Goal: Information Seeking & Learning: Check status

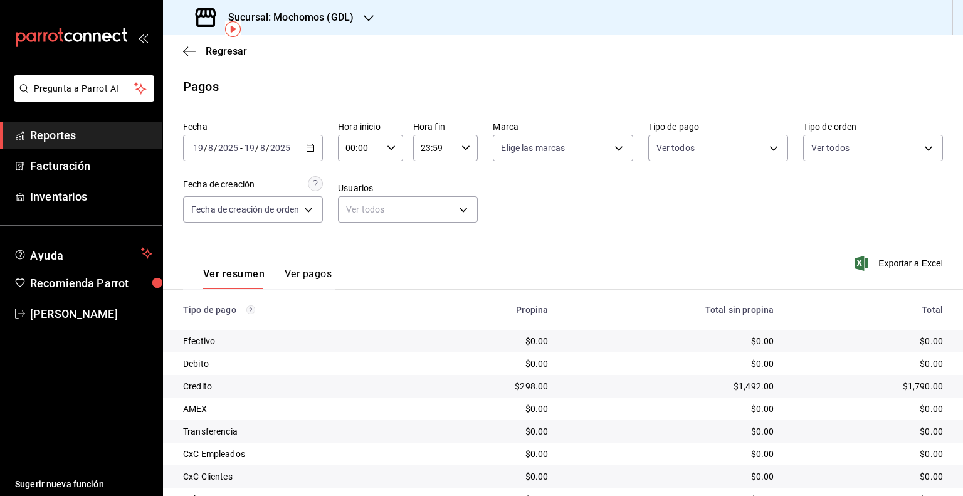
scroll to position [58, 0]
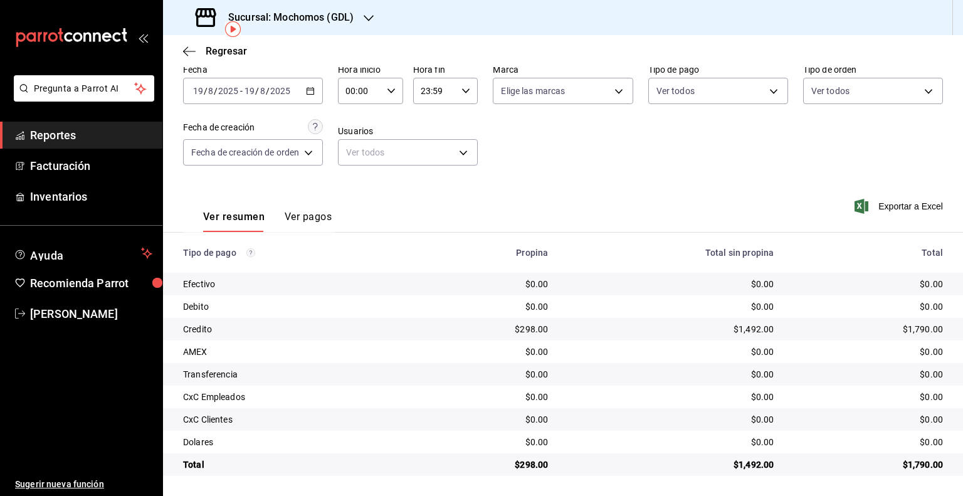
click at [203, 93] on div "[DATE] [DATE]" at bounding box center [215, 91] width 49 height 10
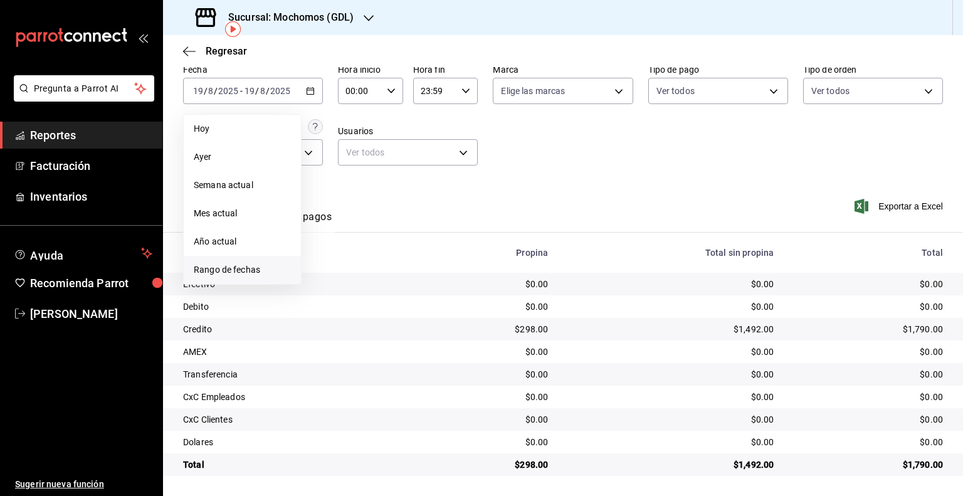
click at [231, 270] on span "Rango de fechas" at bounding box center [242, 269] width 97 height 13
click at [423, 172] on button "1" at bounding box center [417, 174] width 22 height 23
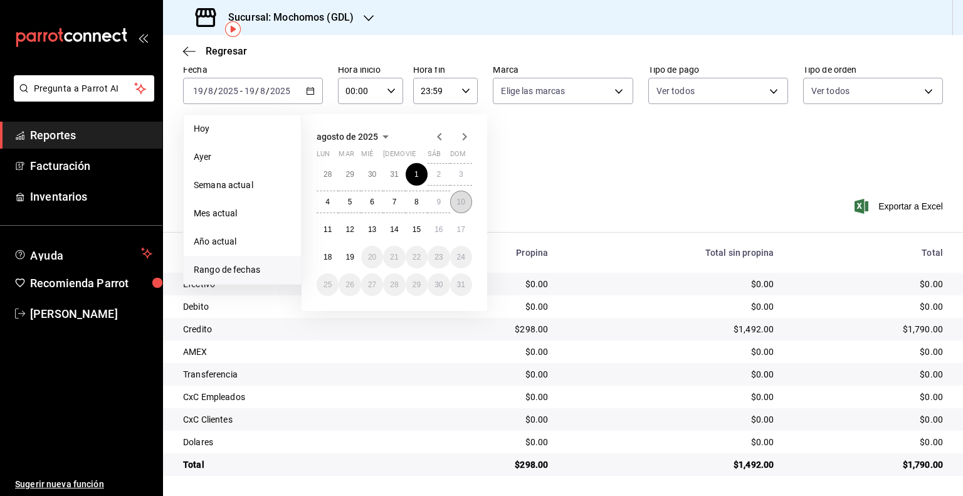
click at [458, 203] on abbr "10" at bounding box center [461, 202] width 8 height 9
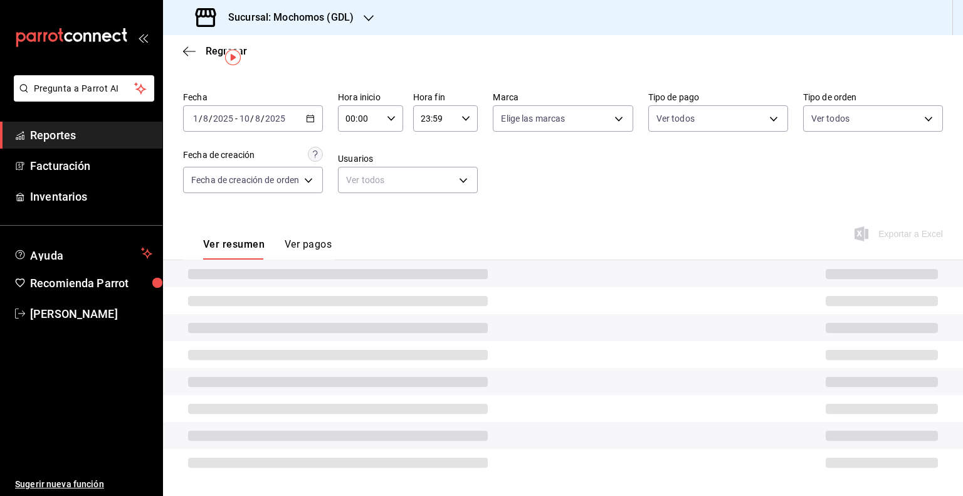
click at [377, 115] on input "00:00" at bounding box center [360, 118] width 44 height 25
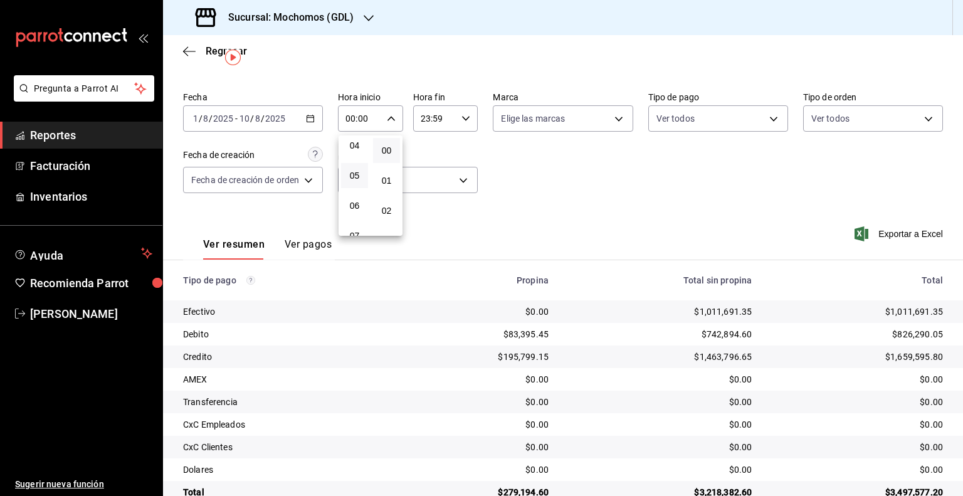
click at [363, 181] on button "05" at bounding box center [354, 175] width 27 height 25
type input "05:00"
click at [359, 175] on span "05" at bounding box center [355, 176] width 12 height 10
click at [429, 116] on div at bounding box center [481, 248] width 963 height 496
click at [426, 122] on input "23:59" at bounding box center [435, 118] width 44 height 25
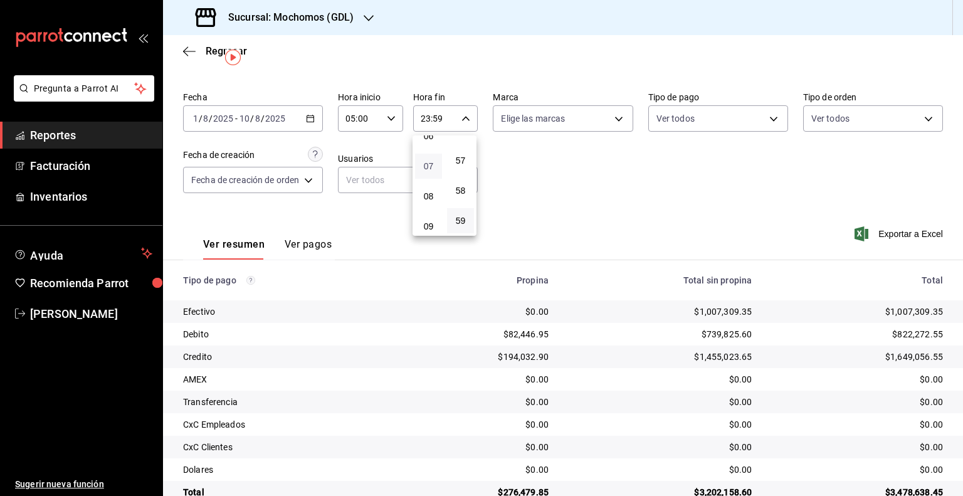
scroll to position [132, 0]
click at [429, 174] on span "05" at bounding box center [429, 169] width 12 height 10
type input "05:59"
click at [672, 161] on div at bounding box center [481, 248] width 963 height 496
click at [608, 117] on body "Pregunta a Parrot AI Reportes Facturación Inventarios Ayuda Recomienda Parrot […" at bounding box center [481, 248] width 963 height 496
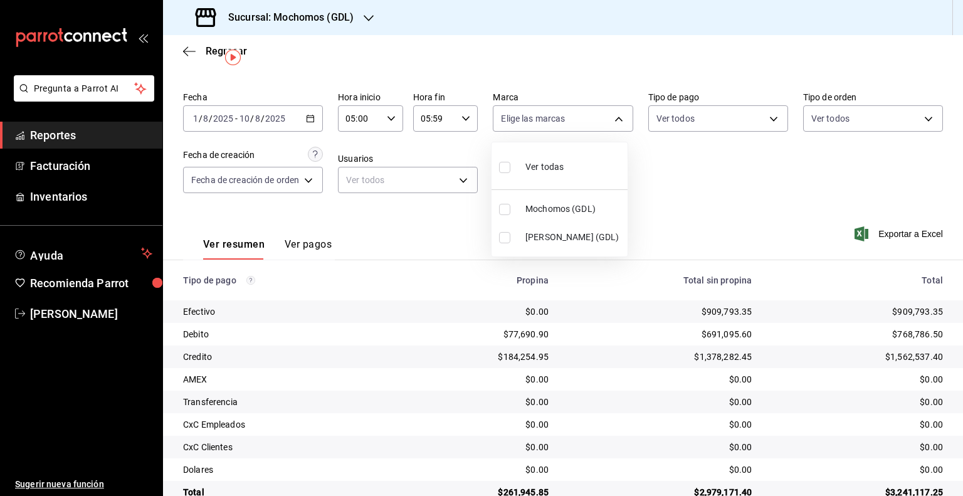
click at [545, 214] on span "Mochomos (GDL)" at bounding box center [573, 209] width 97 height 13
type input "36c25d4a-7cb0-456c-a434-e981d54830bc"
checkbox input "true"
click at [735, 210] on div at bounding box center [481, 248] width 963 height 496
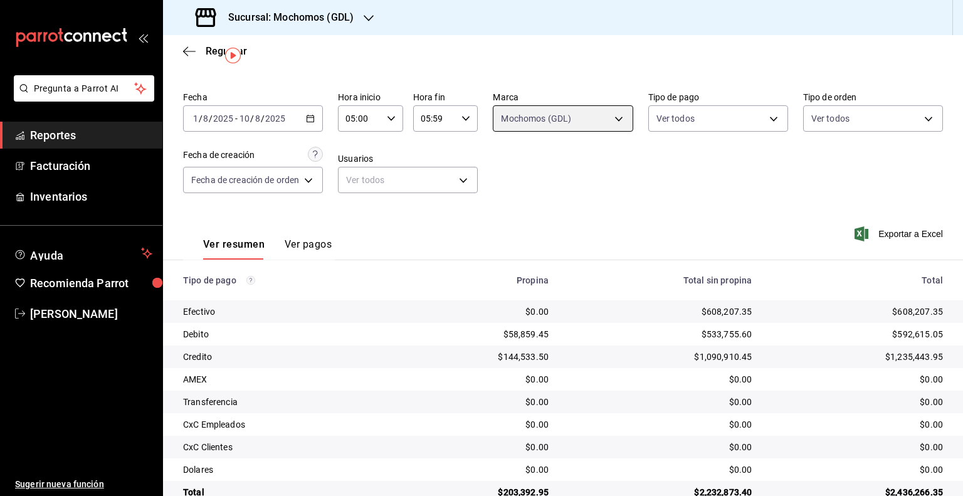
scroll to position [58, 0]
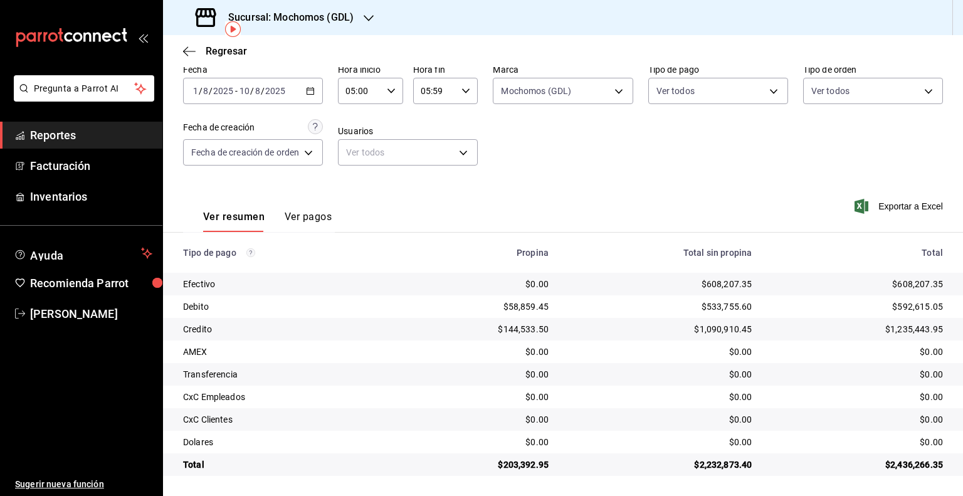
click at [230, 89] on input "2025" at bounding box center [223, 91] width 21 height 10
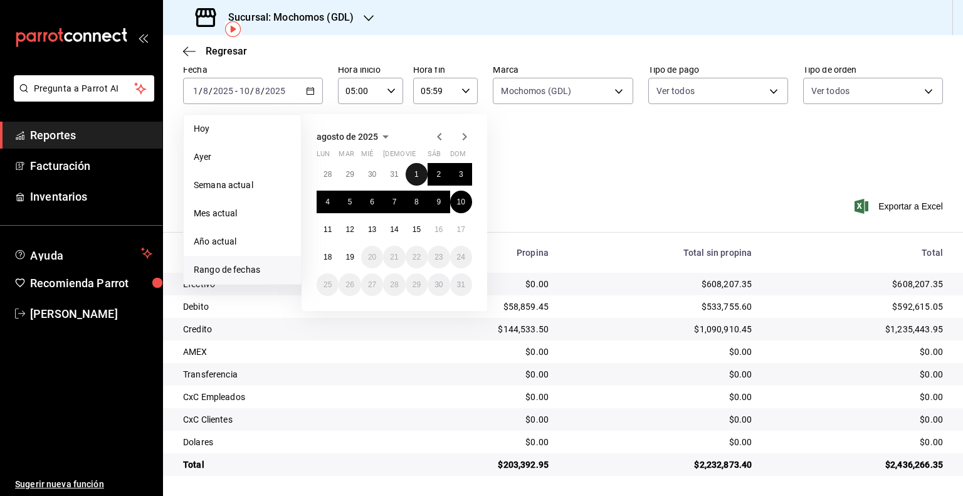
click at [416, 172] on abbr "1" at bounding box center [416, 174] width 4 height 9
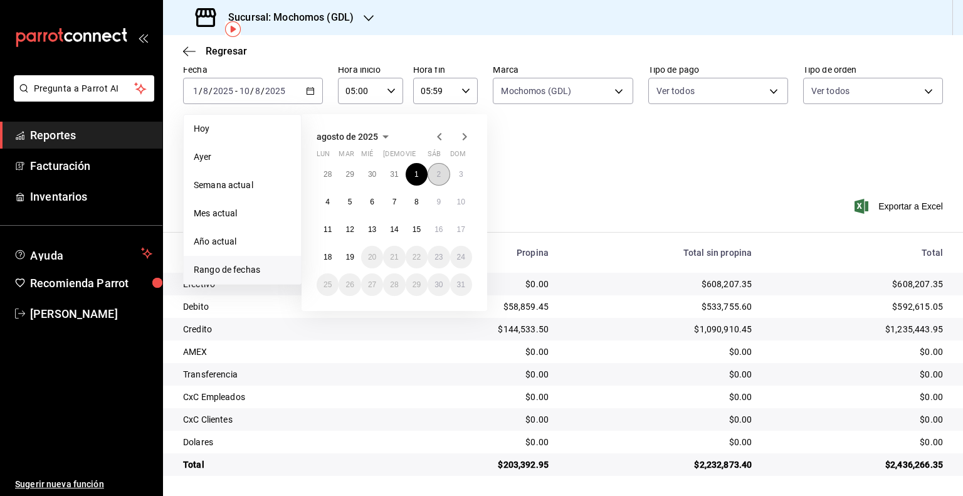
click at [439, 177] on abbr "2" at bounding box center [438, 174] width 4 height 9
type input "00:00"
type input "23:59"
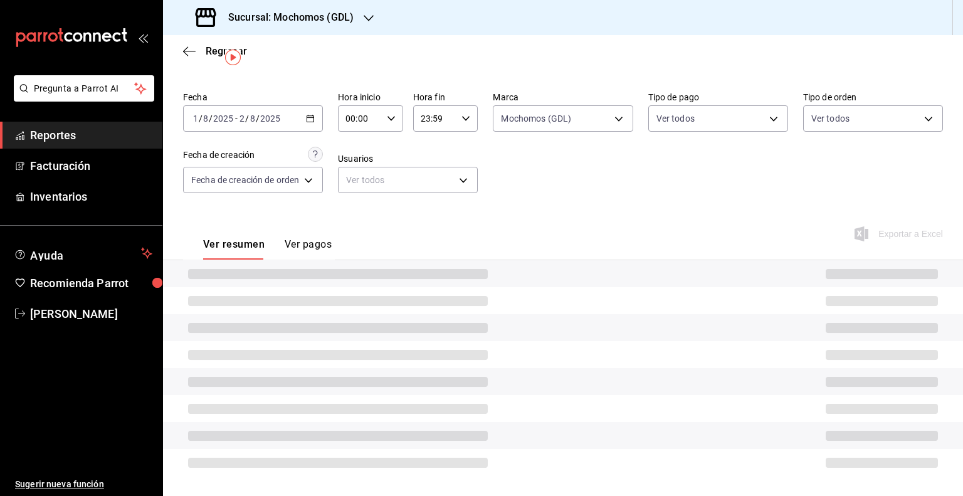
scroll to position [58, 0]
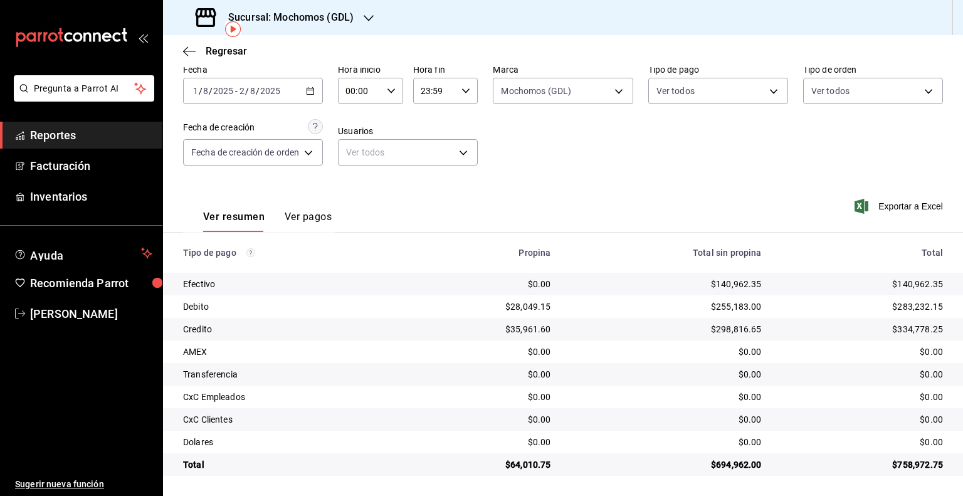
click at [374, 92] on input "00:00" at bounding box center [360, 90] width 44 height 25
click at [359, 152] on span "05" at bounding box center [355, 147] width 12 height 10
type input "05:00"
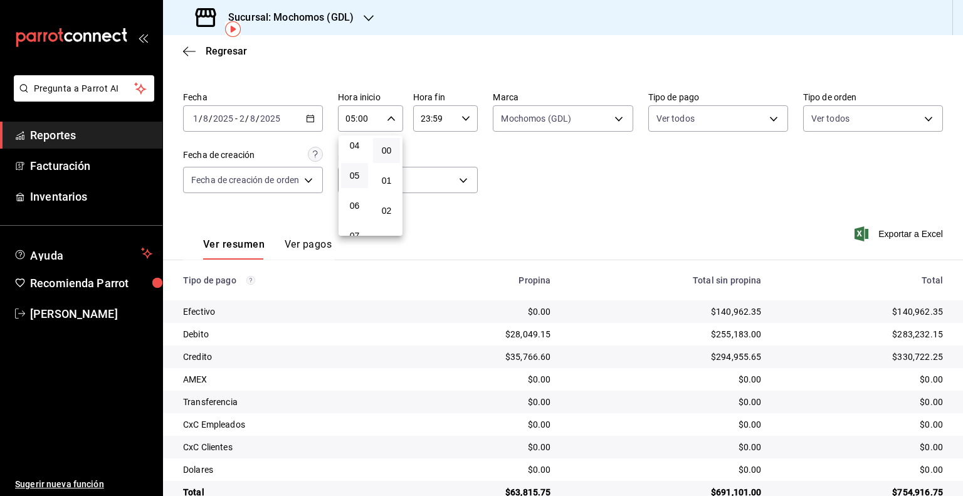
scroll to position [58, 0]
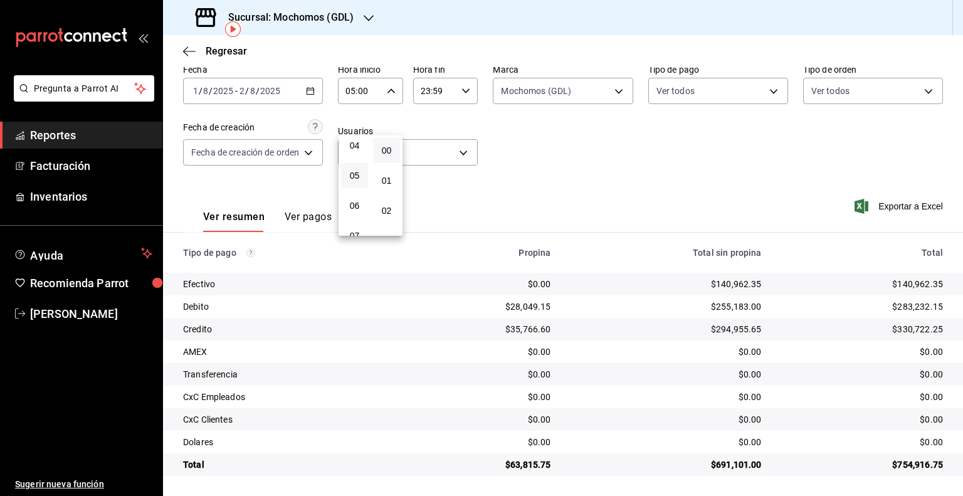
click at [424, 85] on div at bounding box center [481, 248] width 963 height 496
click at [424, 85] on input "23:59" at bounding box center [435, 90] width 44 height 25
click at [428, 145] on span "05" at bounding box center [429, 140] width 12 height 10
type input "05:59"
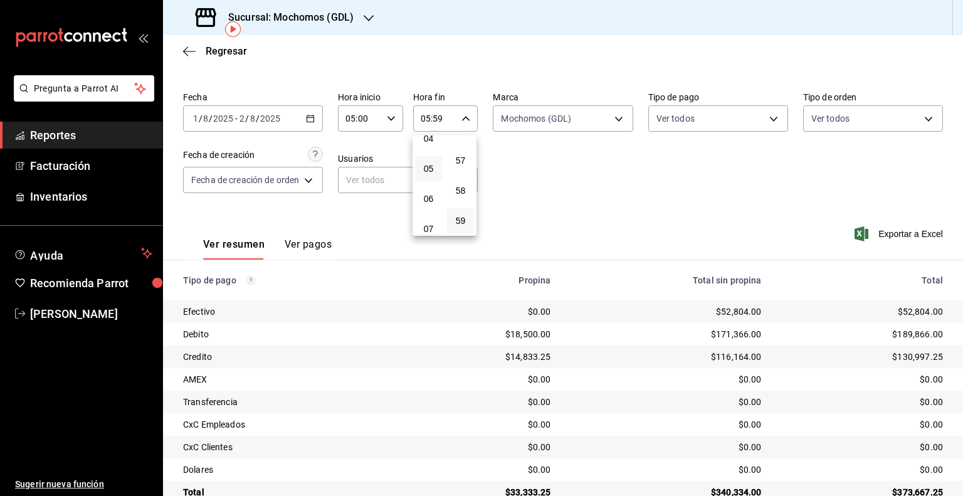
scroll to position [58, 0]
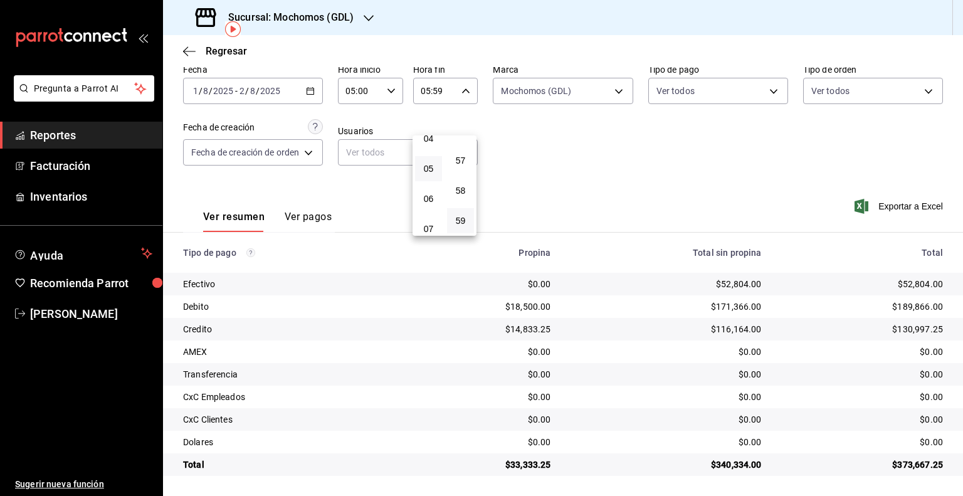
click at [552, 130] on div at bounding box center [481, 248] width 963 height 496
drag, startPoint x: 546, startPoint y: 468, endPoint x: 509, endPoint y: 468, distance: 37.0
click at [509, 468] on div "$33,333.25" at bounding box center [482, 464] width 135 height 13
copy div "33,333.25"
drag, startPoint x: 757, startPoint y: 285, endPoint x: 713, endPoint y: 283, distance: 43.9
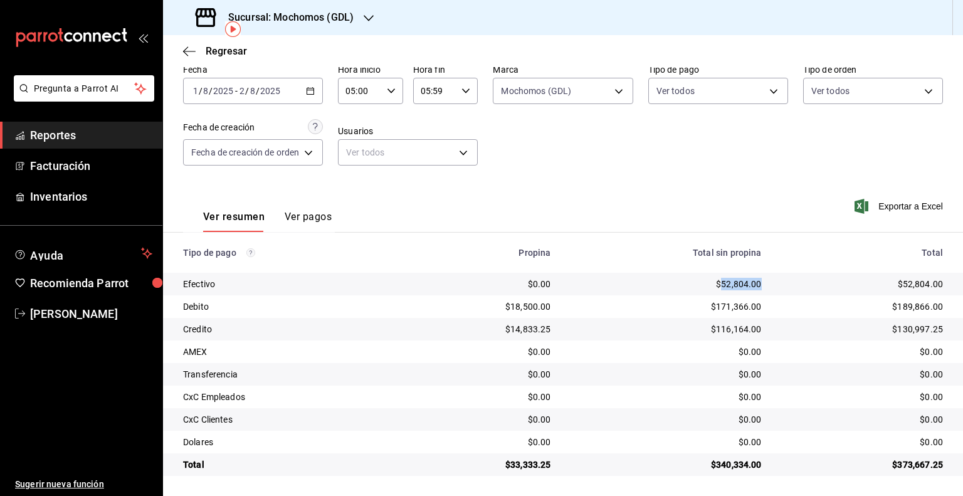
click at [713, 283] on td "$52,804.00" at bounding box center [666, 284] width 211 height 23
copy div "52,804.00"
drag, startPoint x: 757, startPoint y: 303, endPoint x: 810, endPoint y: 305, distance: 52.1
click at [709, 305] on td "$171,366.00" at bounding box center [666, 306] width 211 height 23
copy div "171,366.00"
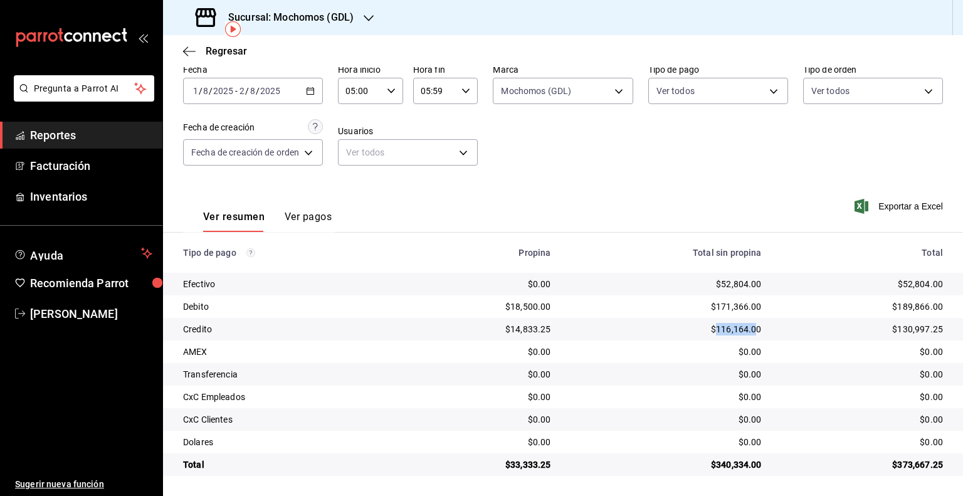
drag, startPoint x: 747, startPoint y: 335, endPoint x: 764, endPoint y: 334, distance: 17.0
click at [710, 334] on td "$116,164.00" at bounding box center [666, 329] width 211 height 23
copy div "116,164.0"
drag, startPoint x: 946, startPoint y: 305, endPoint x: 888, endPoint y: 308, distance: 57.7
click at [888, 308] on td "$189,866.00" at bounding box center [867, 306] width 191 height 23
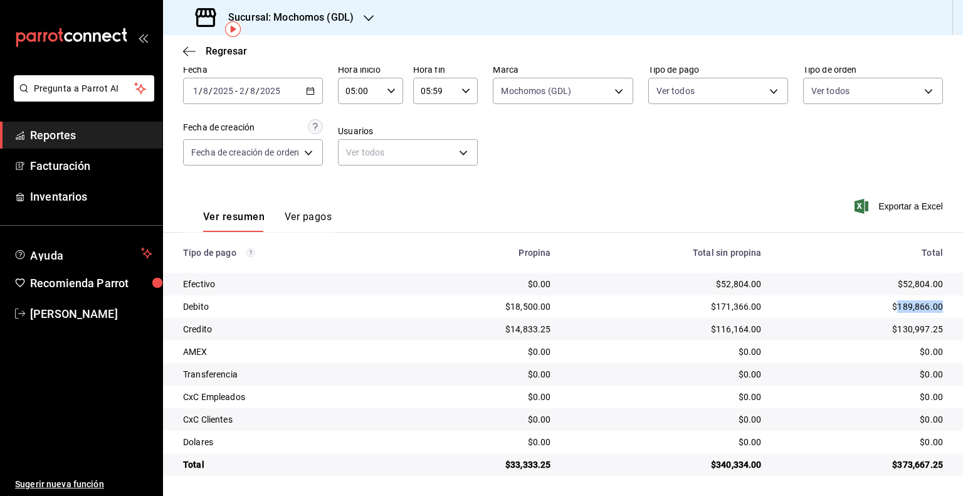
copy div "189,866.00"
drag, startPoint x: 935, startPoint y: 331, endPoint x: 891, endPoint y: 329, distance: 43.9
click at [891, 329] on td "$130,997.25" at bounding box center [867, 329] width 191 height 23
copy div "130,997.25"
drag, startPoint x: 246, startPoint y: 105, endPoint x: 248, endPoint y: 92, distance: 14.0
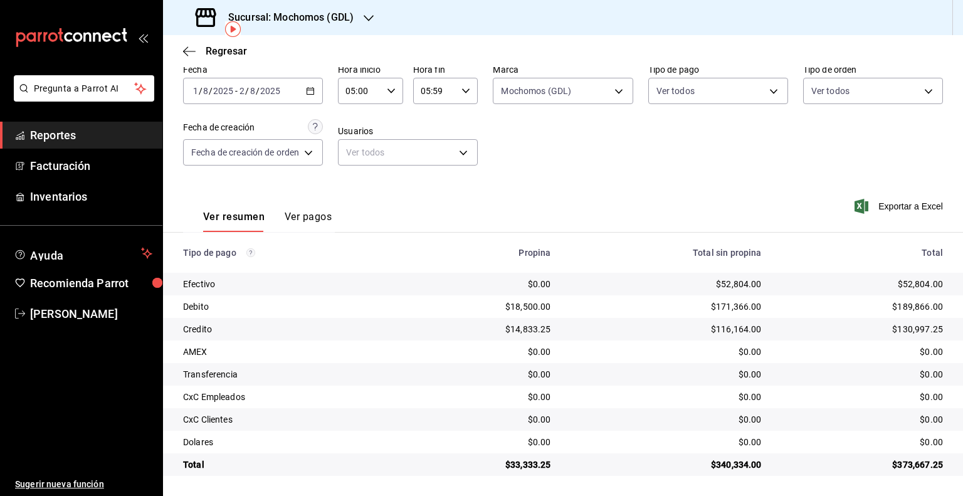
click at [246, 105] on div "Fecha [DATE] [DATE] - [DATE] [DATE] Hora inicio 05:00 Hora inicio Hora fin 05:5…" at bounding box center [563, 120] width 760 height 122
click at [250, 92] on input "8" at bounding box center [253, 91] width 6 height 10
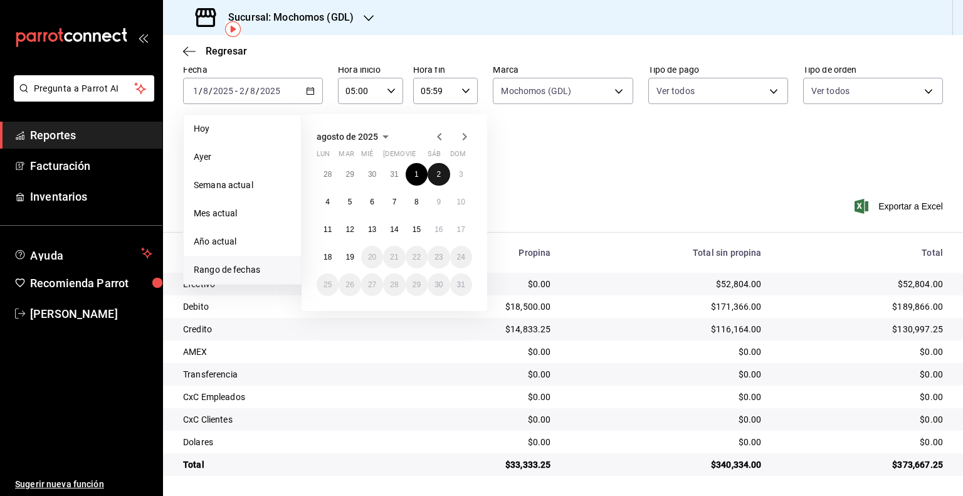
drag, startPoint x: 433, startPoint y: 175, endPoint x: 444, endPoint y: 171, distance: 12.1
click at [435, 174] on button "2" at bounding box center [439, 174] width 22 height 23
click at [459, 172] on abbr "3" at bounding box center [461, 174] width 4 height 9
type input "00:00"
type input "23:59"
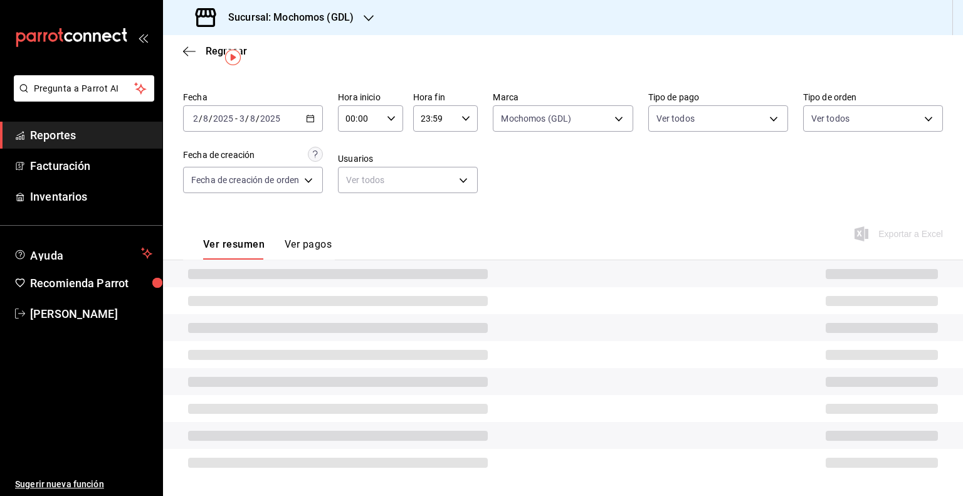
scroll to position [58, 0]
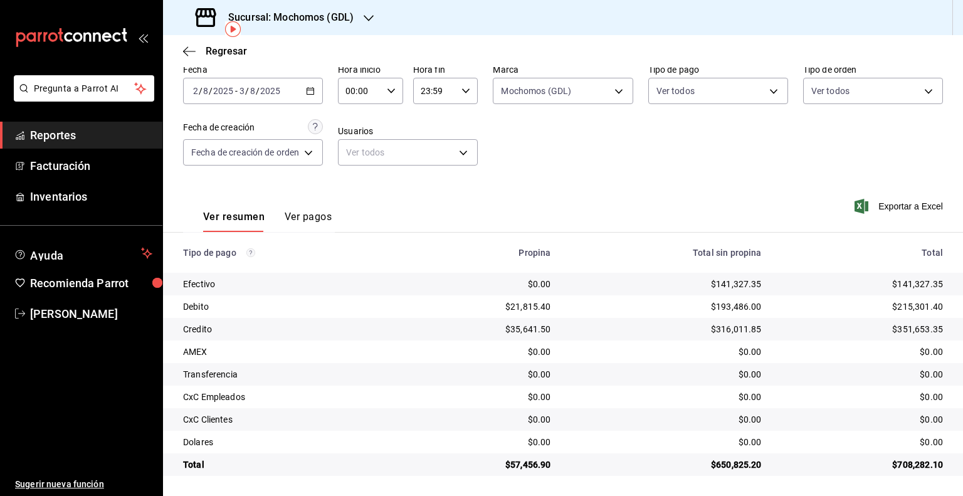
click at [365, 100] on input "00:00" at bounding box center [360, 90] width 44 height 25
click at [351, 149] on span "05" at bounding box center [355, 147] width 12 height 10
type input "05:00"
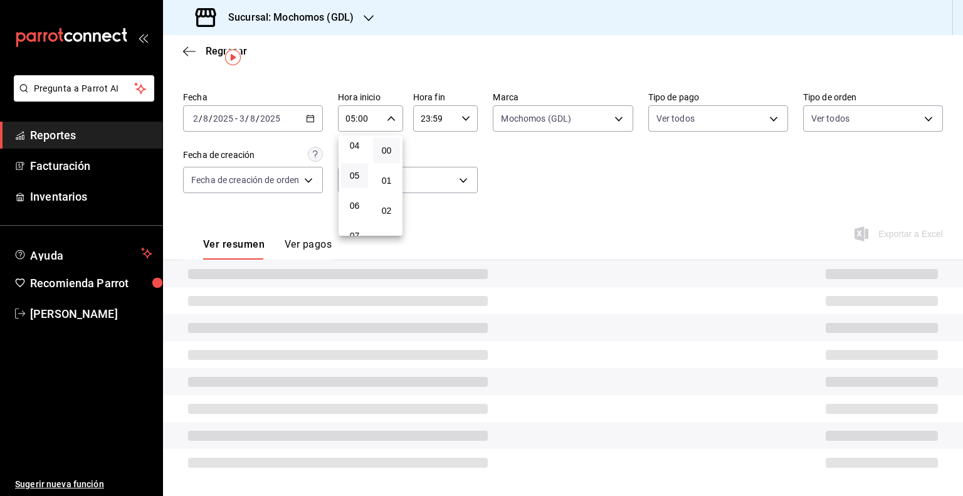
scroll to position [58, 0]
click at [443, 124] on div at bounding box center [481, 248] width 963 height 496
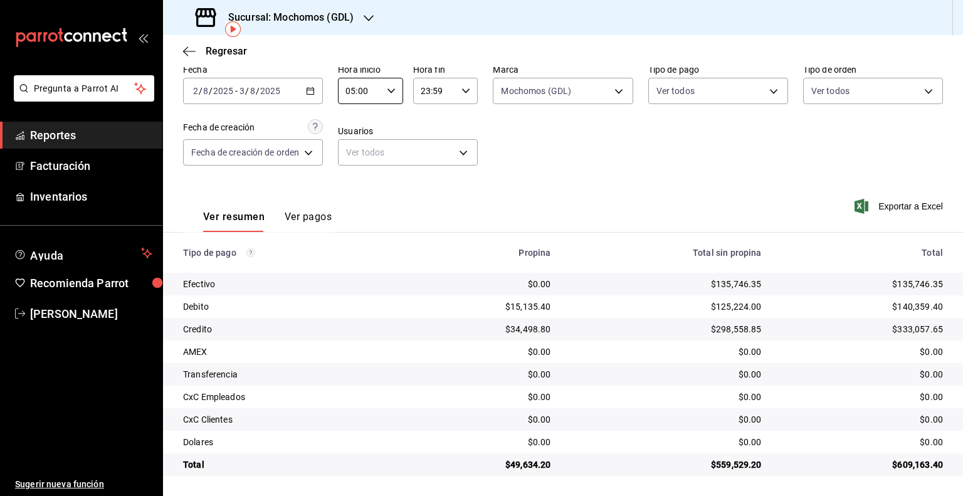
click at [436, 102] on input "23:59" at bounding box center [435, 90] width 44 height 25
click at [431, 139] on span "05" at bounding box center [429, 140] width 12 height 10
type input "05:59"
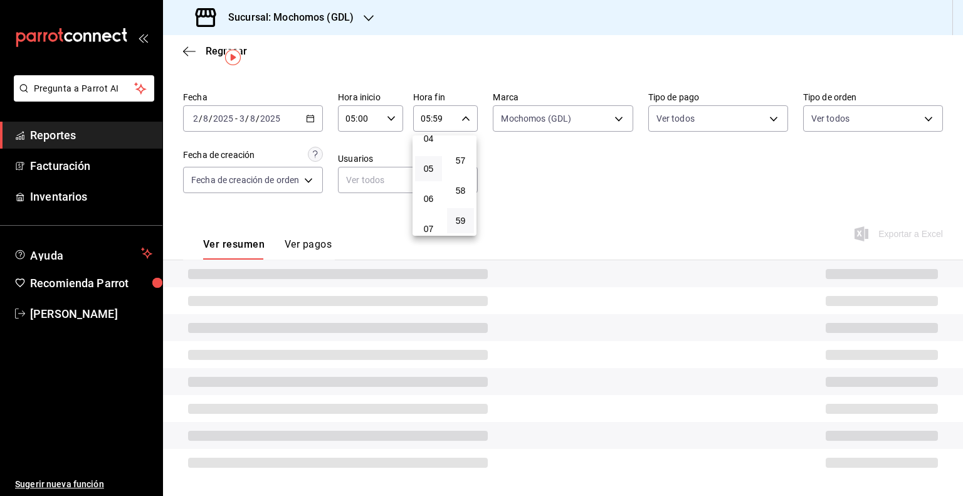
scroll to position [58, 0]
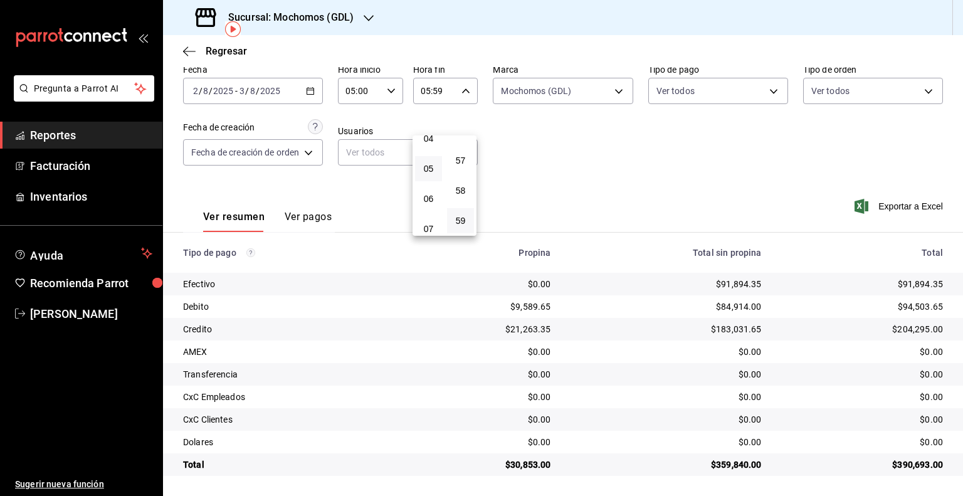
drag, startPoint x: 759, startPoint y: 278, endPoint x: 718, endPoint y: 287, distance: 42.4
click at [718, 287] on div at bounding box center [481, 248] width 963 height 496
drag, startPoint x: 756, startPoint y: 283, endPoint x: 715, endPoint y: 283, distance: 40.8
click at [715, 283] on td "$91,894.35" at bounding box center [666, 284] width 211 height 23
copy div "91,894.35"
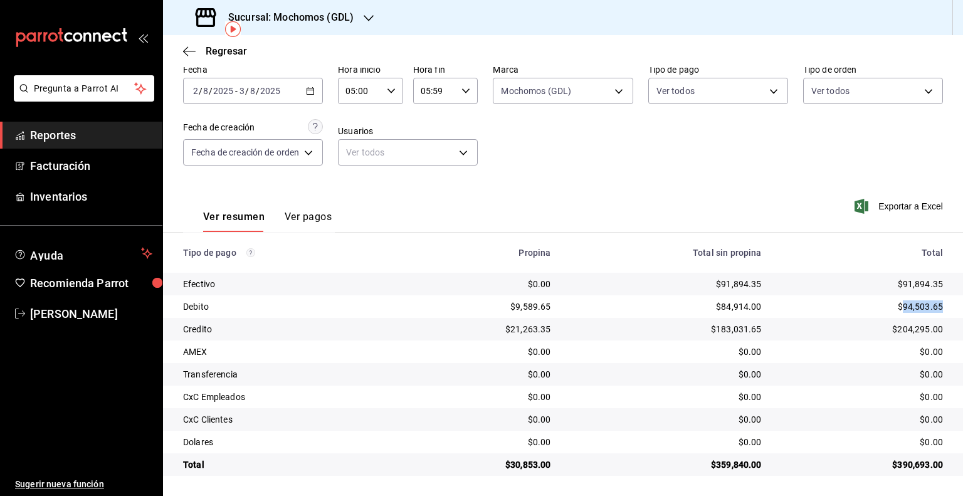
drag, startPoint x: 931, startPoint y: 307, endPoint x: 893, endPoint y: 306, distance: 37.6
click at [893, 306] on td "$94,503.65" at bounding box center [867, 306] width 191 height 23
copy div "94,503.65"
drag, startPoint x: 933, startPoint y: 329, endPoint x: 889, endPoint y: 326, distance: 44.6
click at [889, 326] on div "$204,295.00" at bounding box center [862, 329] width 161 height 13
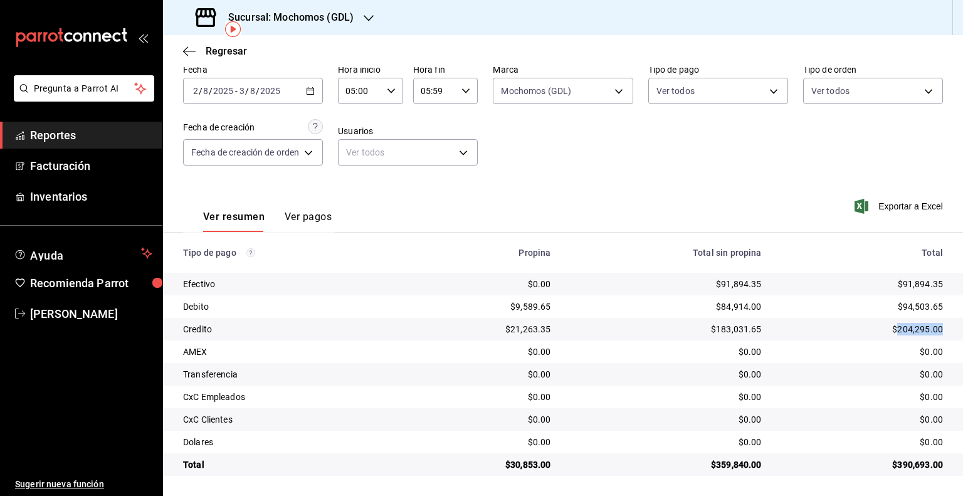
copy div "204,295.00"
click at [246, 90] on span "/" at bounding box center [247, 91] width 4 height 10
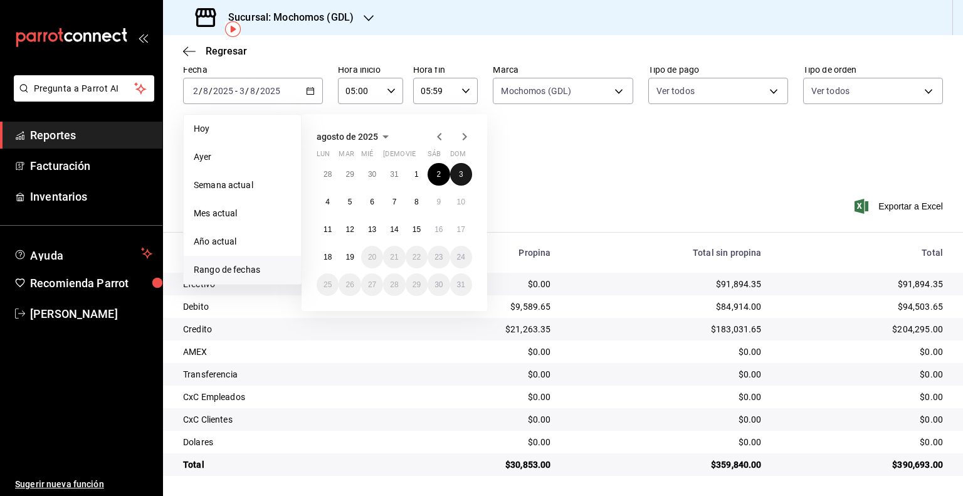
click at [459, 177] on button "3" at bounding box center [461, 174] width 22 height 23
click at [329, 200] on abbr "4" at bounding box center [327, 202] width 4 height 9
type input "00:00"
type input "23:59"
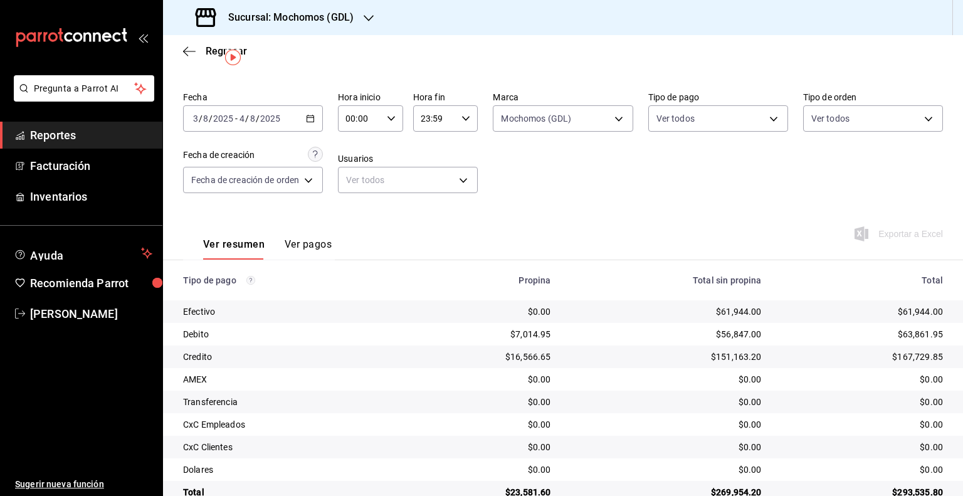
scroll to position [58, 0]
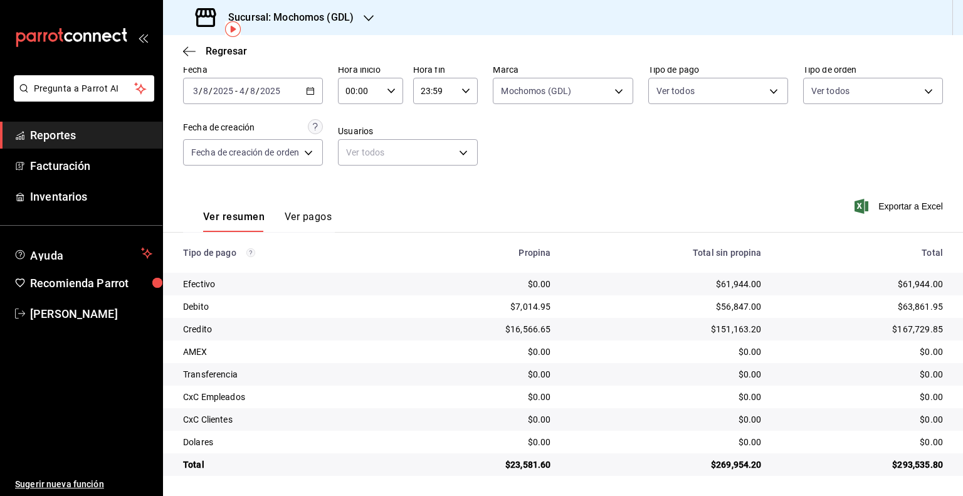
click at [357, 80] on input "00:00" at bounding box center [360, 90] width 44 height 25
click at [356, 152] on span "03" at bounding box center [355, 150] width 12 height 10
click at [363, 171] on button "05" at bounding box center [354, 175] width 27 height 25
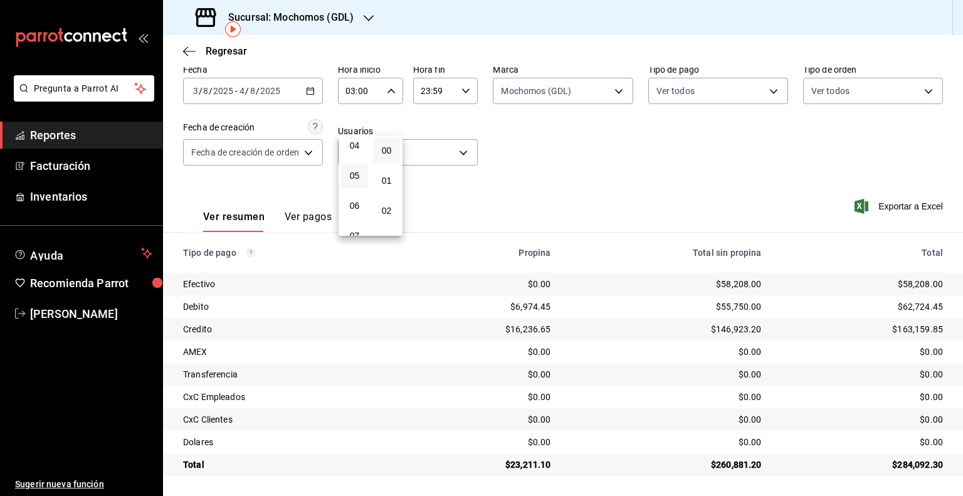
type input "05:00"
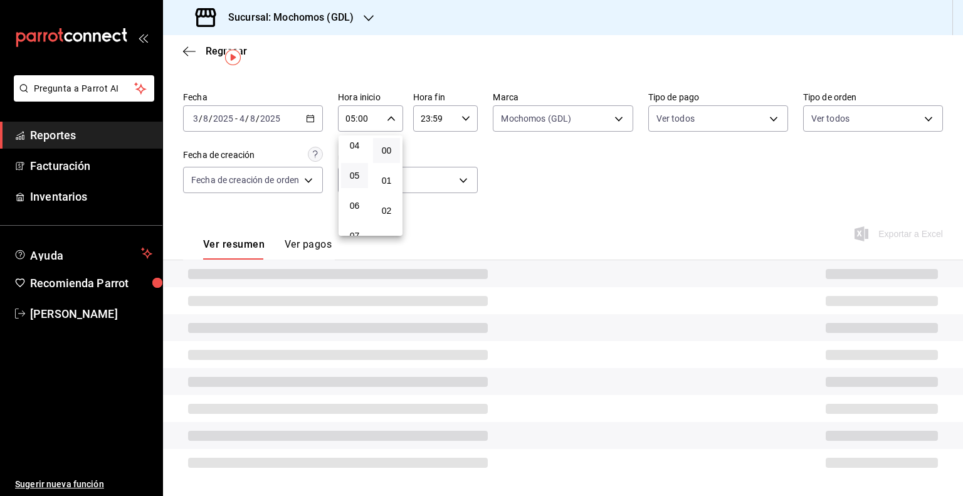
scroll to position [58, 0]
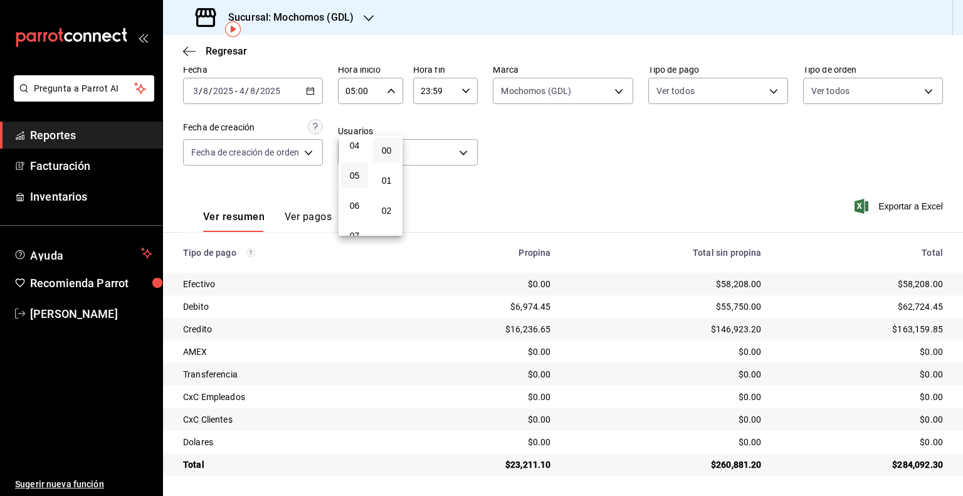
click at [432, 93] on div at bounding box center [481, 248] width 963 height 496
click at [432, 93] on input "23:59" at bounding box center [435, 90] width 44 height 25
click at [430, 144] on span "05" at bounding box center [429, 140] width 12 height 10
type input "05:59"
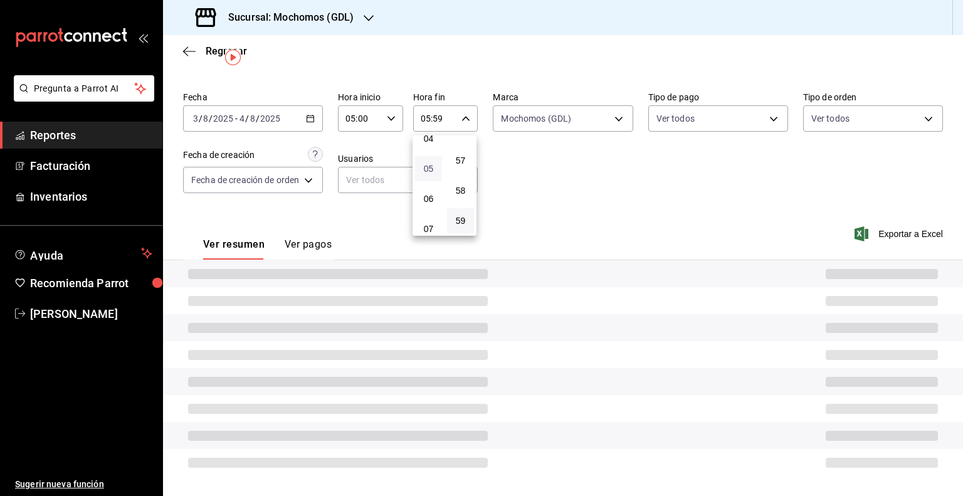
scroll to position [29, 0]
click at [635, 193] on div at bounding box center [481, 248] width 963 height 496
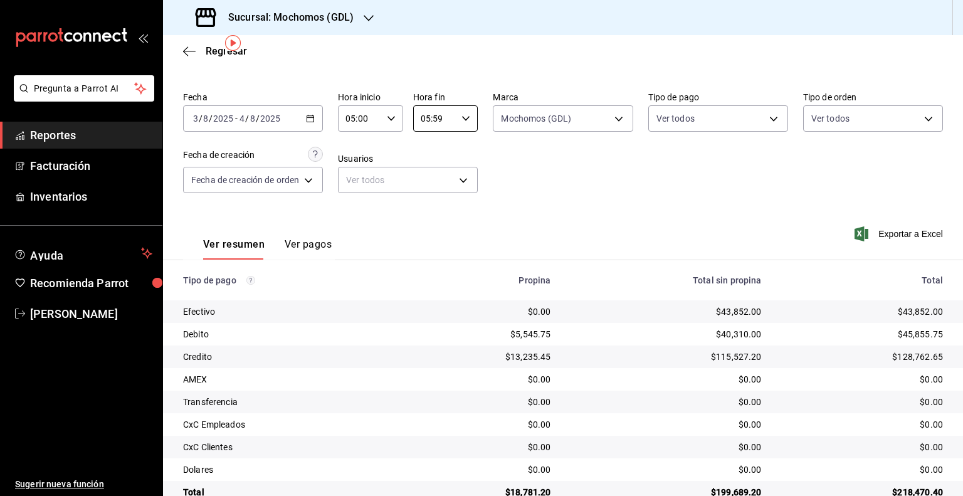
scroll to position [58, 0]
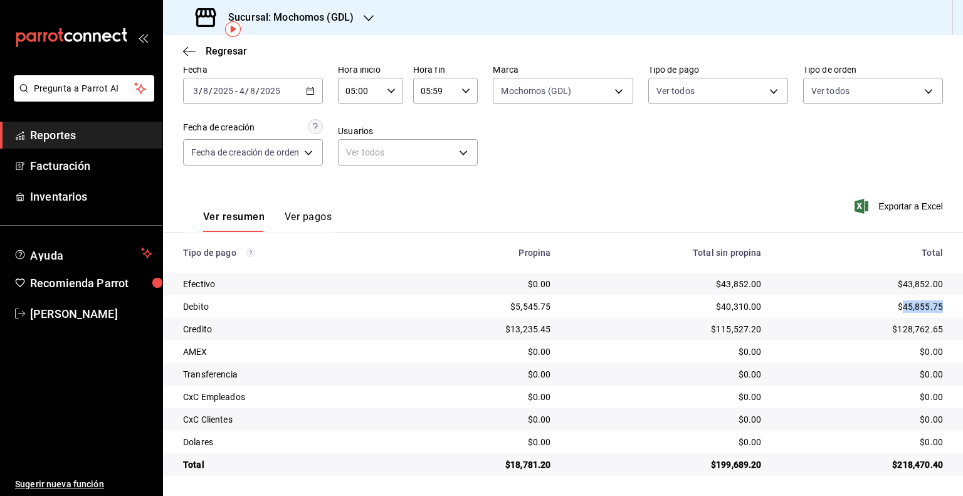
drag, startPoint x: 941, startPoint y: 309, endPoint x: 895, endPoint y: 309, distance: 45.8
click at [895, 309] on td "$45,855.75" at bounding box center [867, 306] width 191 height 23
copy div "45,855.75"
drag, startPoint x: 938, startPoint y: 336, endPoint x: 888, endPoint y: 332, distance: 50.4
click at [888, 332] on td "$128,762.65" at bounding box center [867, 329] width 191 height 23
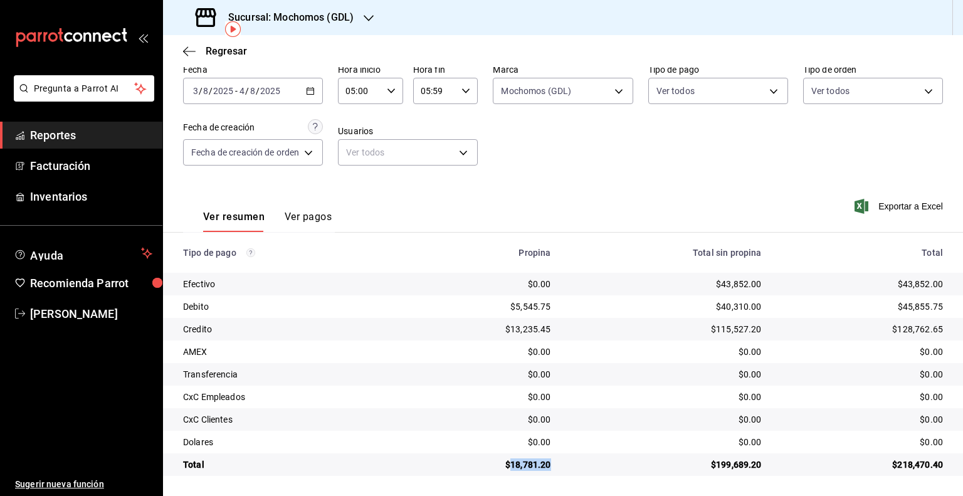
drag, startPoint x: 533, startPoint y: 463, endPoint x: 508, endPoint y: 463, distance: 25.1
click at [508, 463] on td "$18,781.20" at bounding box center [483, 464] width 156 height 23
click at [246, 92] on span "/" at bounding box center [247, 91] width 4 height 10
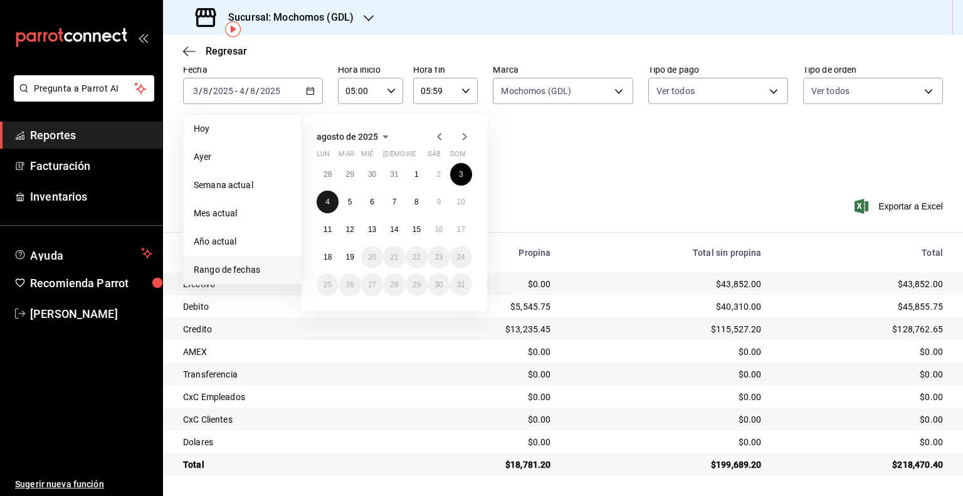
click at [325, 201] on abbr "4" at bounding box center [327, 202] width 4 height 9
click at [346, 203] on button "5" at bounding box center [350, 202] width 22 height 23
type input "00:00"
type input "23:59"
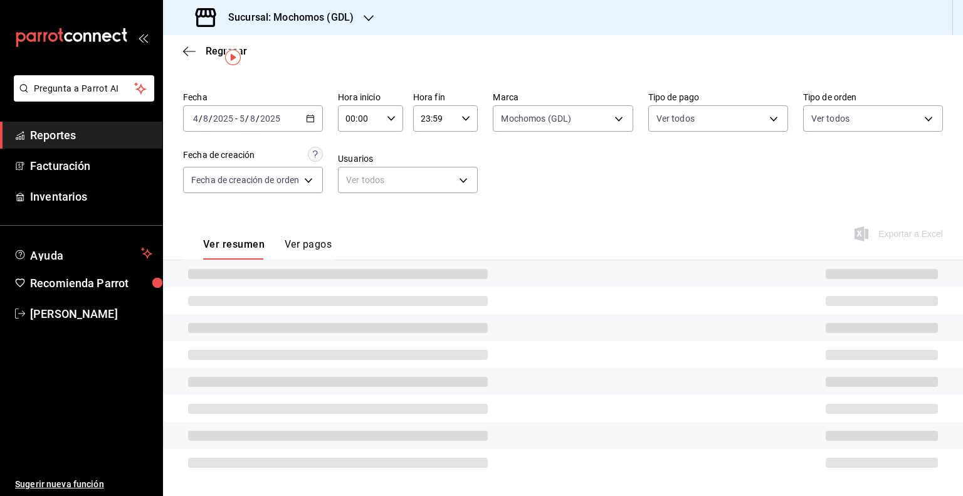
scroll to position [58, 0]
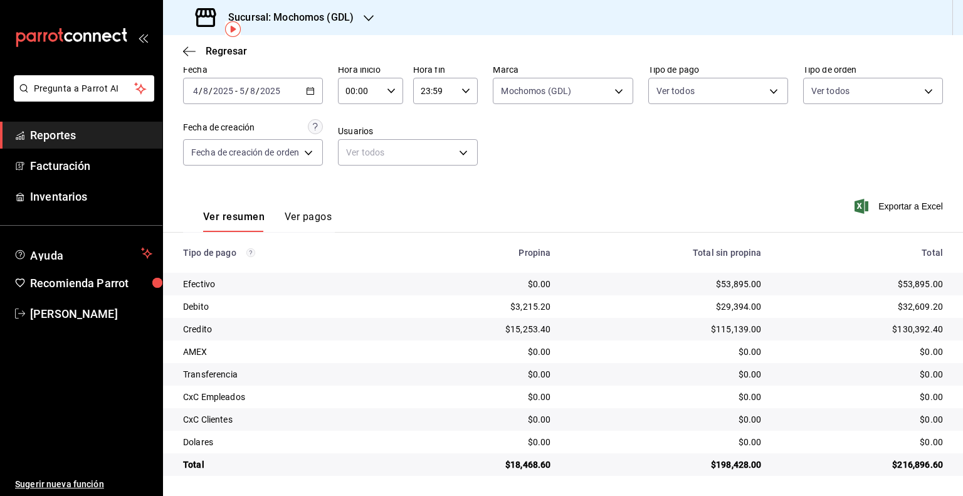
click at [362, 83] on input "00:00" at bounding box center [360, 90] width 44 height 25
click at [357, 159] on button "05" at bounding box center [354, 147] width 27 height 25
type input "05:00"
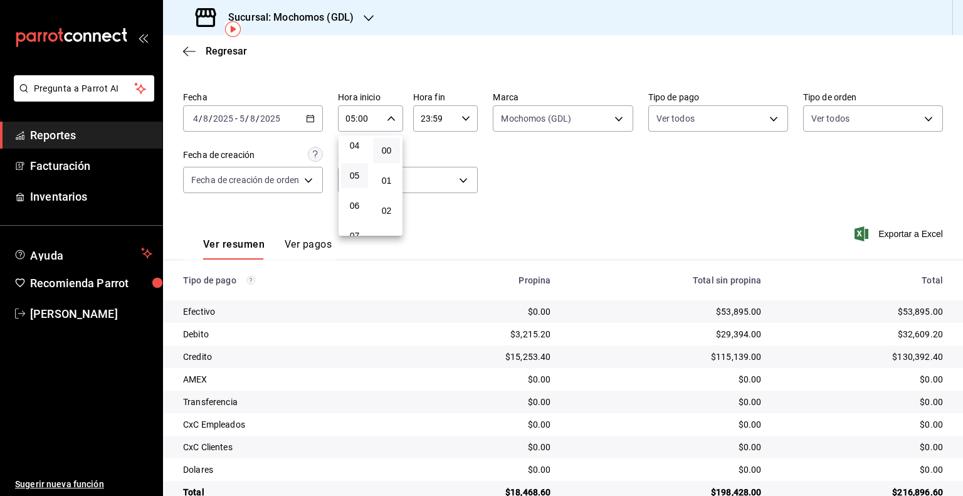
scroll to position [58, 0]
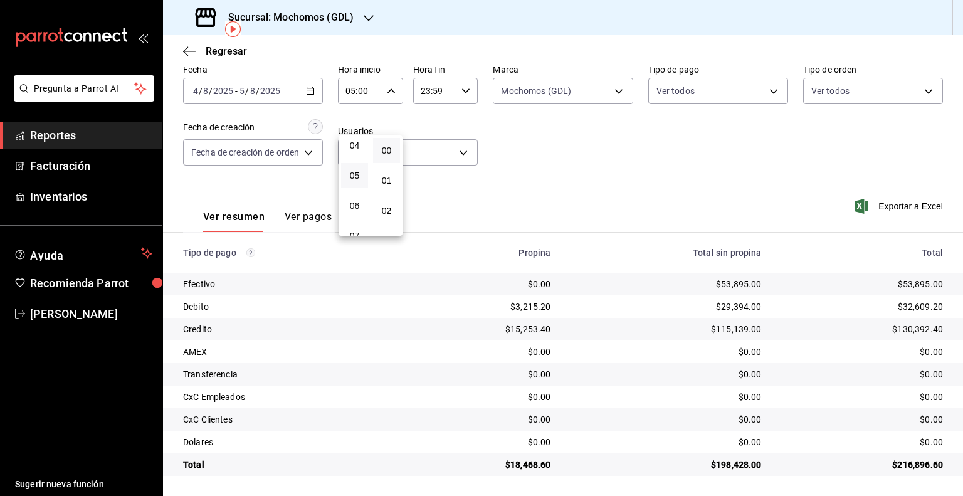
click at [448, 90] on div at bounding box center [481, 248] width 963 height 496
click at [447, 89] on input "23:59" at bounding box center [435, 90] width 44 height 25
click at [433, 142] on span "05" at bounding box center [429, 140] width 12 height 10
type input "05:59"
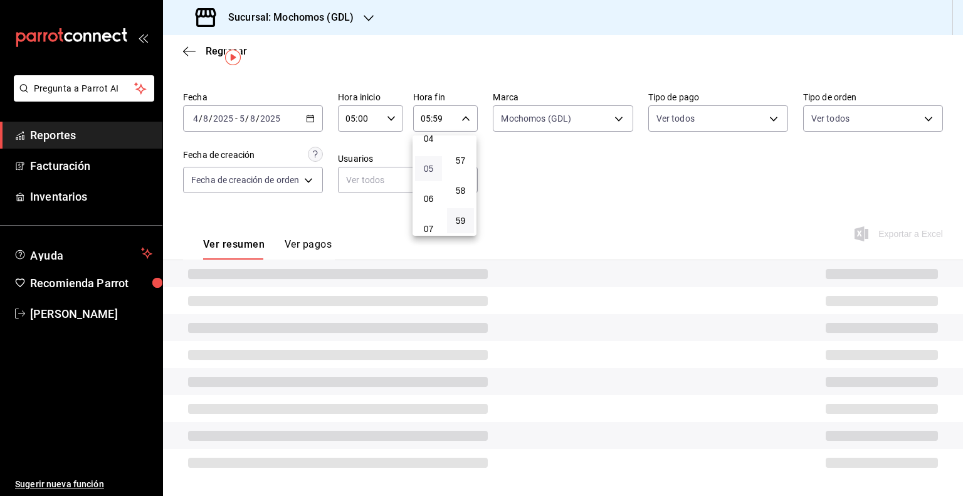
scroll to position [58, 0]
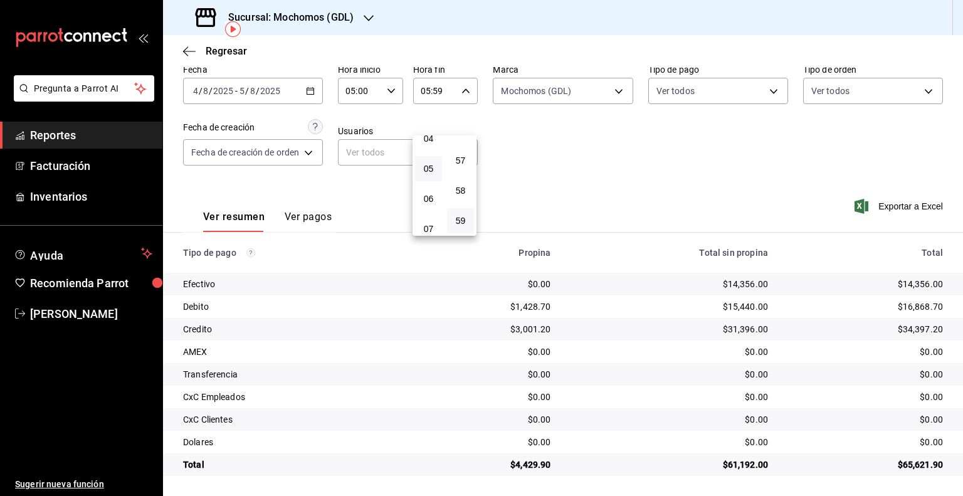
click at [599, 158] on div at bounding box center [481, 248] width 963 height 496
click at [695, 200] on div "Ver resumen Ver pagos Exportar a Excel" at bounding box center [563, 214] width 800 height 66
click at [376, 90] on input "05:00" at bounding box center [360, 90] width 44 height 25
drag, startPoint x: 585, startPoint y: 130, endPoint x: 320, endPoint y: 125, distance: 264.7
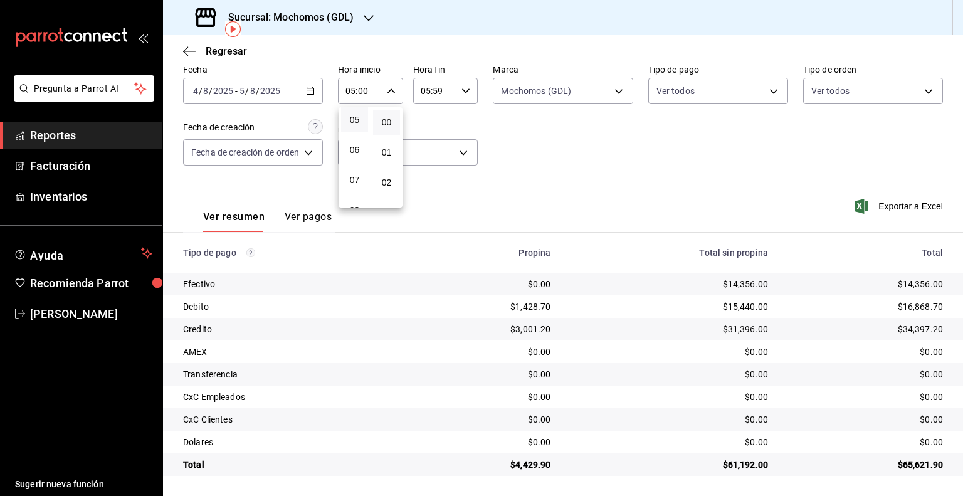
click at [583, 130] on div at bounding box center [481, 248] width 963 height 496
click at [262, 92] on input "2025" at bounding box center [270, 91] width 21 height 10
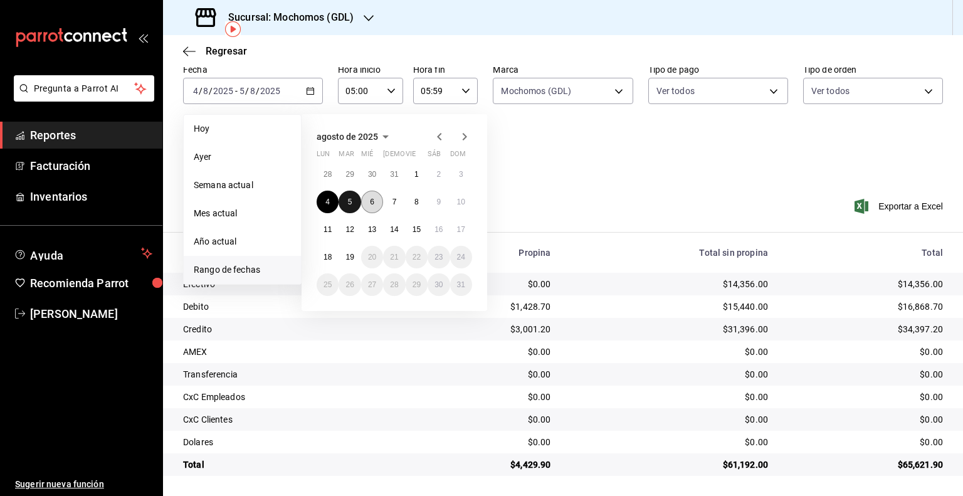
drag, startPoint x: 344, startPoint y: 199, endPoint x: 371, endPoint y: 199, distance: 27.0
click at [344, 199] on button "5" at bounding box center [350, 202] width 22 height 23
click at [372, 199] on abbr "6" at bounding box center [372, 202] width 4 height 9
type input "00:00"
type input "23:59"
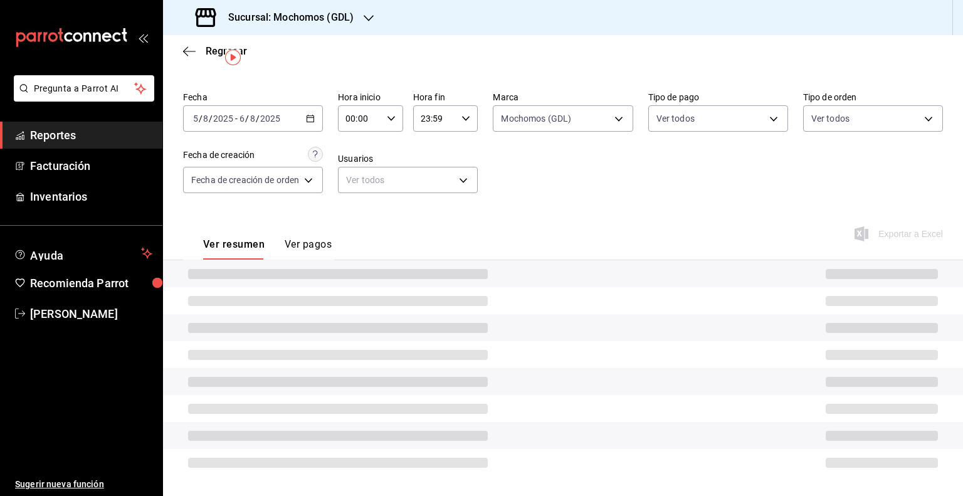
scroll to position [58, 0]
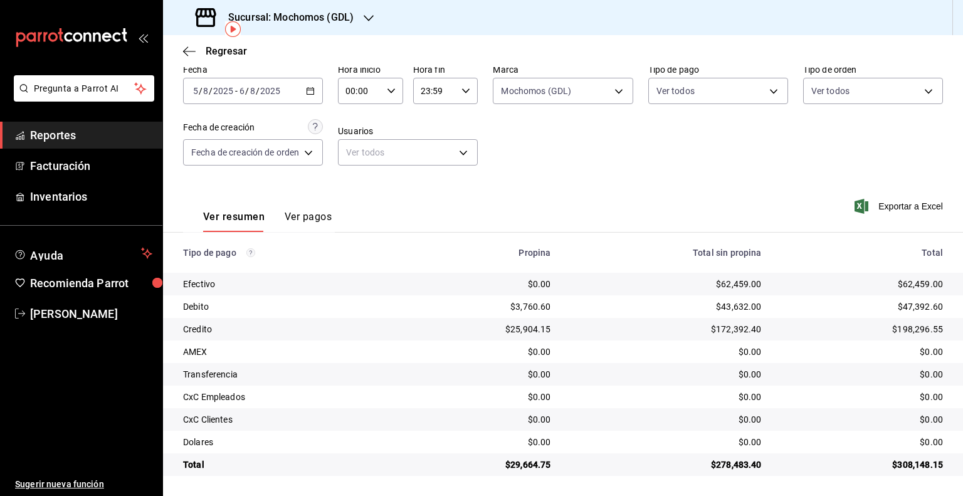
click at [357, 92] on input "00:00" at bounding box center [360, 90] width 44 height 25
click at [356, 149] on span "05" at bounding box center [355, 147] width 12 height 10
type input "05:00"
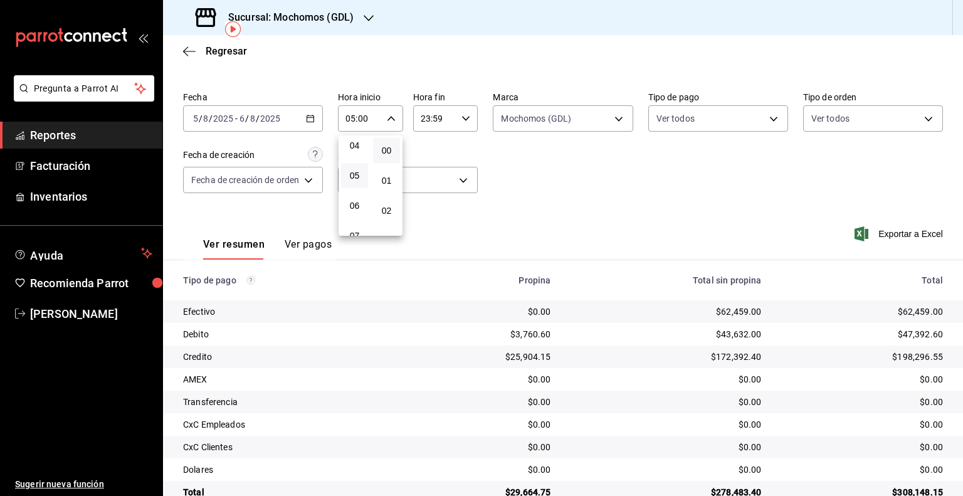
scroll to position [58, 0]
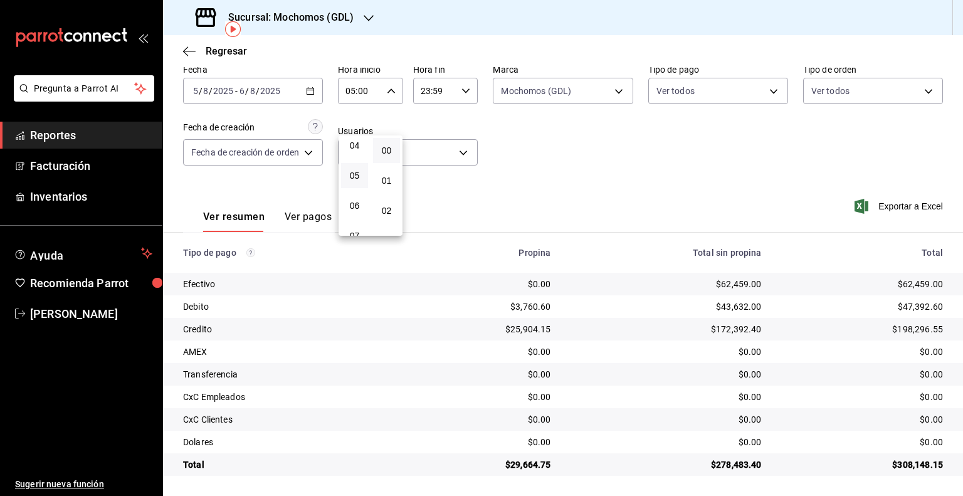
click at [434, 97] on div at bounding box center [481, 248] width 963 height 496
click at [433, 95] on input "23:59" at bounding box center [435, 90] width 44 height 25
click at [428, 141] on span "05" at bounding box center [429, 140] width 12 height 10
type input "05:59"
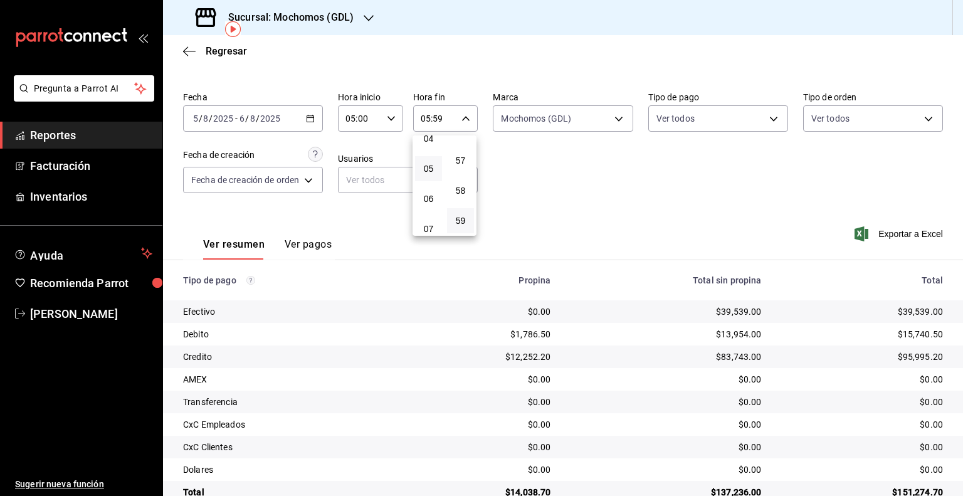
scroll to position [58, 0]
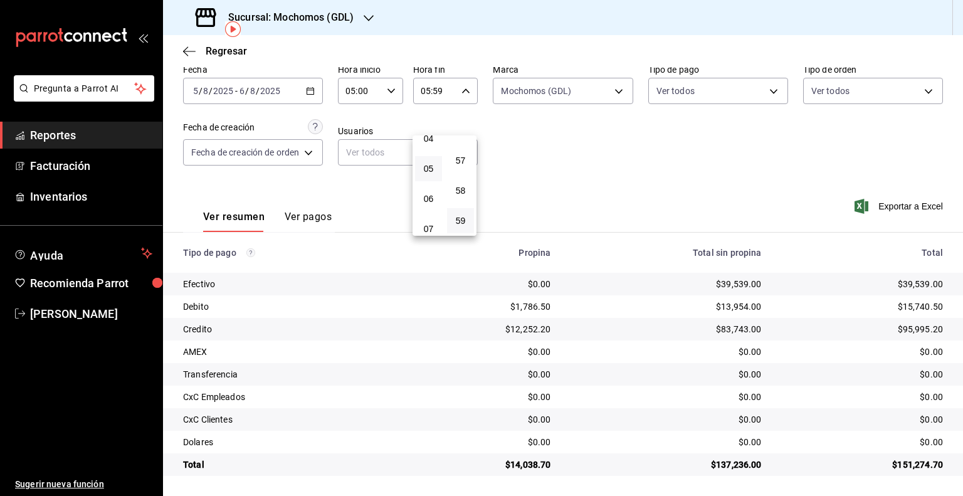
drag, startPoint x: 641, startPoint y: 166, endPoint x: 636, endPoint y: 157, distance: 9.9
click at [641, 163] on div at bounding box center [481, 248] width 963 height 496
drag, startPoint x: 941, startPoint y: 309, endPoint x: 895, endPoint y: 312, distance: 45.9
click at [895, 312] on td "$15,740.50" at bounding box center [867, 306] width 191 height 23
drag, startPoint x: 927, startPoint y: 330, endPoint x: 894, endPoint y: 331, distance: 33.3
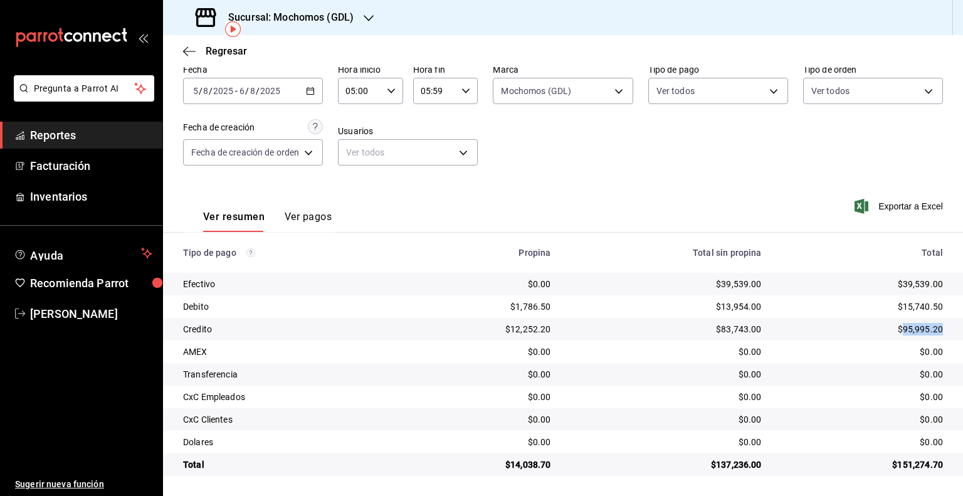
click at [894, 331] on td "$95,995.20" at bounding box center [867, 329] width 191 height 23
click at [245, 92] on input "6" at bounding box center [242, 91] width 6 height 10
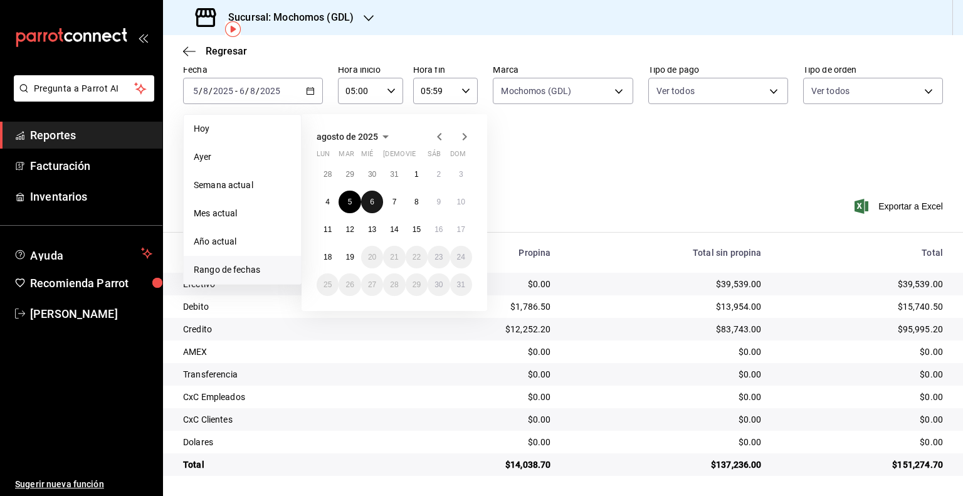
click at [371, 205] on button "6" at bounding box center [372, 202] width 22 height 23
click at [391, 201] on button "7" at bounding box center [394, 202] width 22 height 23
type input "00:00"
type input "23:59"
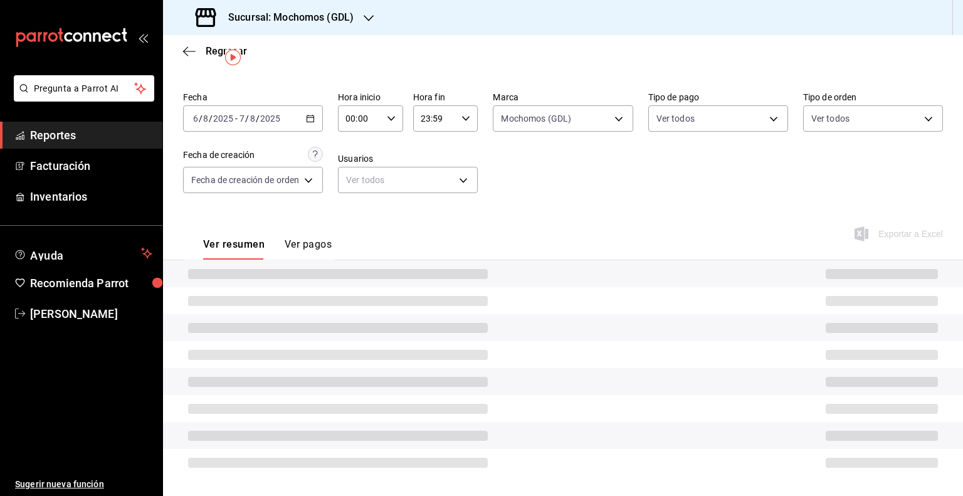
scroll to position [58, 0]
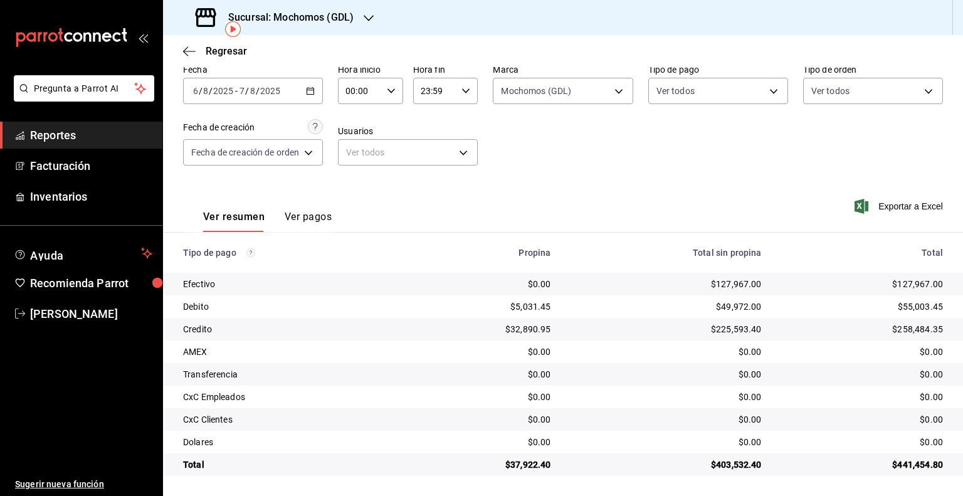
click at [275, 97] on div "[DATE] [DATE] - [DATE] [DATE]" at bounding box center [253, 91] width 140 height 26
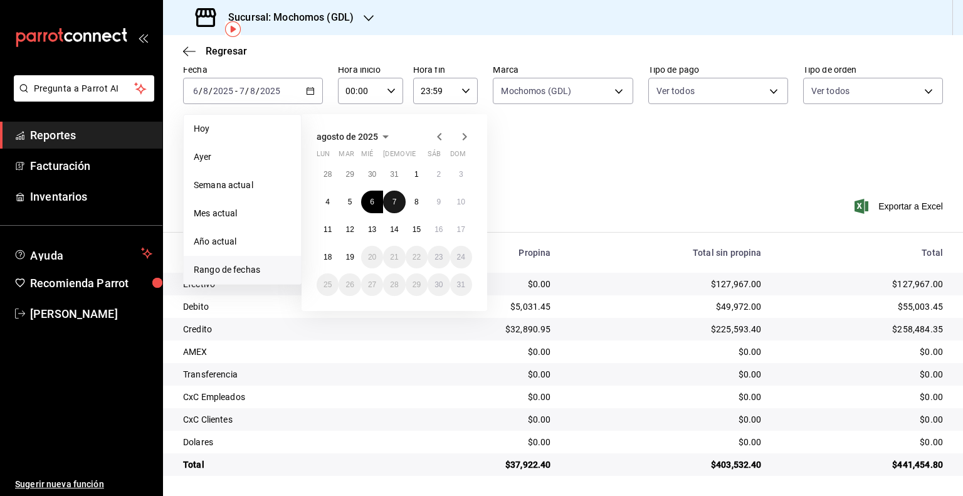
click at [395, 208] on button "7" at bounding box center [394, 202] width 22 height 23
click at [409, 205] on button "8" at bounding box center [417, 202] width 22 height 23
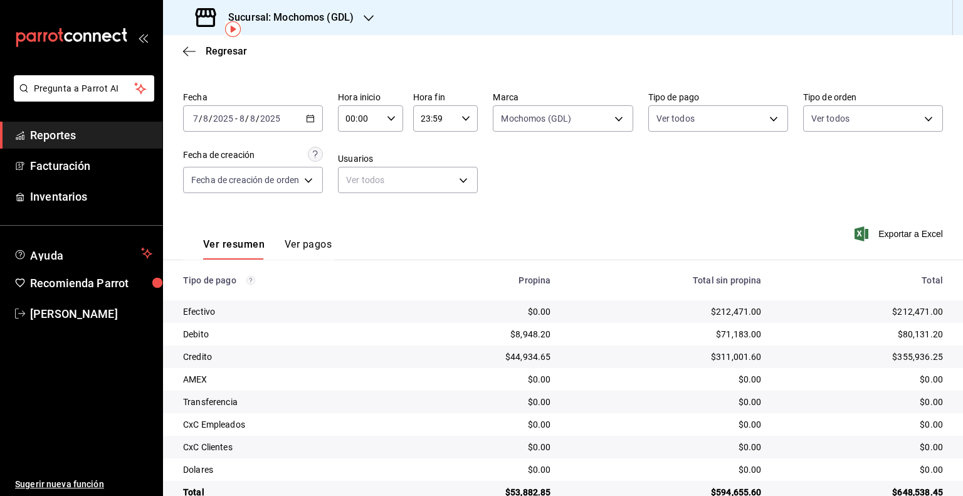
scroll to position [58, 0]
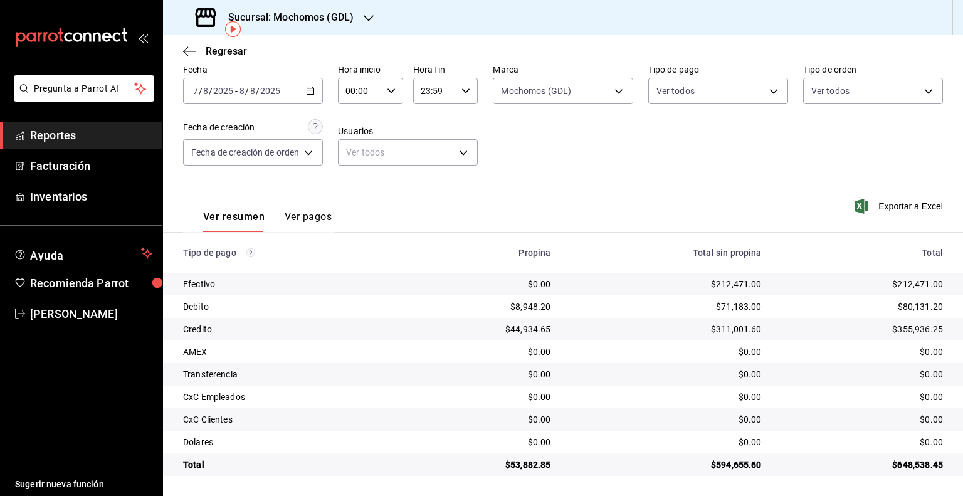
click at [382, 90] on div "00:00 Hora inicio" at bounding box center [370, 91] width 65 height 26
drag, startPoint x: 356, startPoint y: 152, endPoint x: 404, endPoint y: 125, distance: 54.8
click at [356, 151] on span "05" at bounding box center [355, 147] width 12 height 10
type input "05:00"
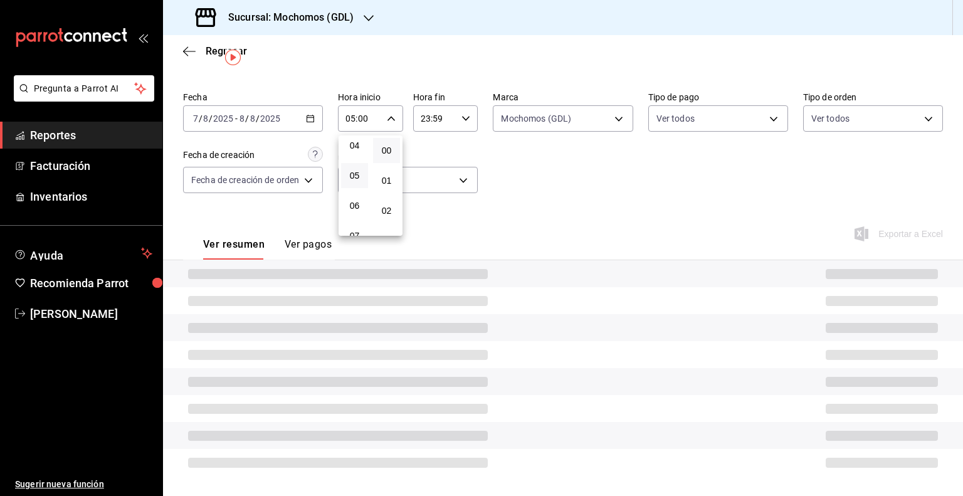
scroll to position [58, 0]
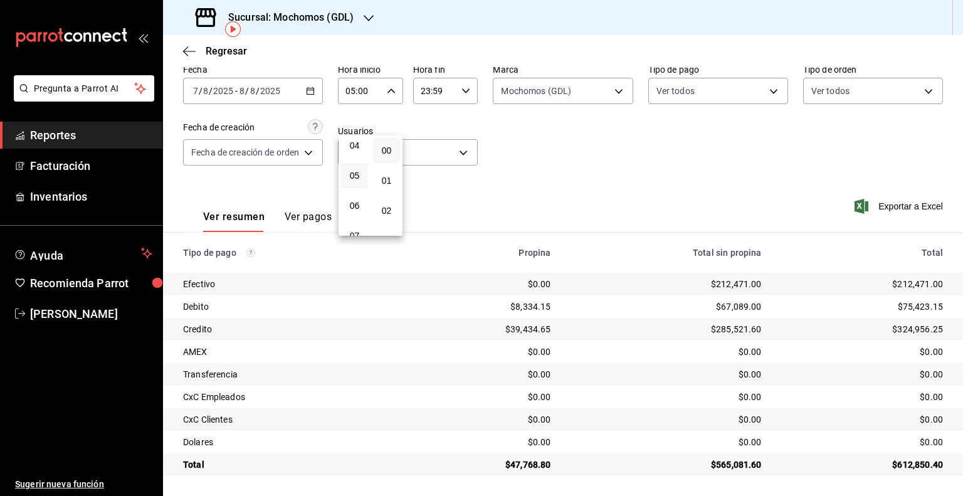
click at [441, 90] on div at bounding box center [481, 248] width 963 height 496
click at [441, 90] on input "23:59" at bounding box center [435, 90] width 44 height 25
click at [429, 148] on span "05" at bounding box center [429, 147] width 12 height 10
type input "05:59"
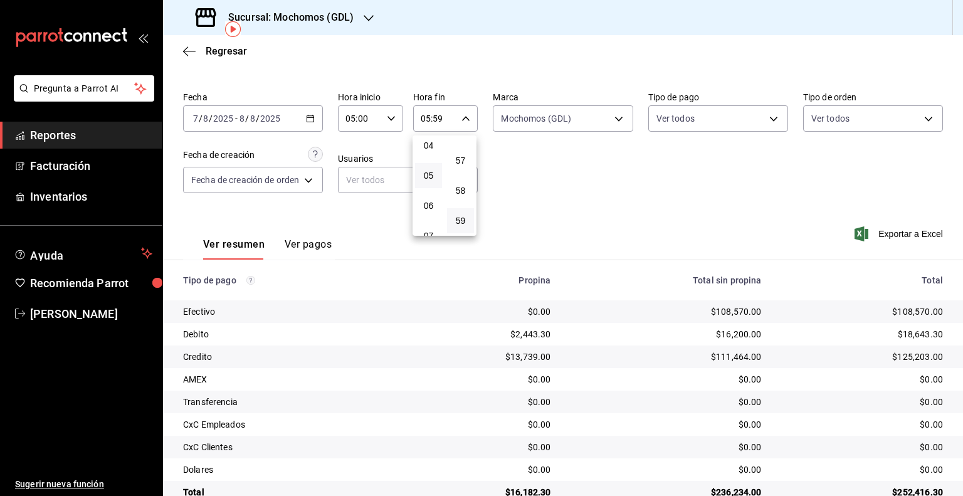
scroll to position [58, 0]
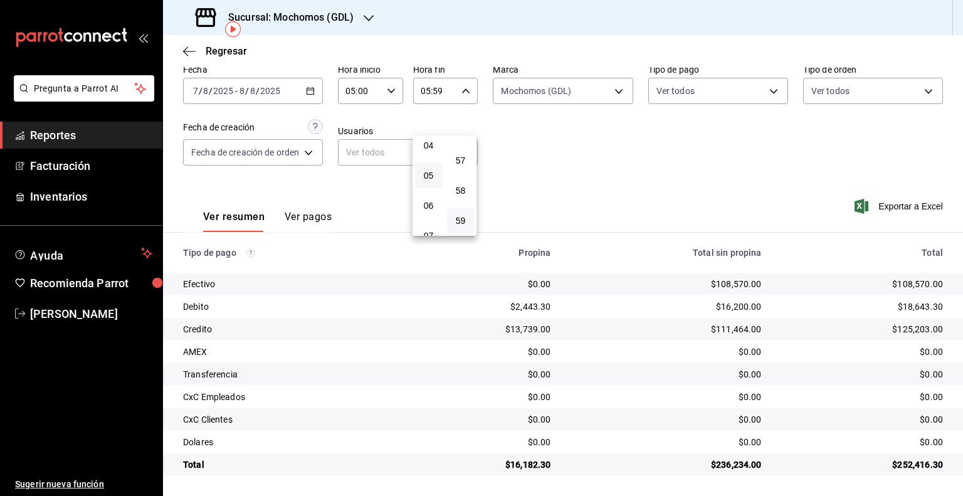
click at [660, 173] on div at bounding box center [481, 248] width 963 height 496
drag, startPoint x: 939, startPoint y: 307, endPoint x: 895, endPoint y: 307, distance: 44.5
click at [895, 307] on td "$18,643.30" at bounding box center [867, 306] width 191 height 23
drag, startPoint x: 933, startPoint y: 330, endPoint x: 889, endPoint y: 332, distance: 43.9
click at [889, 332] on td "$125,203.00" at bounding box center [867, 329] width 191 height 23
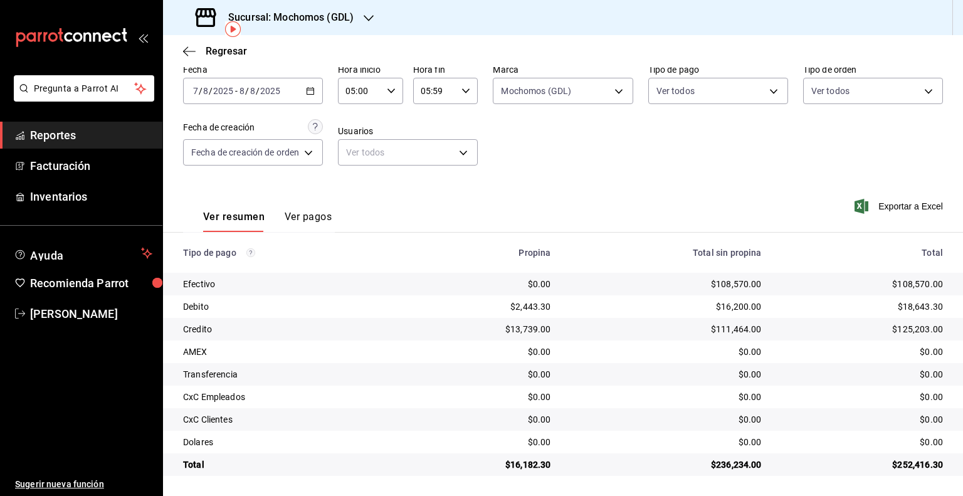
click at [279, 92] on input "2025" at bounding box center [270, 91] width 21 height 10
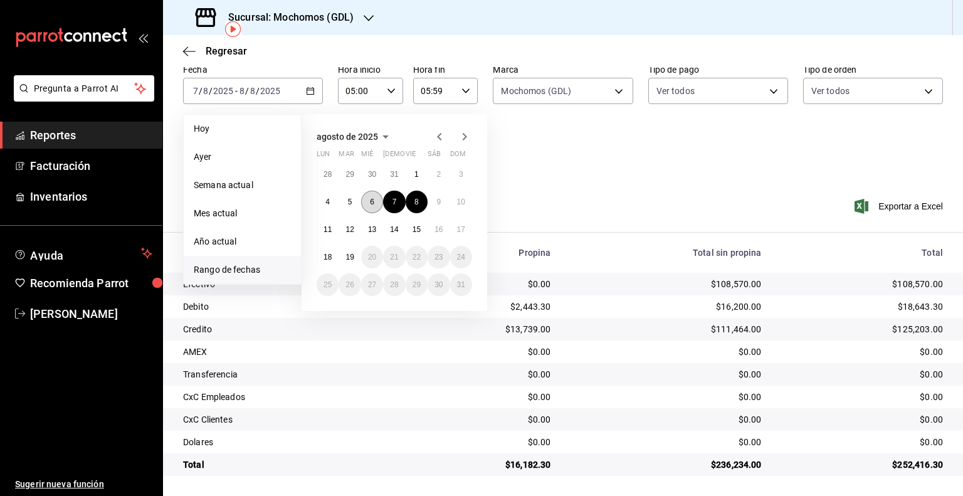
click at [366, 206] on button "6" at bounding box center [372, 202] width 22 height 23
click at [384, 205] on button "7" at bounding box center [394, 202] width 22 height 23
type input "00:00"
type input "23:59"
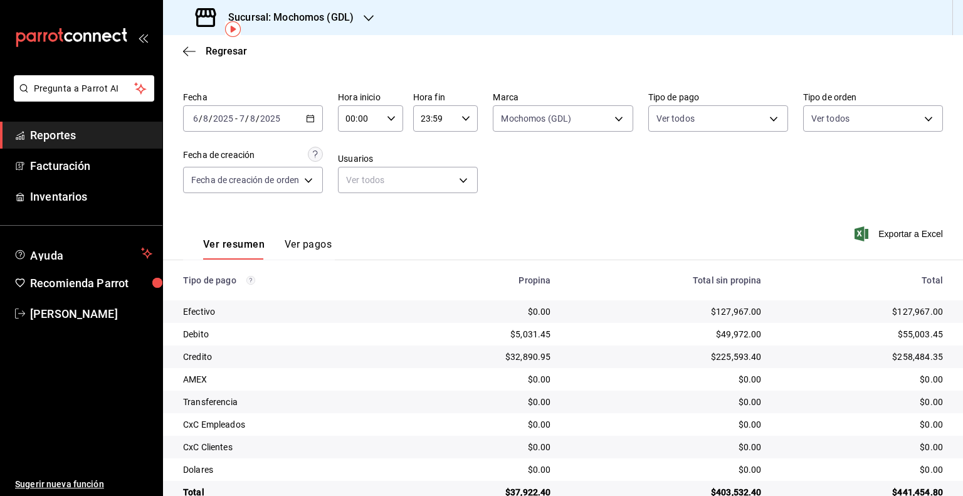
scroll to position [58, 0]
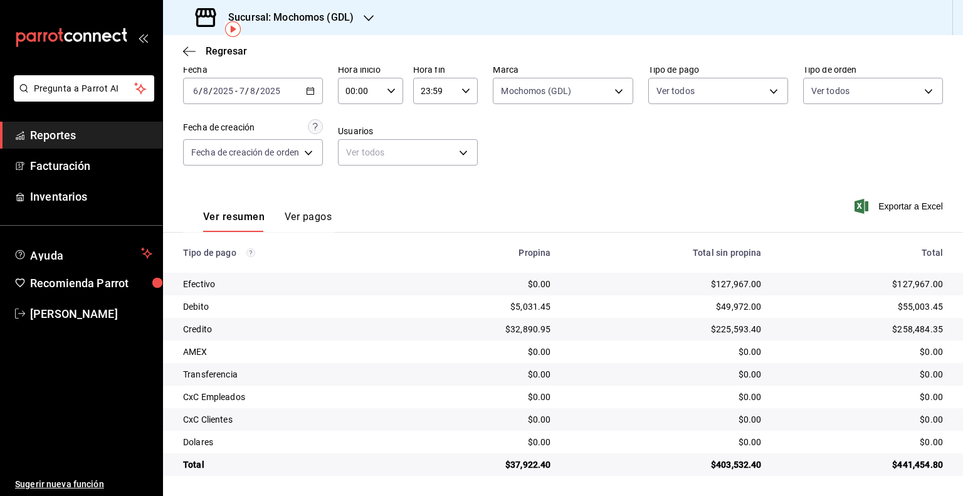
click at [369, 87] on input "00:00" at bounding box center [360, 90] width 44 height 25
click at [351, 150] on span "05" at bounding box center [355, 147] width 12 height 10
type input "05:00"
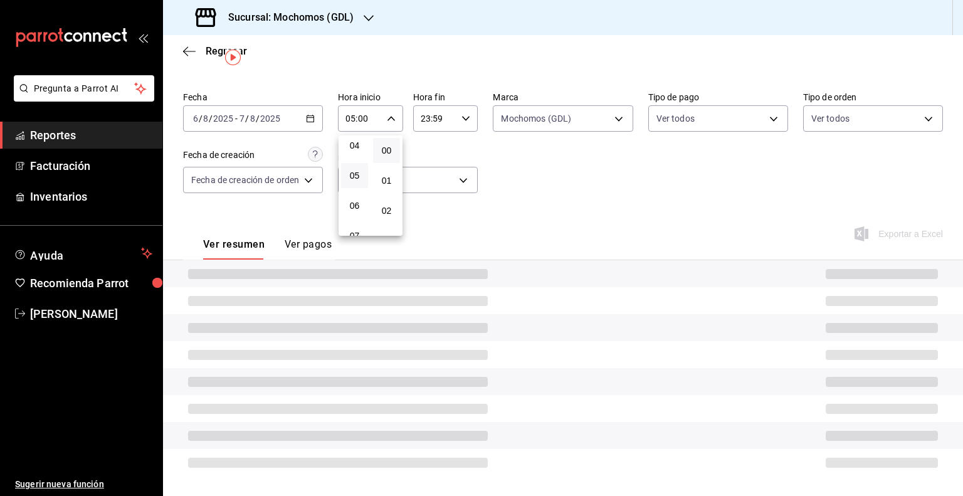
scroll to position [58, 0]
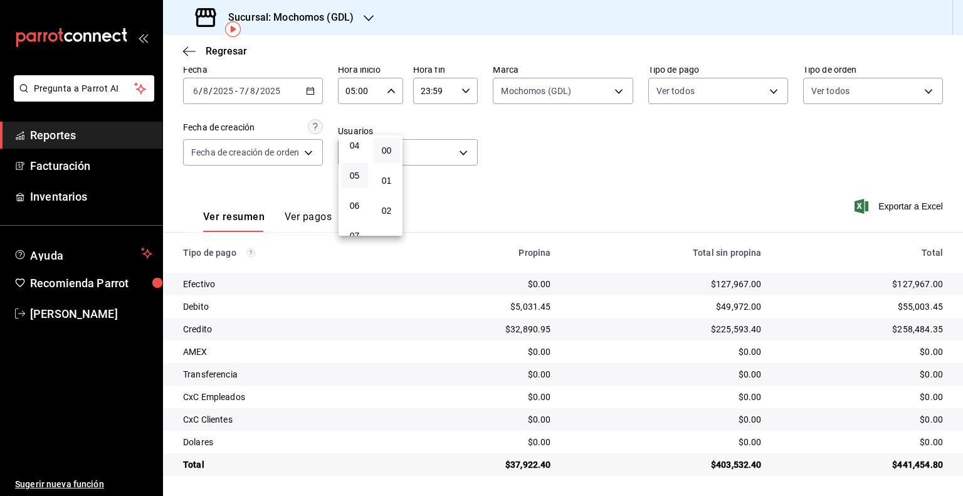
click at [433, 86] on div at bounding box center [481, 248] width 963 height 496
click at [432, 90] on input "23:59" at bounding box center [435, 90] width 44 height 25
click at [428, 145] on span "05" at bounding box center [429, 140] width 12 height 10
type input "05:59"
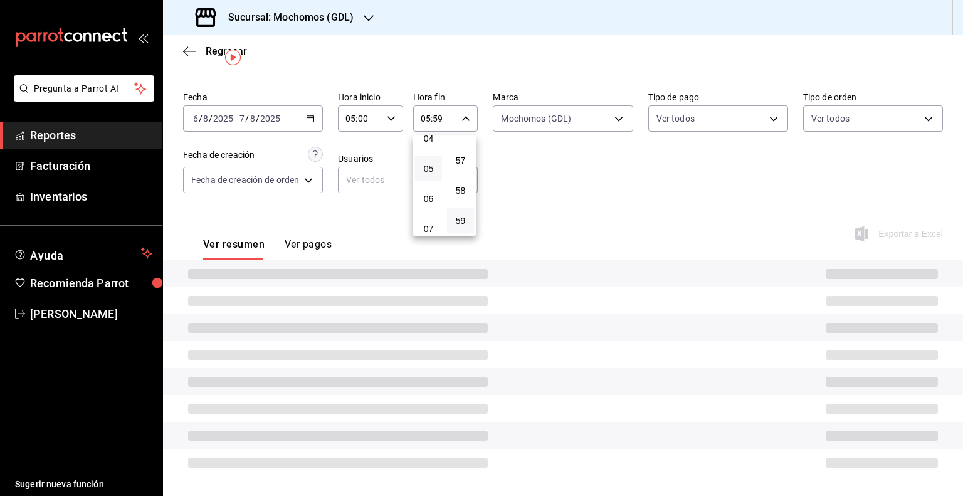
scroll to position [58, 0]
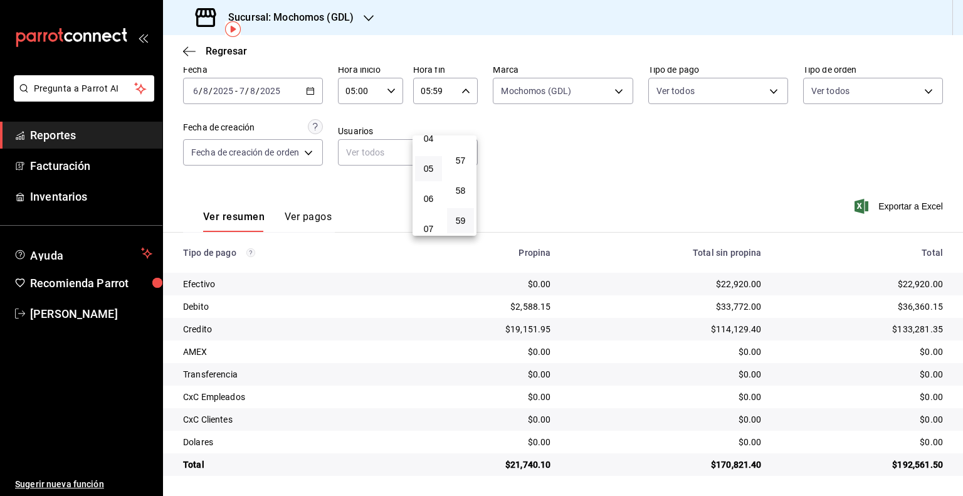
click at [741, 187] on div at bounding box center [481, 248] width 963 height 496
drag, startPoint x: 934, startPoint y: 305, endPoint x: 895, endPoint y: 307, distance: 38.9
click at [895, 307] on td "$36,360.15" at bounding box center [867, 306] width 191 height 23
drag, startPoint x: 936, startPoint y: 330, endPoint x: 891, endPoint y: 335, distance: 44.8
click at [891, 335] on td "$133,281.35" at bounding box center [867, 329] width 191 height 23
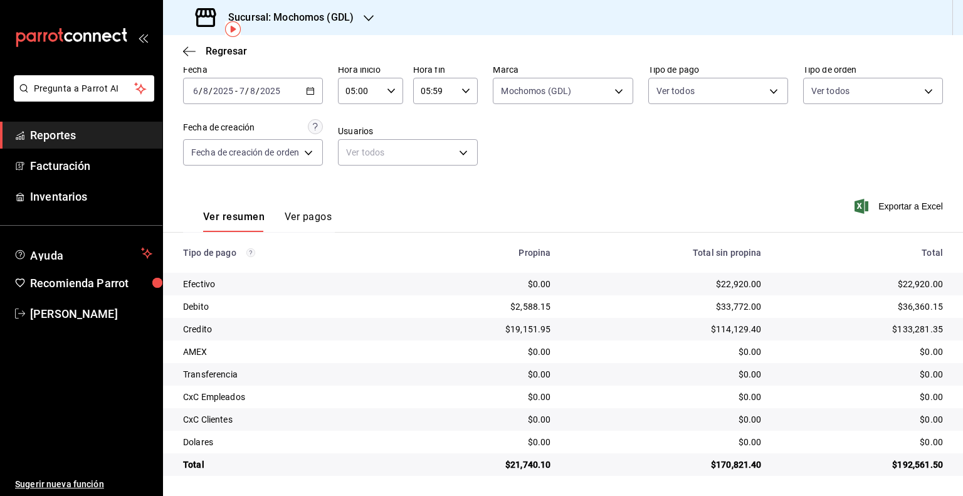
click at [232, 85] on div "[DATE] [DATE] - [DATE] [DATE]" at bounding box center [253, 91] width 140 height 26
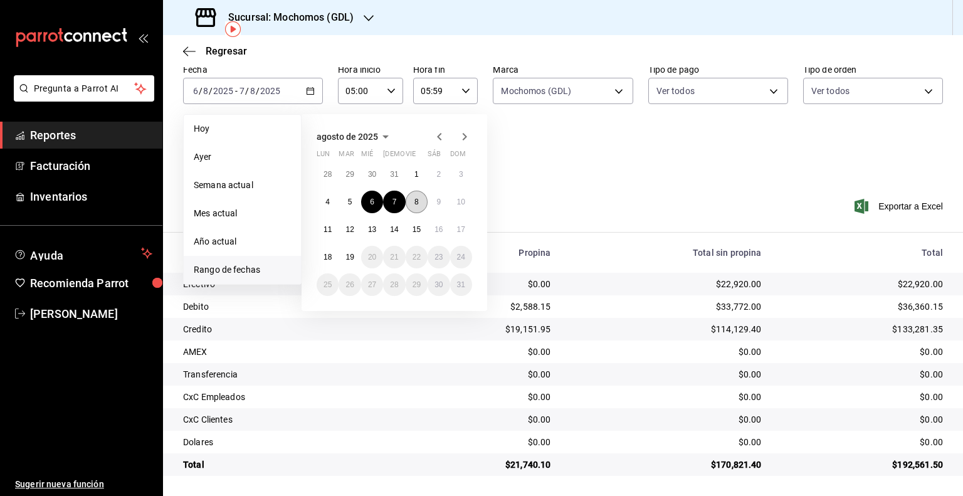
click at [418, 200] on abbr "8" at bounding box center [416, 202] width 4 height 9
click at [443, 201] on button "9" at bounding box center [439, 202] width 22 height 23
type input "00:00"
type input "23:59"
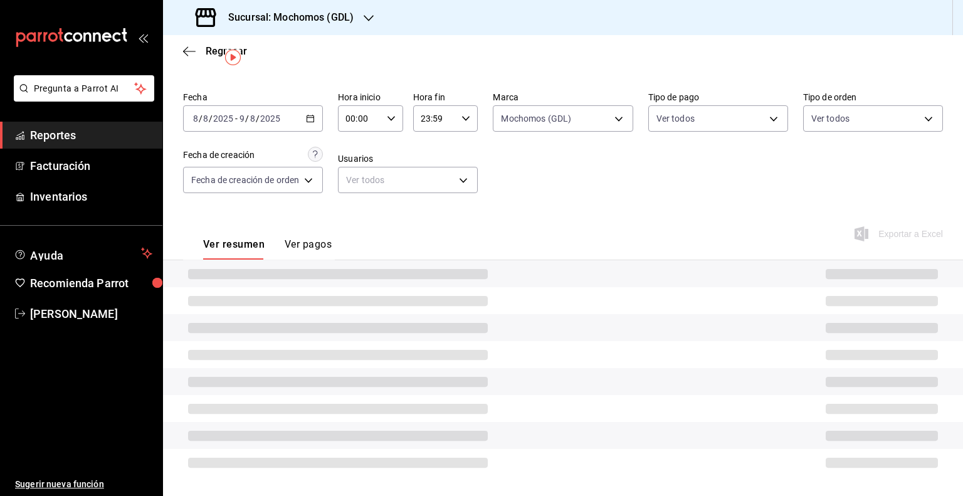
click at [393, 123] on div "00:00 Hora inicio" at bounding box center [370, 118] width 65 height 26
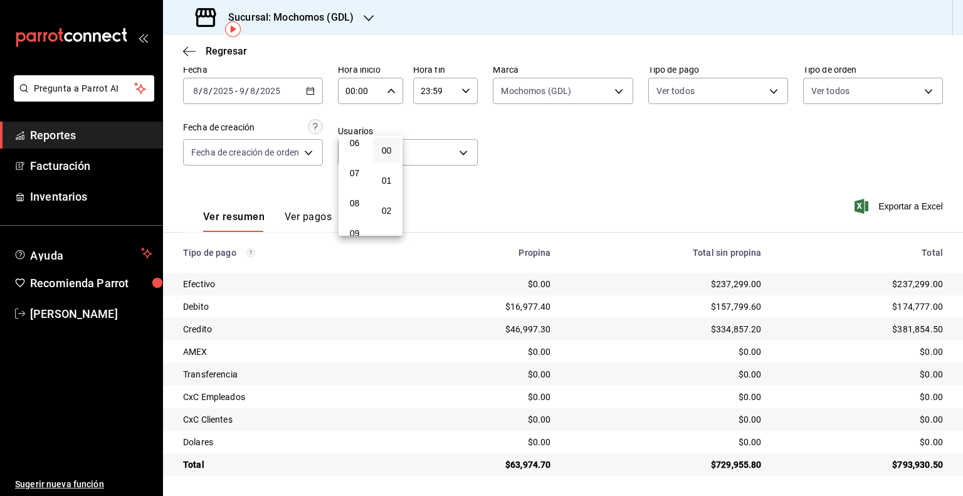
scroll to position [125, 0]
click at [356, 178] on span "05" at bounding box center [355, 176] width 12 height 10
type input "05:00"
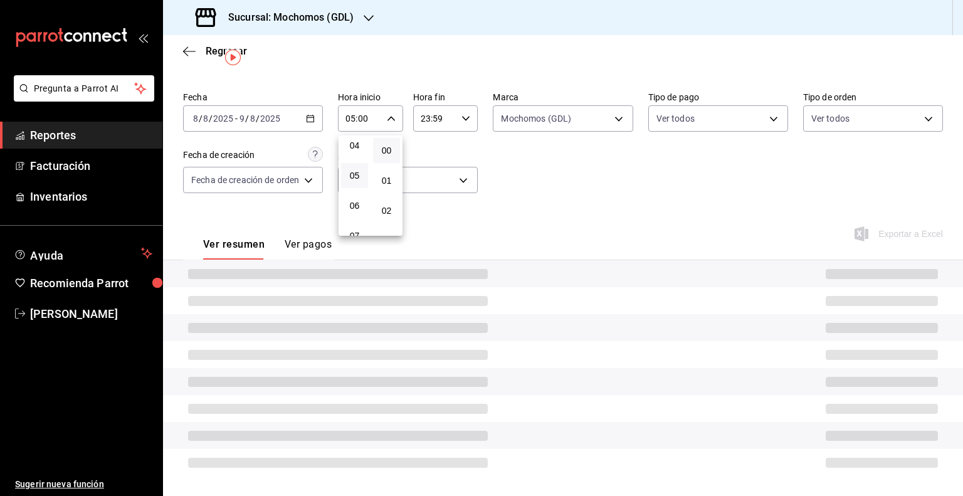
scroll to position [58, 0]
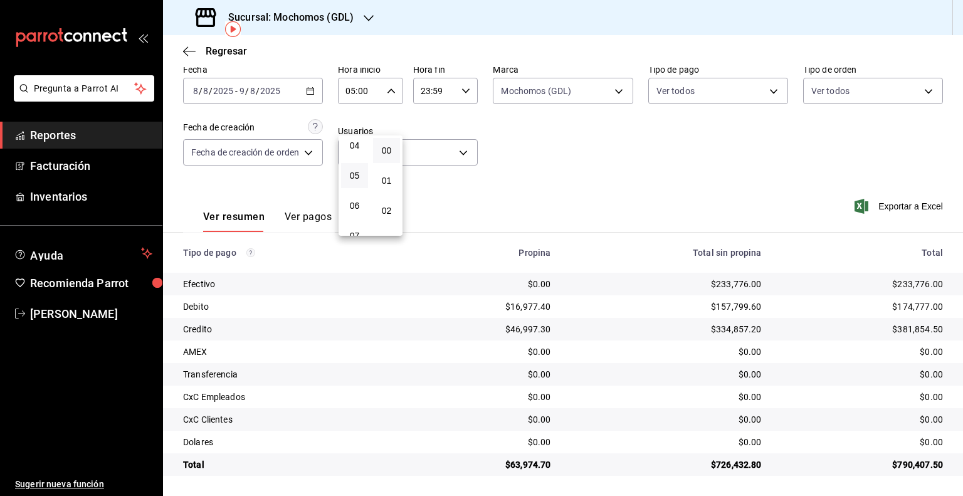
drag, startPoint x: 438, startPoint y: 122, endPoint x: 433, endPoint y: 116, distance: 8.0
click at [437, 122] on div at bounding box center [481, 248] width 963 height 496
click at [427, 93] on input "23:59" at bounding box center [435, 90] width 44 height 25
click at [428, 145] on span "05" at bounding box center [429, 140] width 12 height 10
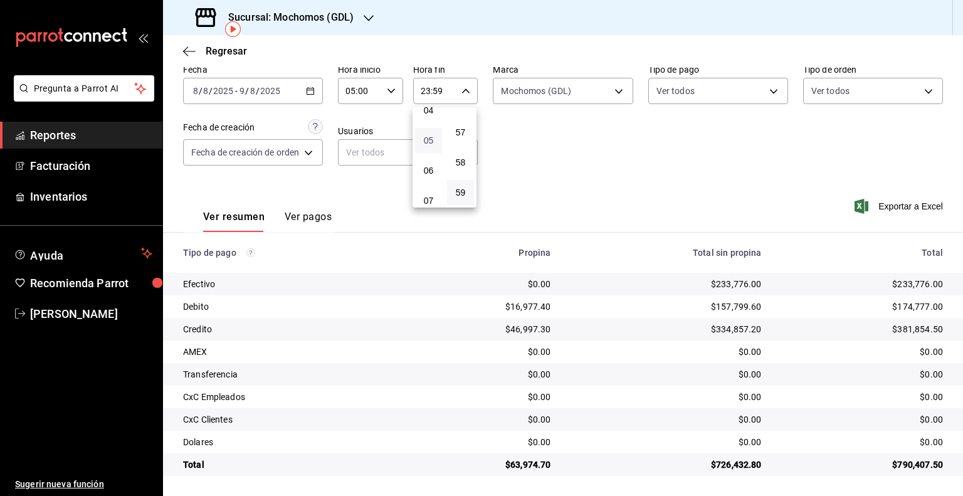
type input "05:59"
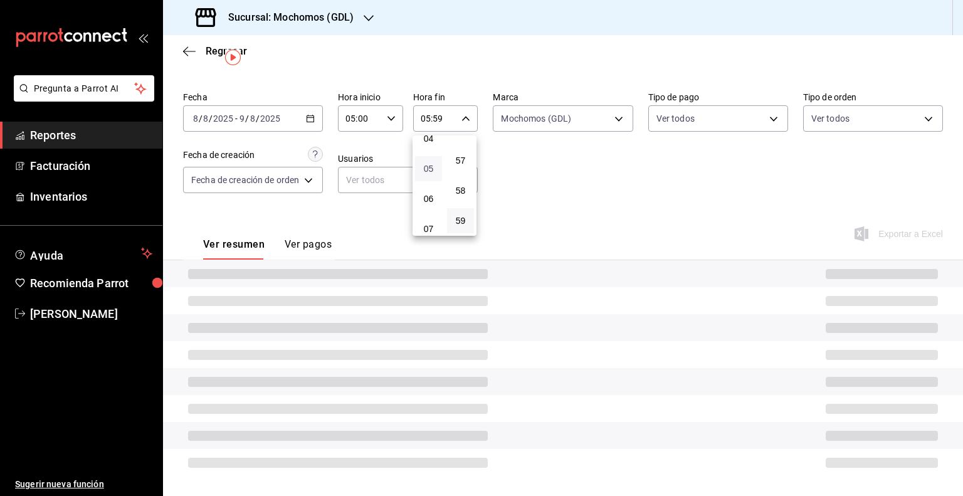
scroll to position [58, 0]
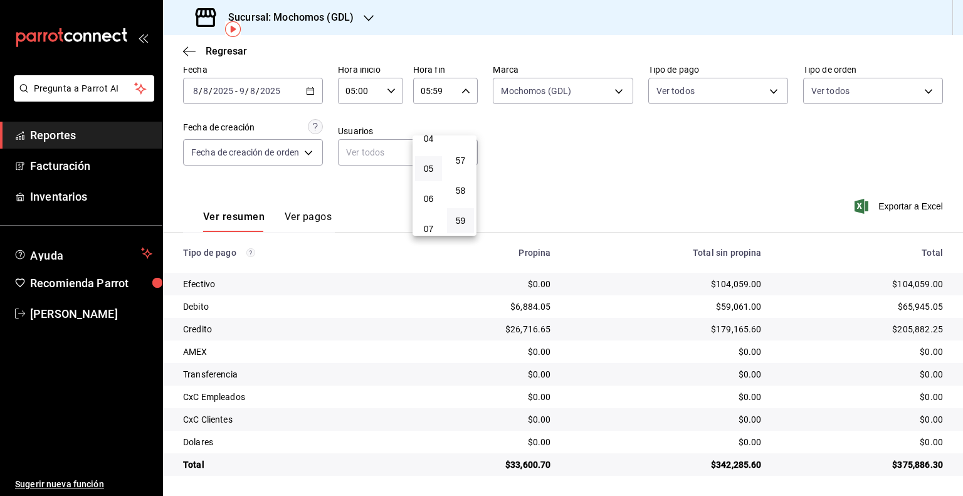
click at [589, 156] on div at bounding box center [481, 248] width 963 height 496
drag, startPoint x: 936, startPoint y: 308, endPoint x: 895, endPoint y: 307, distance: 40.2
click at [895, 307] on td "$65,945.05" at bounding box center [867, 306] width 191 height 23
drag, startPoint x: 938, startPoint y: 329, endPoint x: 890, endPoint y: 332, distance: 48.3
click at [890, 332] on td "$205,882.25" at bounding box center [867, 329] width 191 height 23
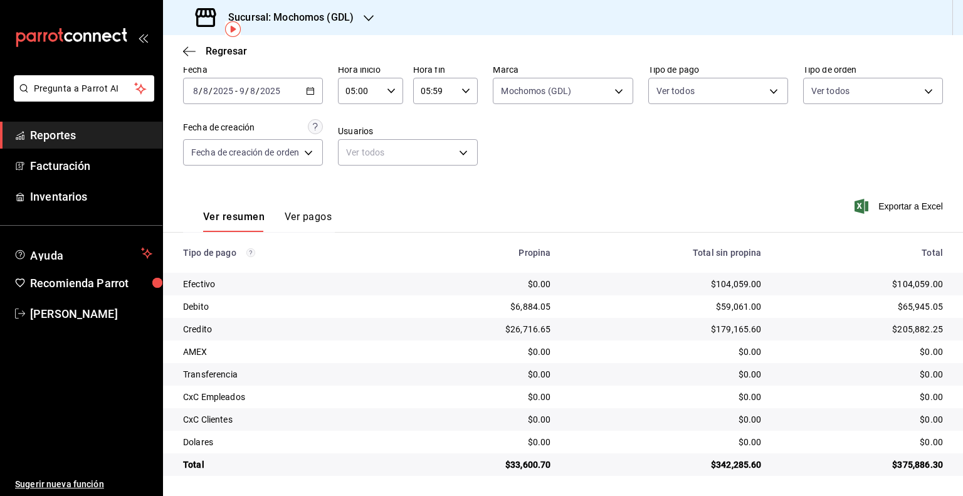
click at [241, 95] on input "9" at bounding box center [242, 91] width 6 height 10
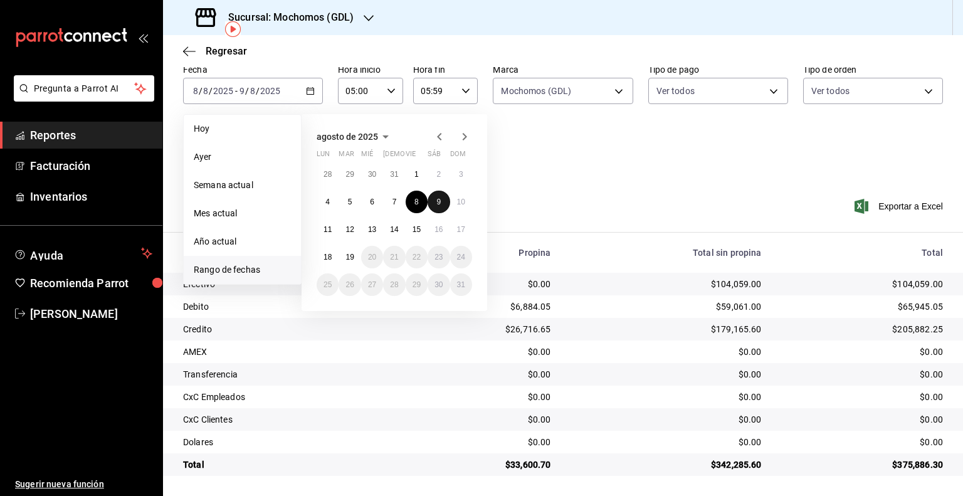
click at [445, 206] on button "9" at bounding box center [439, 202] width 22 height 23
click at [462, 208] on button "10" at bounding box center [461, 202] width 22 height 23
type input "00:00"
type input "23:59"
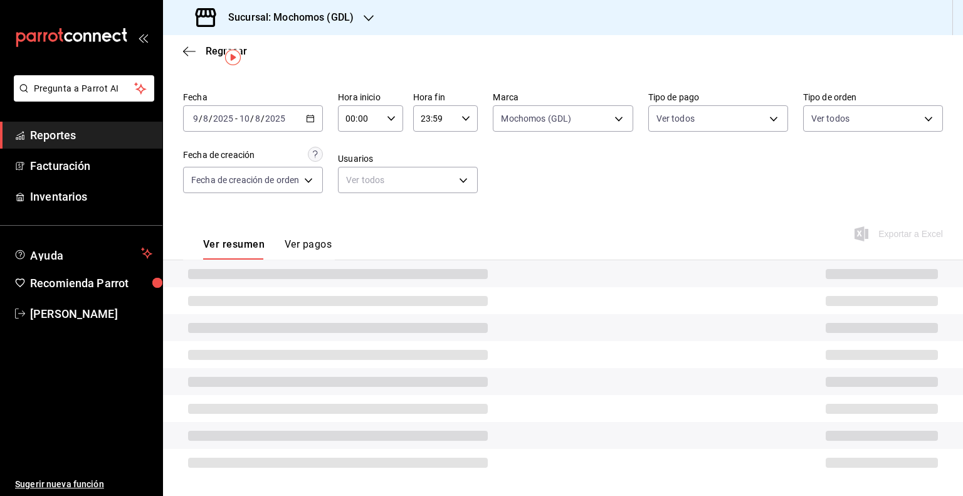
scroll to position [58, 0]
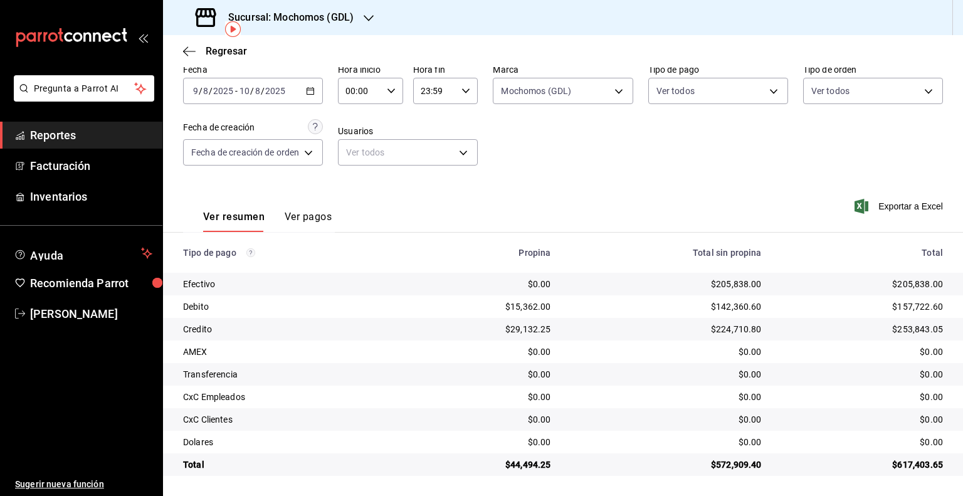
click at [387, 90] on icon "button" at bounding box center [391, 91] width 9 height 9
click at [355, 152] on span "05" at bounding box center [355, 147] width 12 height 10
type input "05:00"
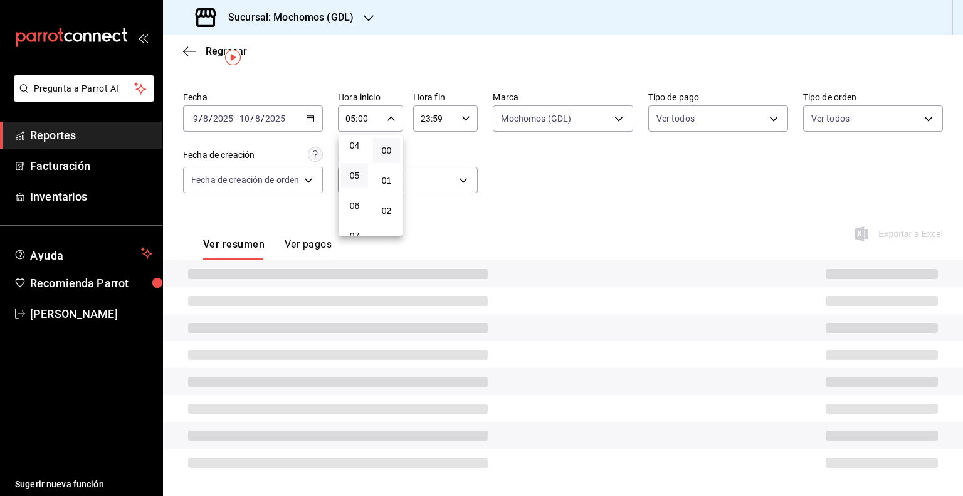
scroll to position [58, 0]
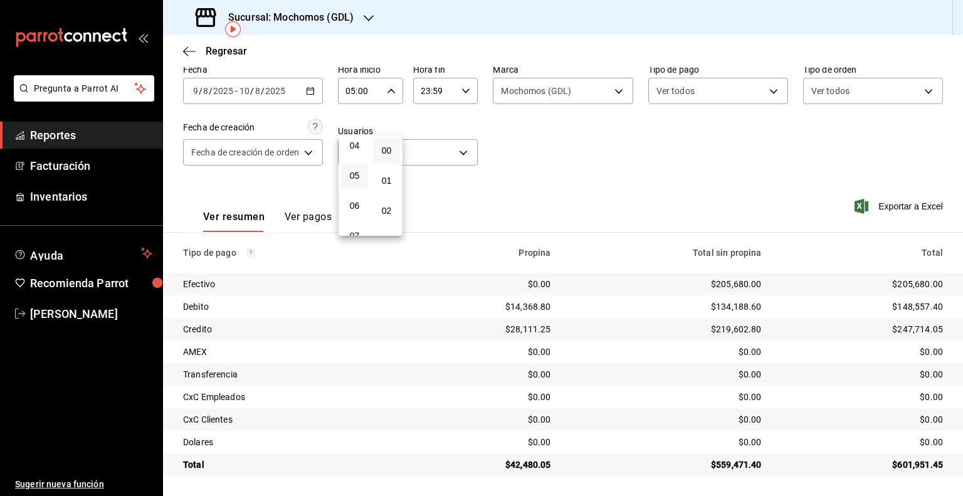
click at [439, 115] on div at bounding box center [481, 248] width 963 height 496
click at [436, 98] on input "23:59" at bounding box center [435, 90] width 44 height 25
click at [423, 144] on span "05" at bounding box center [429, 140] width 12 height 10
type input "05:59"
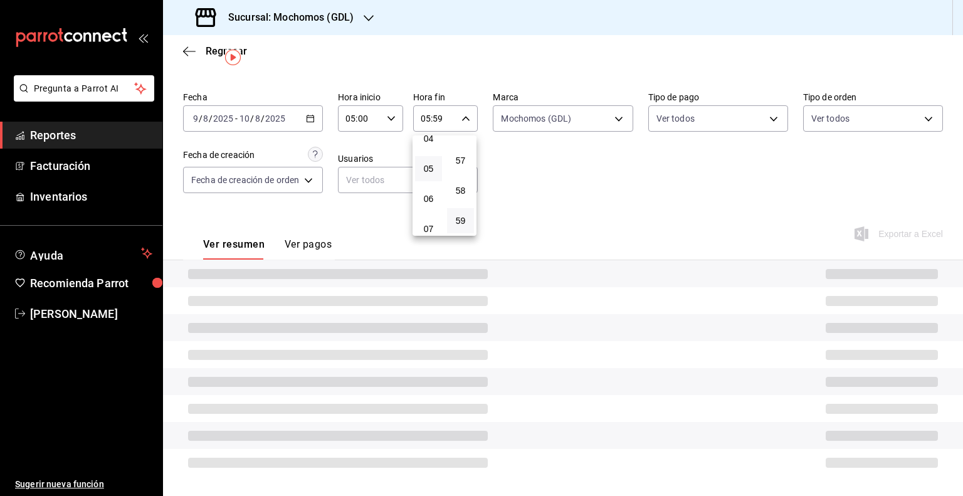
scroll to position [58, 0]
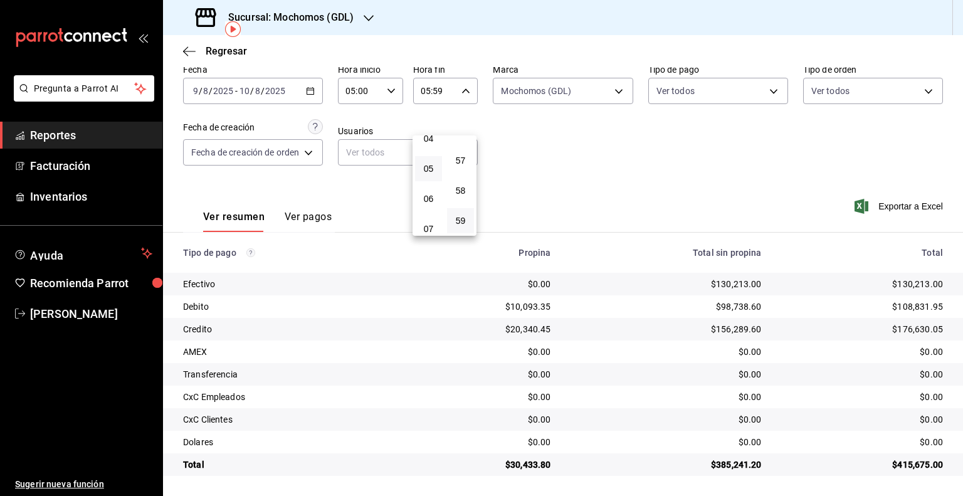
click at [631, 177] on div at bounding box center [481, 248] width 963 height 496
drag, startPoint x: 932, startPoint y: 305, endPoint x: 889, endPoint y: 305, distance: 43.9
click at [889, 305] on td "$108,831.95" at bounding box center [867, 306] width 191 height 23
drag, startPoint x: 935, startPoint y: 328, endPoint x: 888, endPoint y: 327, distance: 47.0
click at [888, 327] on td "$176,630.05" at bounding box center [867, 329] width 191 height 23
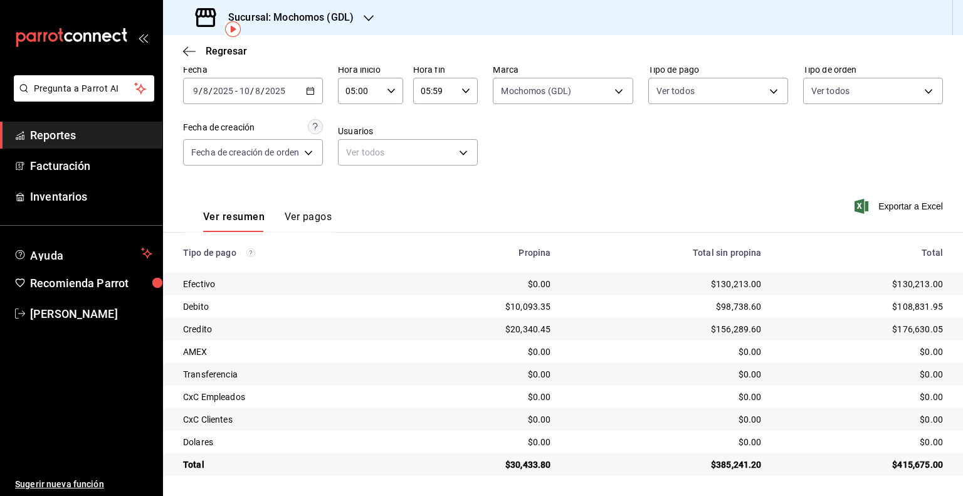
click at [229, 82] on div "[DATE] [DATE] - [DATE] [DATE]" at bounding box center [253, 91] width 140 height 26
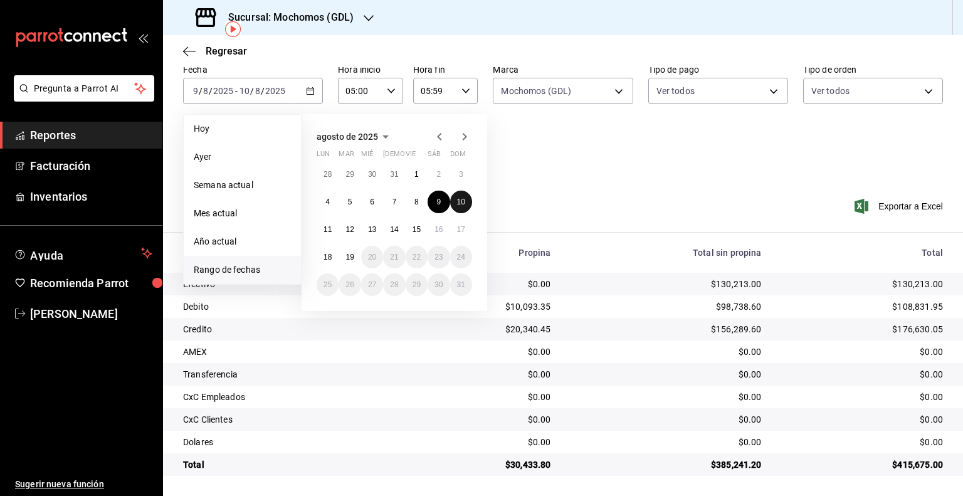
click at [463, 204] on abbr "10" at bounding box center [461, 202] width 8 height 9
click at [329, 228] on abbr "11" at bounding box center [328, 229] width 8 height 9
type input "00:00"
type input "23:59"
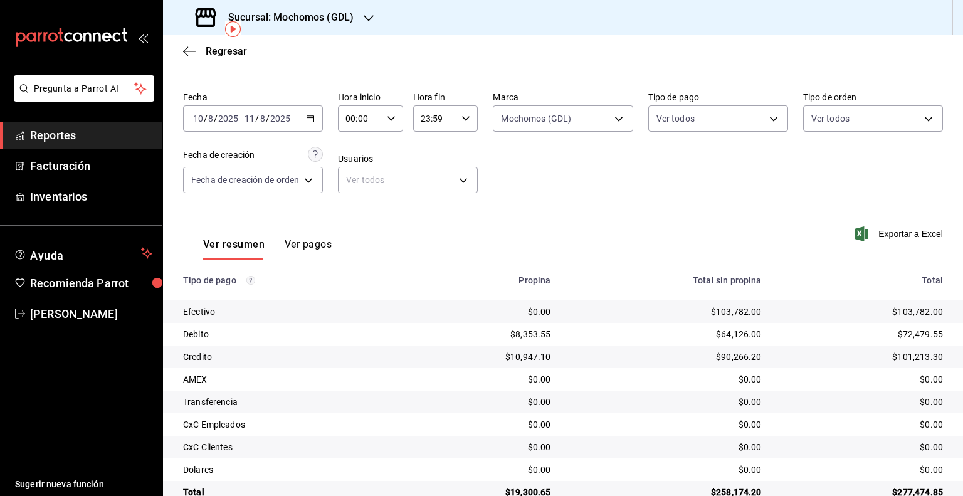
scroll to position [58, 0]
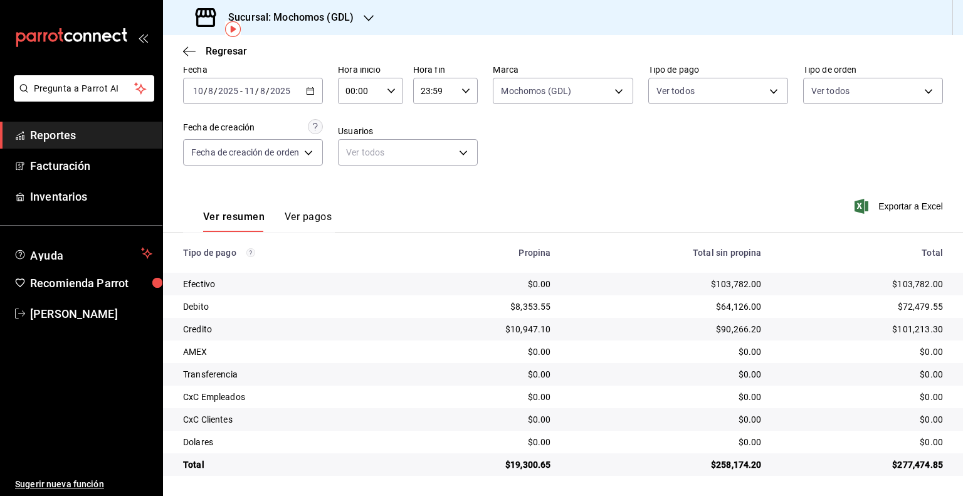
click at [385, 100] on div "00:00 Hora inicio" at bounding box center [370, 91] width 65 height 26
click at [356, 152] on span "05" at bounding box center [355, 147] width 12 height 10
type input "05:00"
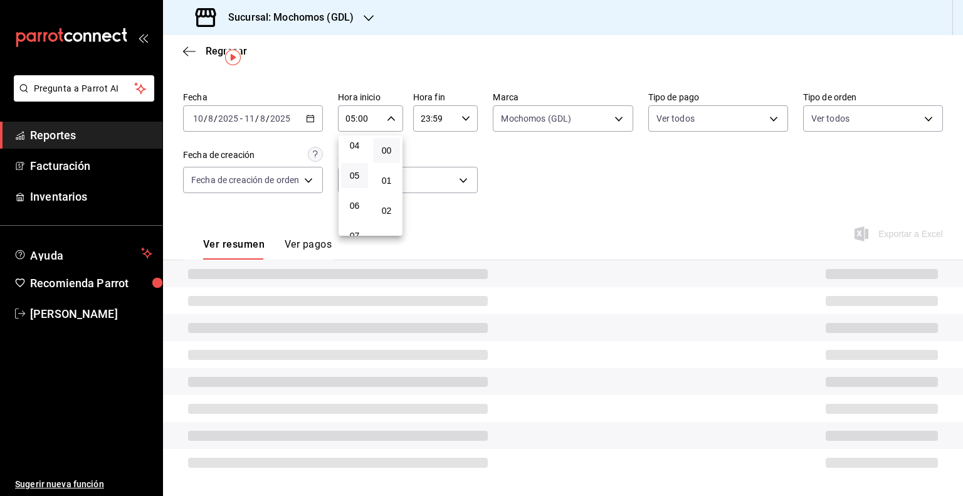
scroll to position [58, 0]
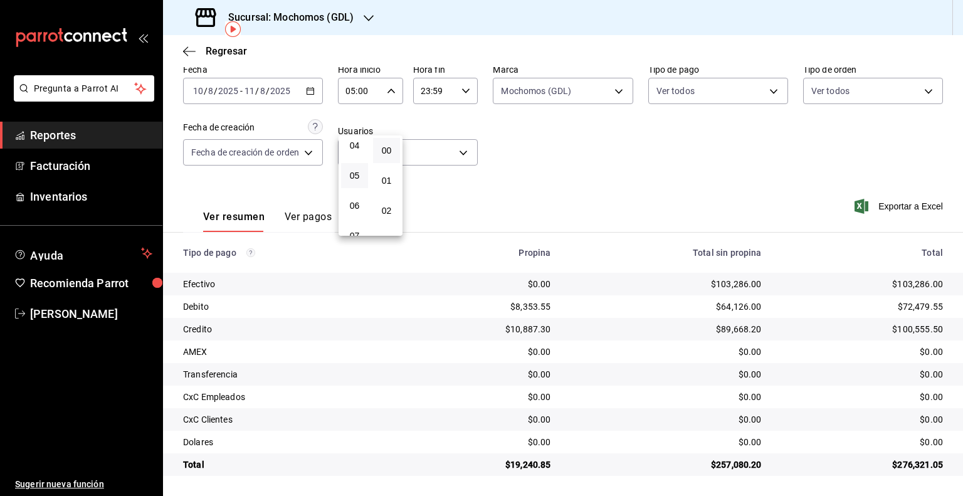
click at [446, 115] on div at bounding box center [481, 248] width 963 height 496
click at [441, 88] on input "23:59" at bounding box center [435, 90] width 44 height 25
click at [427, 153] on button "05" at bounding box center [428, 140] width 27 height 25
type input "05:59"
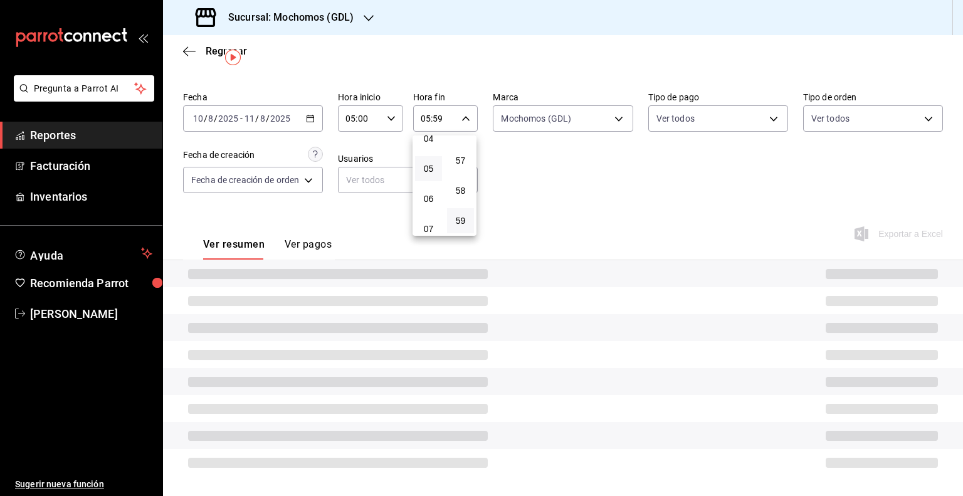
scroll to position [58, 0]
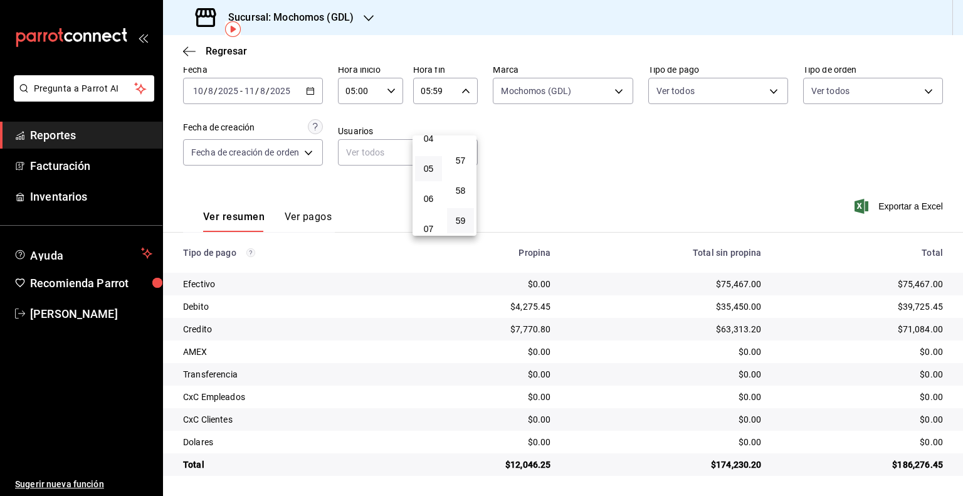
click at [695, 176] on div at bounding box center [481, 248] width 963 height 496
click at [256, 86] on span "/" at bounding box center [257, 91] width 4 height 10
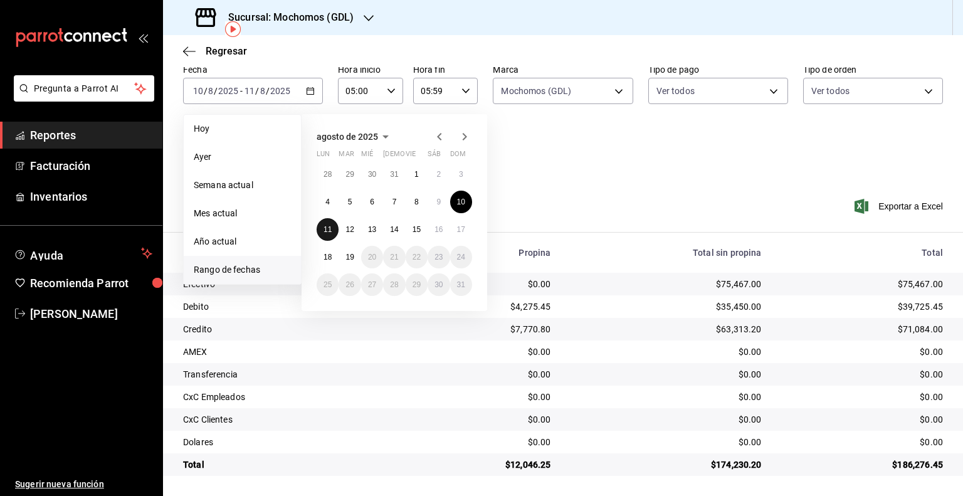
click at [333, 233] on button "11" at bounding box center [328, 229] width 22 height 23
click at [354, 233] on button "12" at bounding box center [350, 229] width 22 height 23
type input "00:00"
type input "23:59"
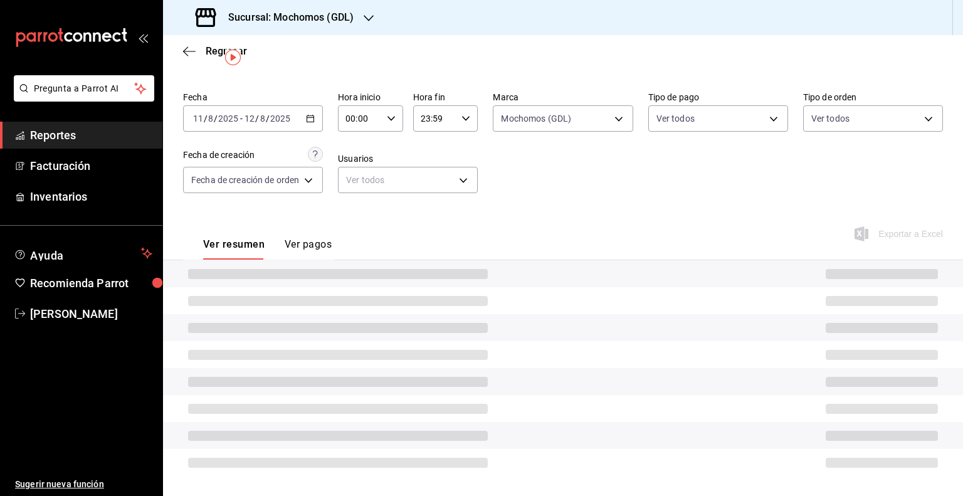
scroll to position [58, 0]
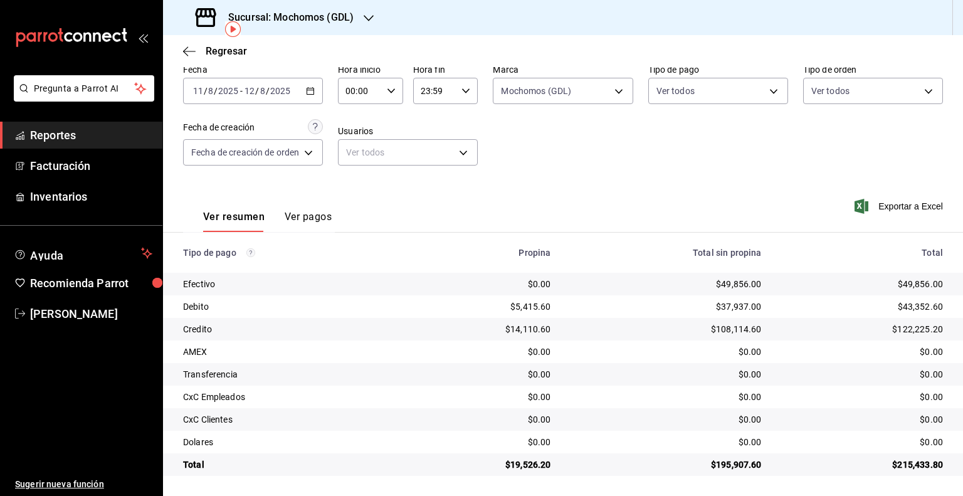
click at [378, 87] on input "00:00" at bounding box center [360, 90] width 44 height 25
click at [352, 150] on span "05" at bounding box center [355, 147] width 12 height 10
type input "05:00"
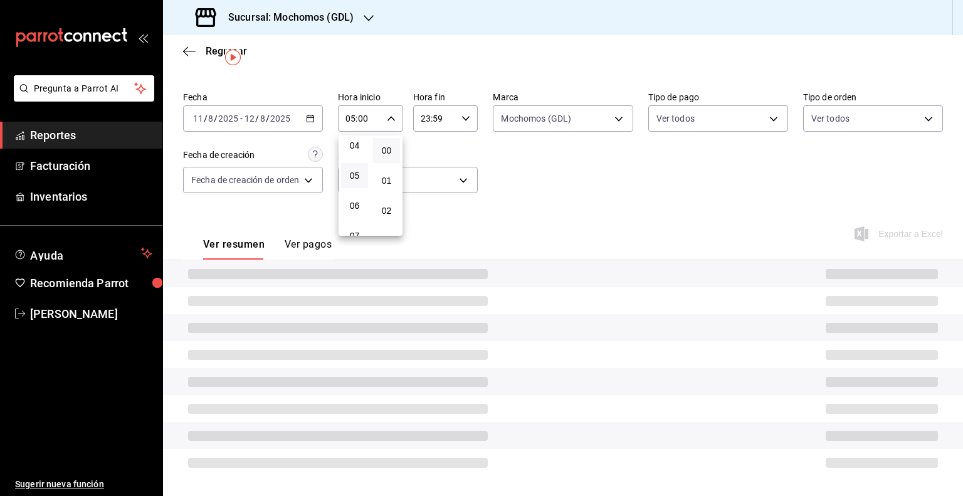
scroll to position [58, 0]
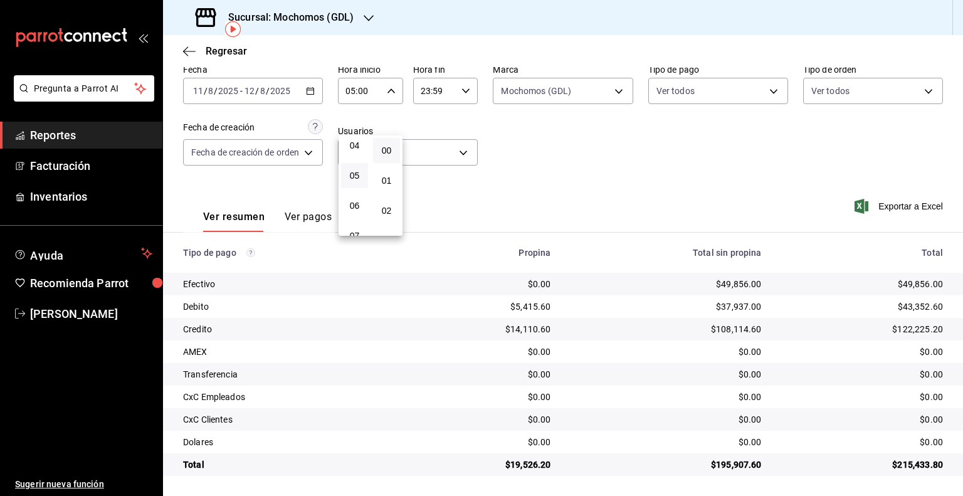
click at [436, 92] on div at bounding box center [481, 248] width 963 height 496
click at [436, 92] on input "23:59" at bounding box center [435, 90] width 44 height 25
click at [425, 150] on button "05" at bounding box center [428, 140] width 27 height 25
type input "05:59"
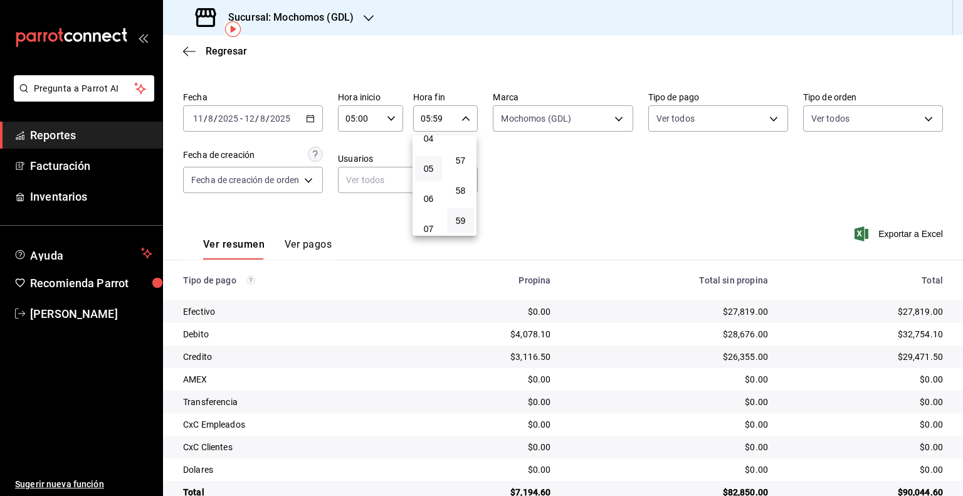
scroll to position [58, 0]
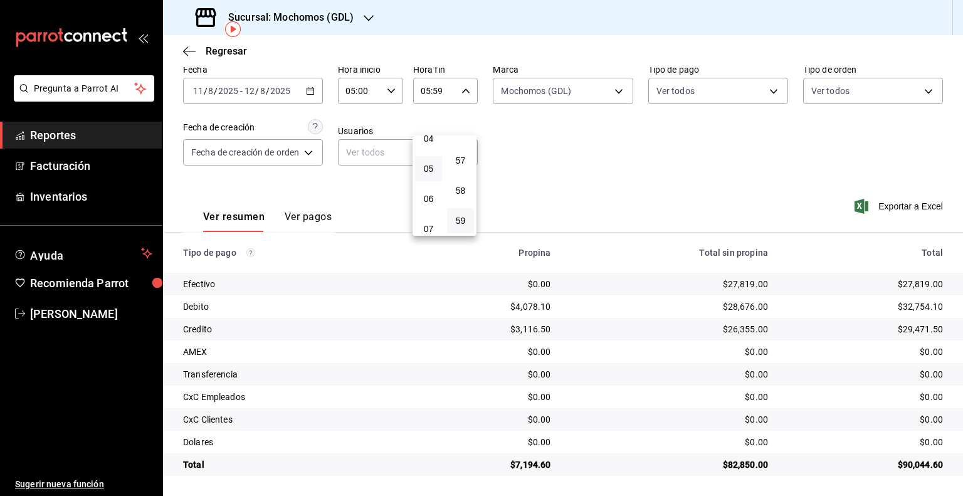
click at [642, 182] on div at bounding box center [481, 248] width 963 height 496
drag, startPoint x: 935, startPoint y: 303, endPoint x: 894, endPoint y: 307, distance: 41.0
click at [894, 307] on td "$32,754.10" at bounding box center [870, 306] width 185 height 23
drag, startPoint x: 915, startPoint y: 330, endPoint x: 893, endPoint y: 328, distance: 22.1
click at [893, 328] on td "$29,471.50" at bounding box center [870, 329] width 185 height 23
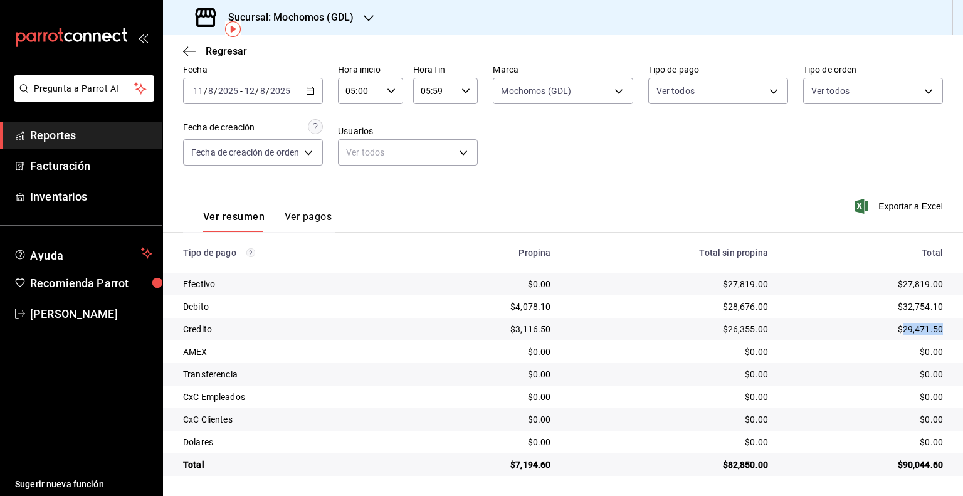
click at [245, 88] on input "12" at bounding box center [249, 91] width 11 height 10
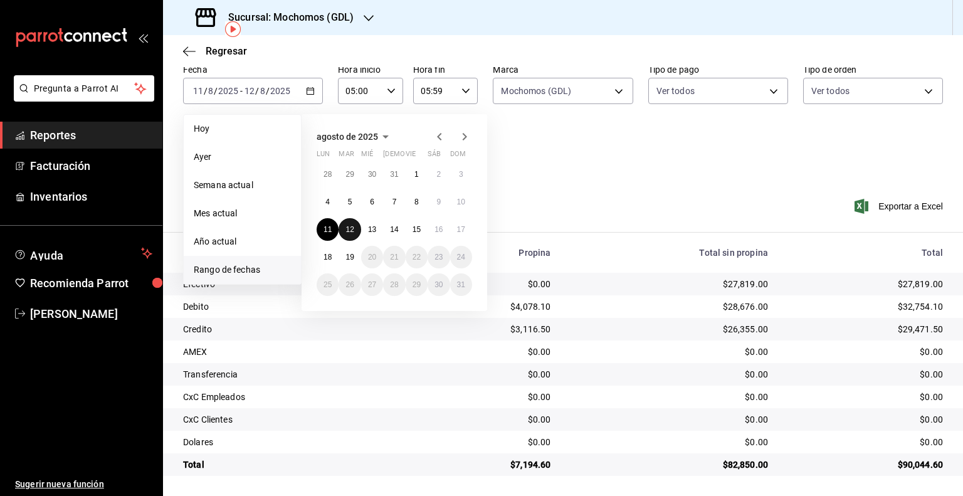
click at [352, 226] on abbr "12" at bounding box center [349, 229] width 8 height 9
click at [366, 226] on button "13" at bounding box center [372, 229] width 22 height 23
type input "00:00"
type input "23:59"
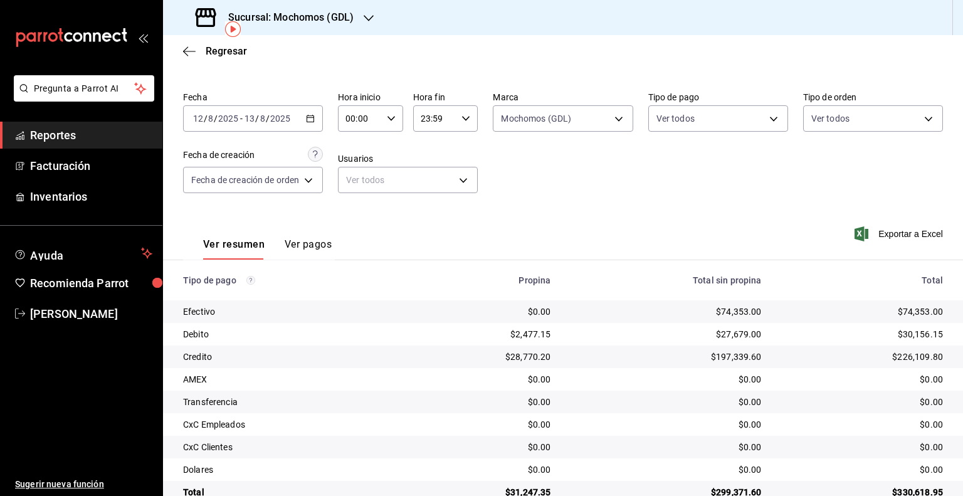
scroll to position [58, 0]
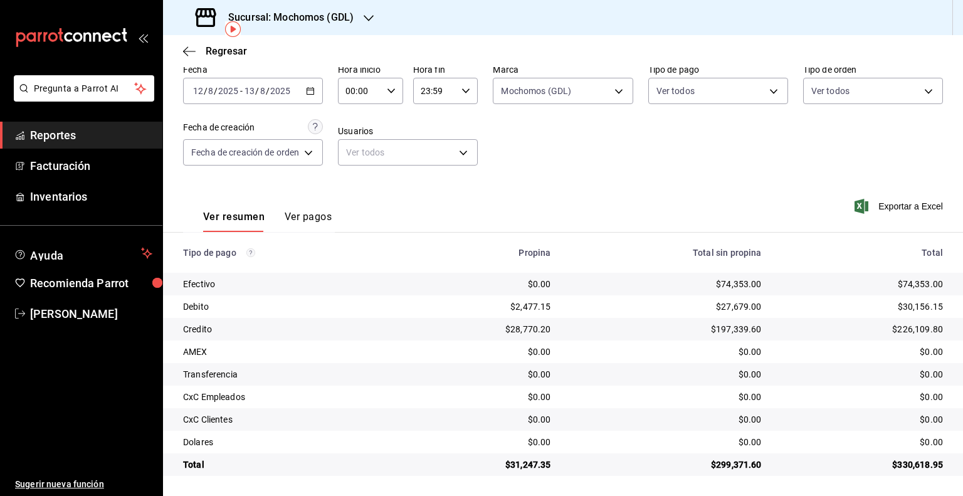
click at [352, 102] on input "00:00" at bounding box center [360, 90] width 44 height 25
click at [354, 152] on span "05" at bounding box center [355, 147] width 12 height 10
type input "05:00"
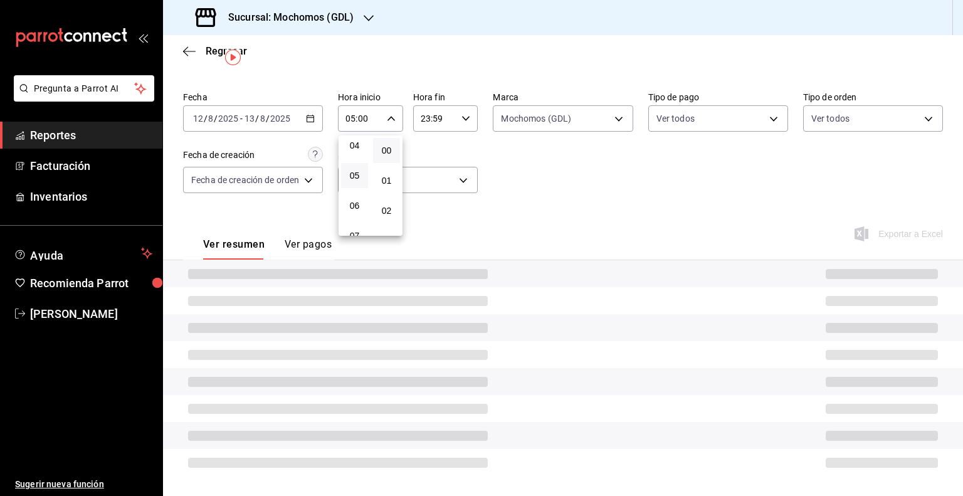
scroll to position [58, 0]
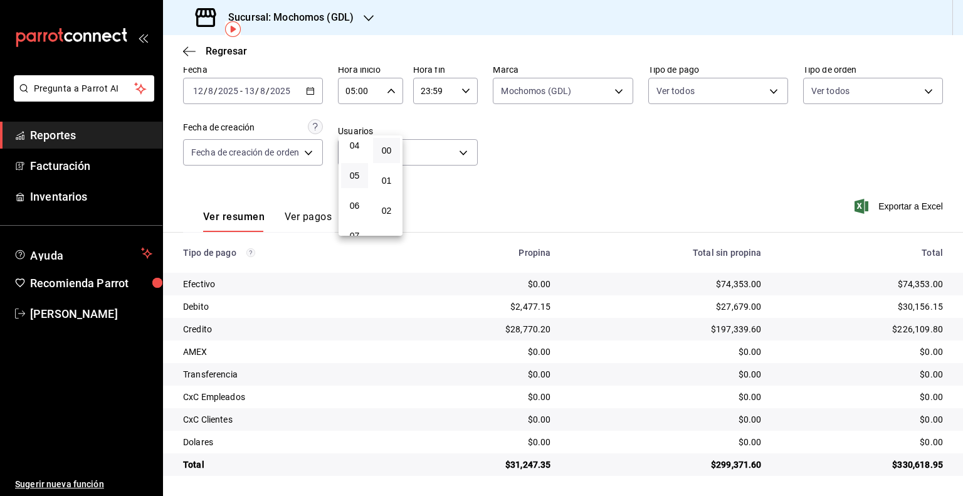
click at [441, 95] on div at bounding box center [481, 248] width 963 height 496
click at [438, 93] on input "23:59" at bounding box center [435, 90] width 44 height 25
click at [431, 142] on span "05" at bounding box center [429, 140] width 12 height 10
type input "05:59"
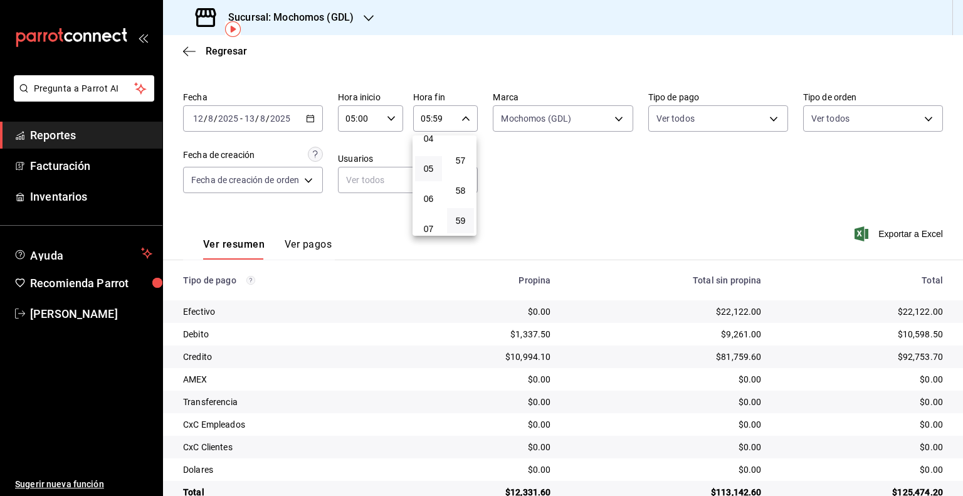
scroll to position [58, 0]
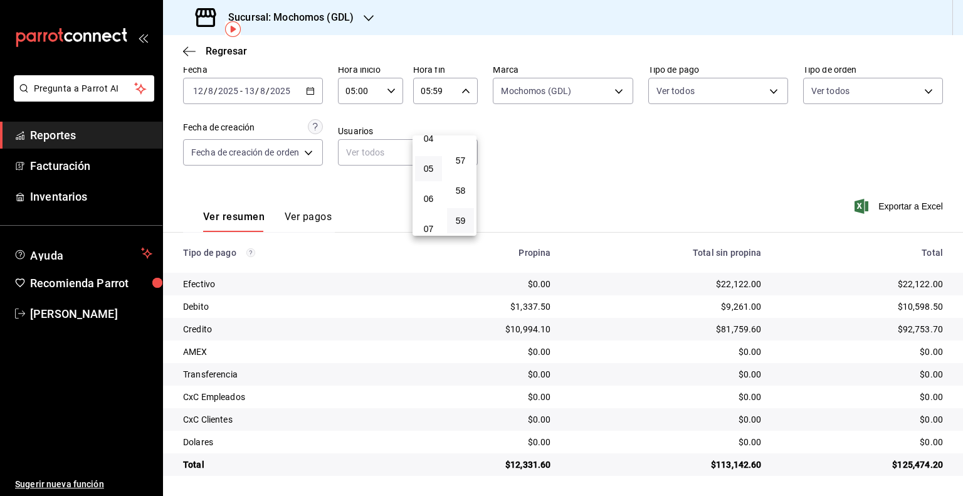
click at [655, 182] on div at bounding box center [481, 248] width 963 height 496
drag, startPoint x: 934, startPoint y: 309, endPoint x: 895, endPoint y: 308, distance: 39.5
click at [895, 308] on td "$10,598.50" at bounding box center [867, 306] width 191 height 23
drag, startPoint x: 941, startPoint y: 330, endPoint x: 895, endPoint y: 329, distance: 45.8
click at [895, 329] on td "$92,753.70" at bounding box center [867, 329] width 191 height 23
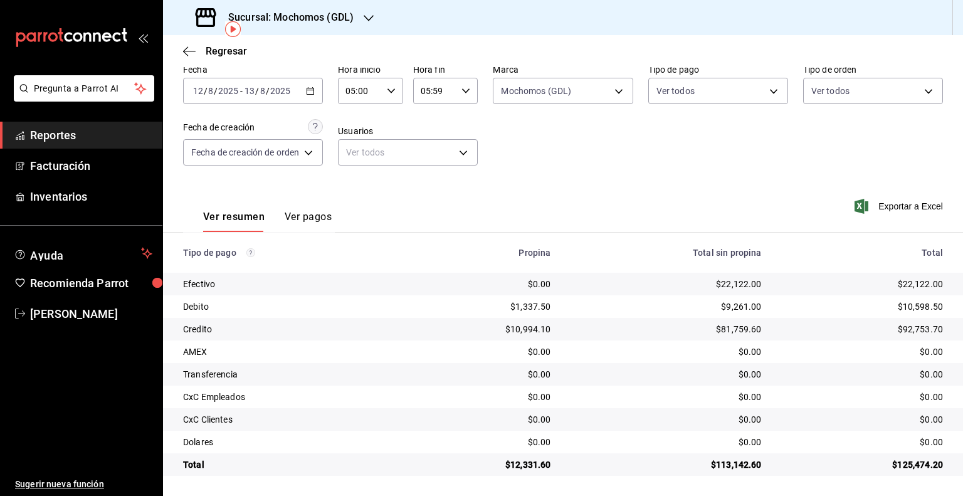
click at [254, 103] on div "[DATE] [DATE] - [DATE] [DATE]" at bounding box center [253, 91] width 140 height 26
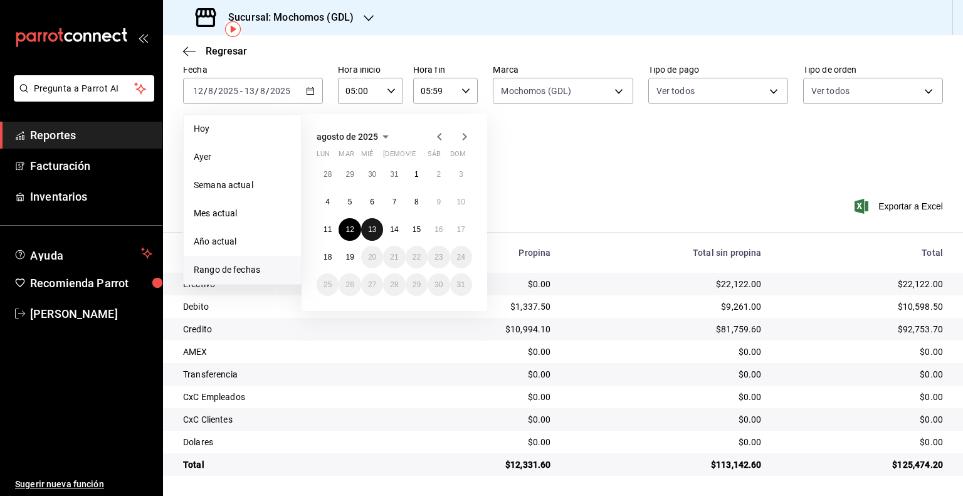
click at [374, 230] on abbr "13" at bounding box center [372, 229] width 8 height 9
click at [388, 229] on button "14" at bounding box center [394, 229] width 22 height 23
type input "00:00"
type input "23:59"
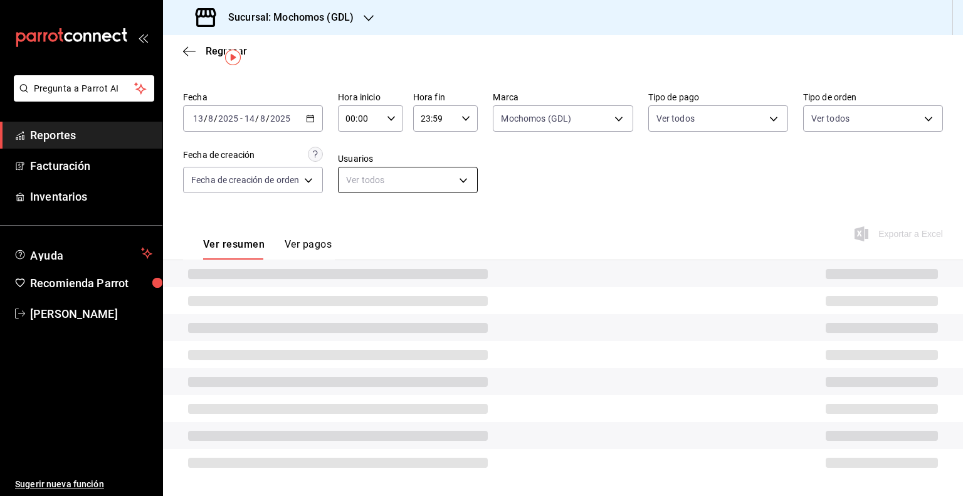
scroll to position [58, 0]
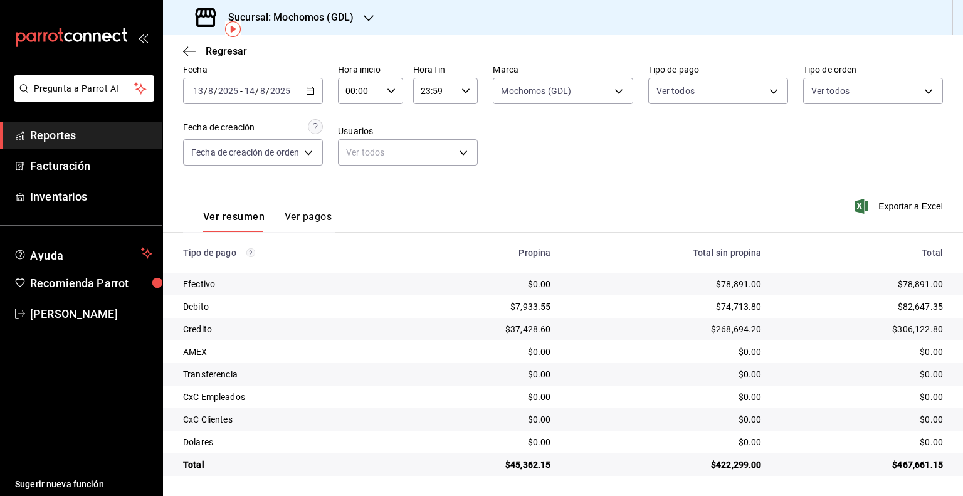
click at [376, 129] on label "Usuarios" at bounding box center [408, 131] width 140 height 9
click at [376, 103] on div "00:00 Hora inicio" at bounding box center [370, 91] width 65 height 26
click at [356, 142] on button "05" at bounding box center [354, 147] width 27 height 25
type input "05:00"
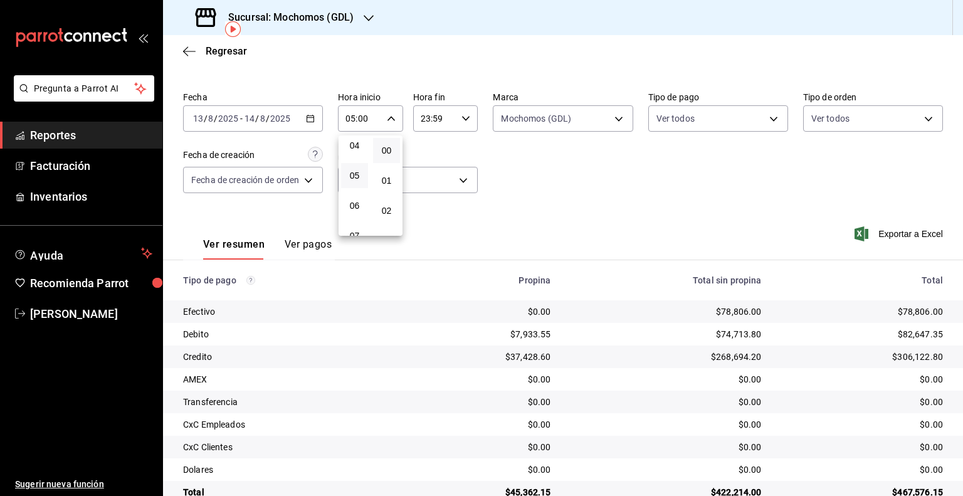
scroll to position [58, 0]
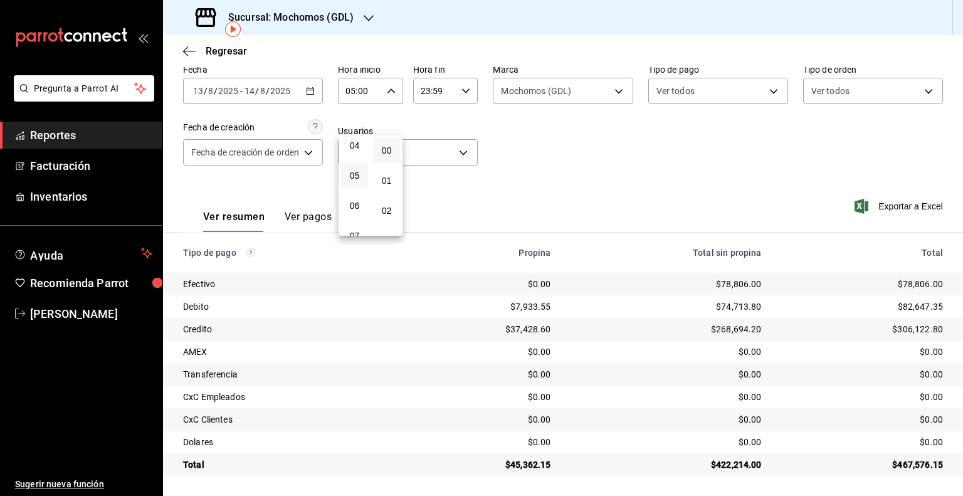
click at [434, 90] on div at bounding box center [481, 248] width 963 height 496
click at [434, 90] on input "23:59" at bounding box center [435, 90] width 44 height 25
click at [428, 201] on span "05" at bounding box center [429, 203] width 12 height 10
type input "05:59"
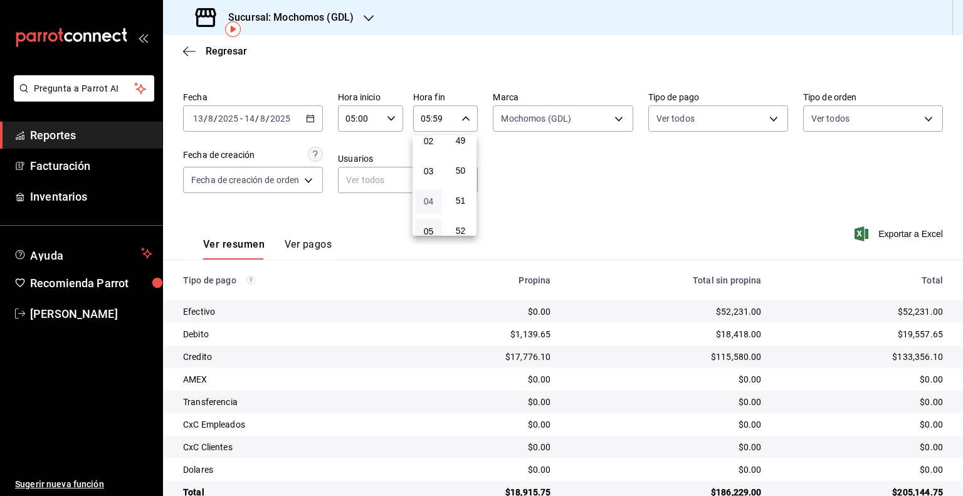
scroll to position [58, 0]
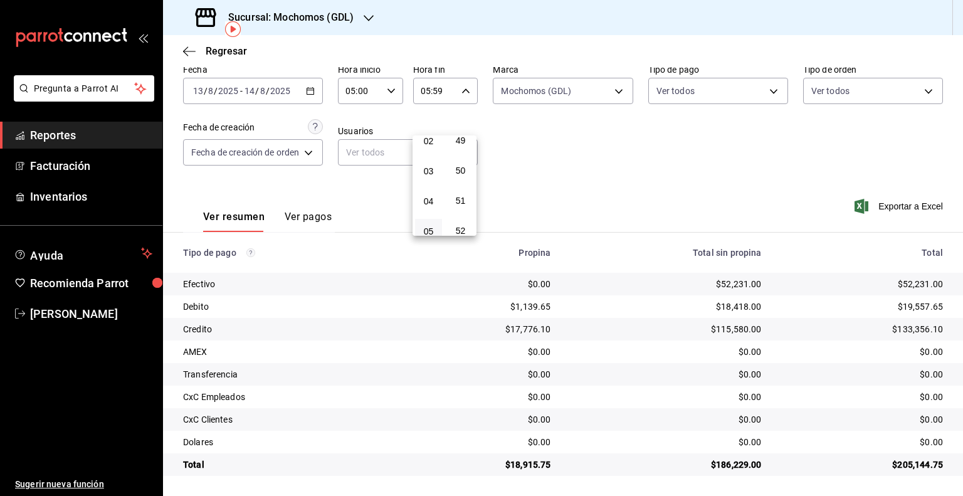
click at [426, 225] on button "05" at bounding box center [428, 231] width 27 height 25
click at [625, 164] on div at bounding box center [481, 248] width 963 height 496
drag, startPoint x: 941, startPoint y: 306, endPoint x: 909, endPoint y: 305, distance: 32.0
click at [895, 305] on td "$19,557.65" at bounding box center [867, 306] width 191 height 23
drag, startPoint x: 936, startPoint y: 331, endPoint x: 890, endPoint y: 330, distance: 45.8
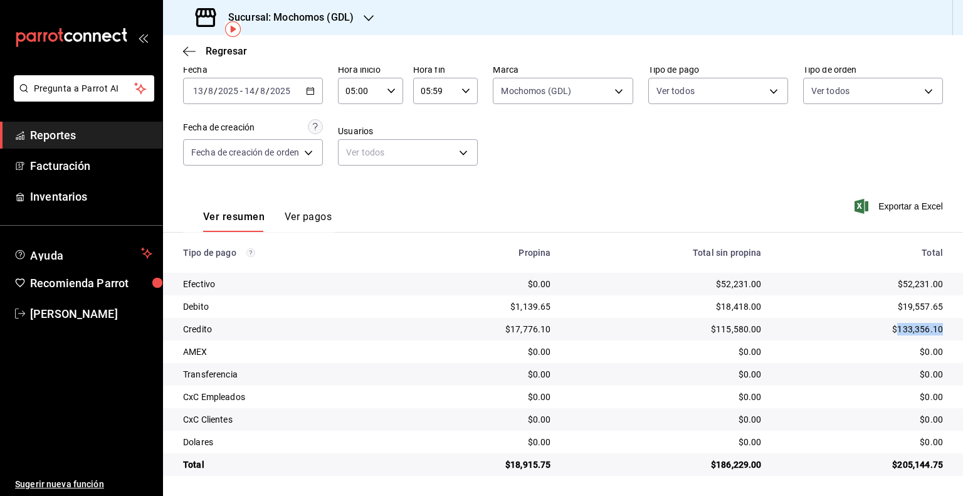
click at [890, 330] on td "$133,356.10" at bounding box center [867, 329] width 191 height 23
click at [233, 85] on div "[DATE] [DATE] - [DATE] [DATE]" at bounding box center [253, 91] width 140 height 26
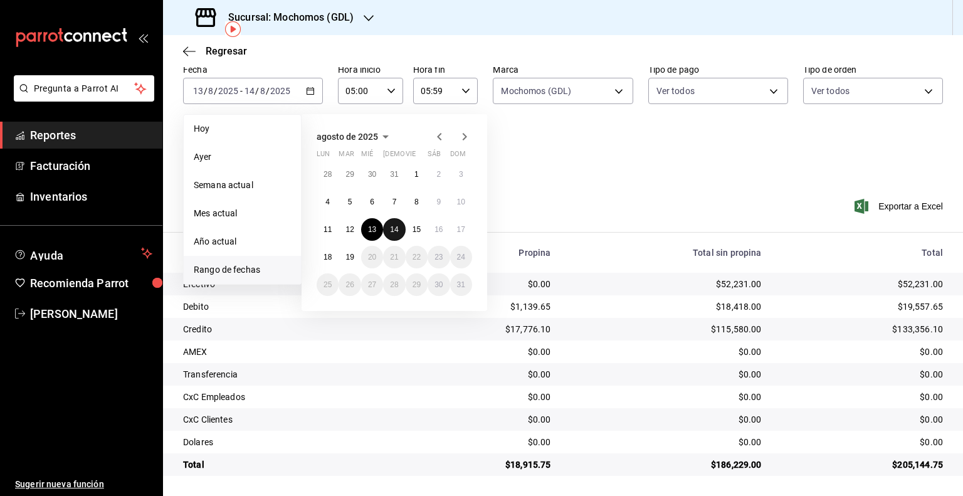
click at [401, 229] on button "14" at bounding box center [394, 229] width 22 height 23
click at [416, 231] on abbr "15" at bounding box center [417, 229] width 8 height 9
type input "00:00"
type input "23:59"
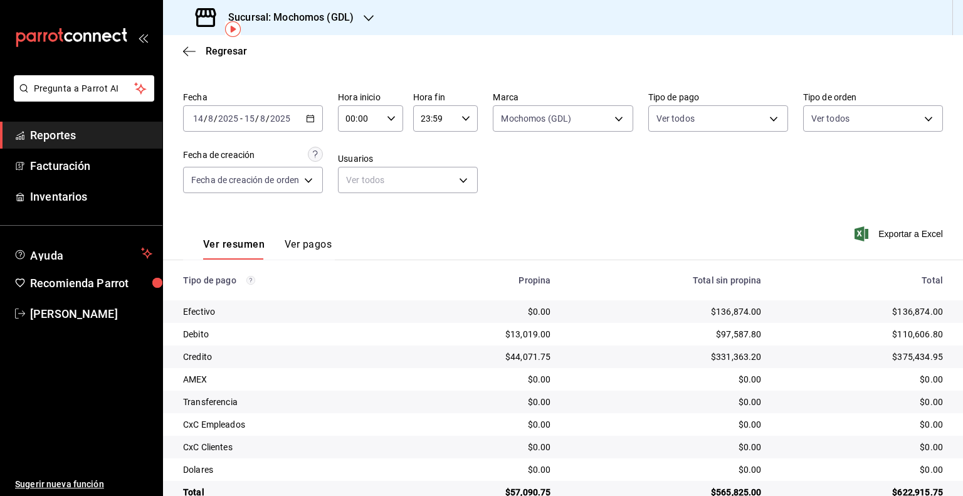
scroll to position [58, 0]
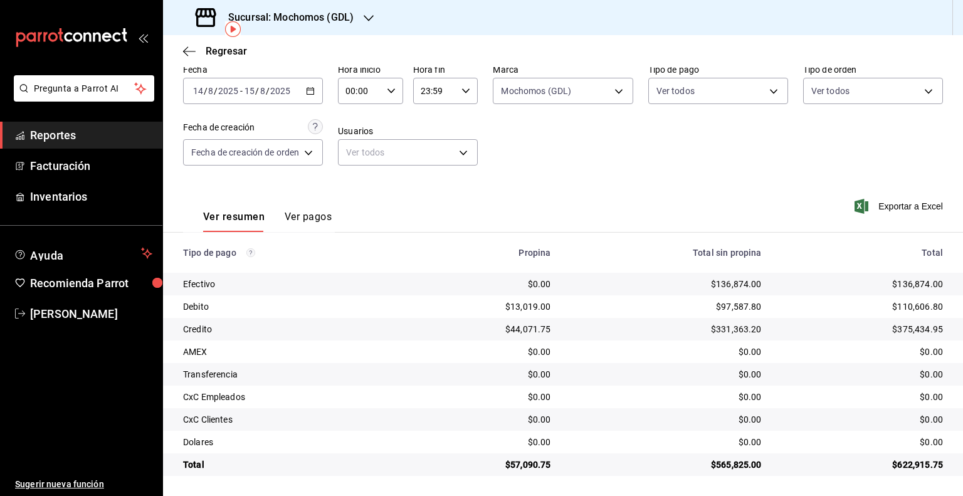
click at [359, 85] on input "00:00" at bounding box center [360, 90] width 44 height 25
click at [356, 151] on span "05" at bounding box center [355, 147] width 12 height 10
type input "05:00"
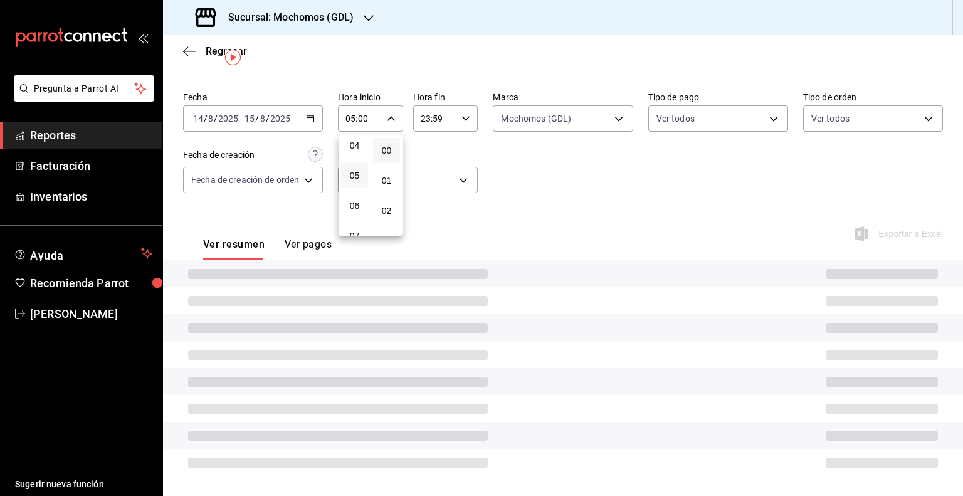
scroll to position [58, 0]
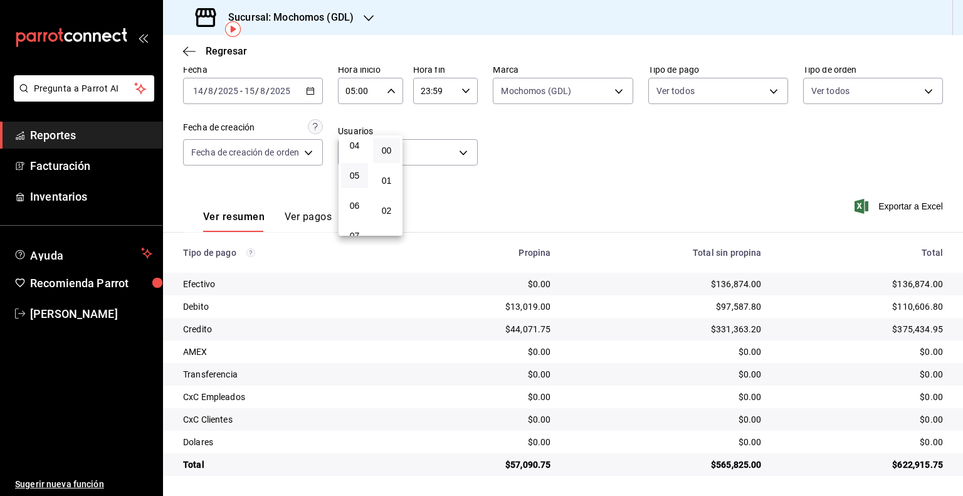
click at [433, 88] on div at bounding box center [481, 248] width 963 height 496
click at [433, 88] on input "23:59" at bounding box center [435, 90] width 44 height 25
click at [431, 145] on span "05" at bounding box center [429, 140] width 12 height 10
type input "05:59"
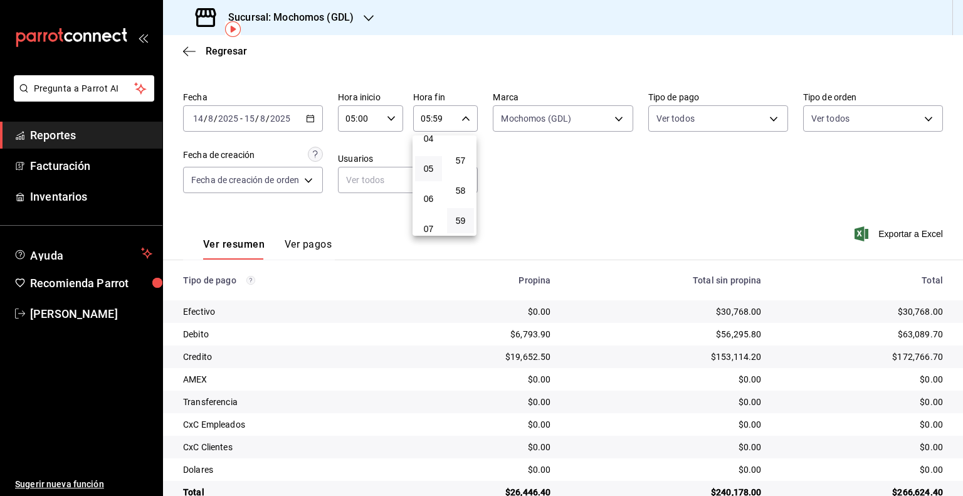
scroll to position [58, 0]
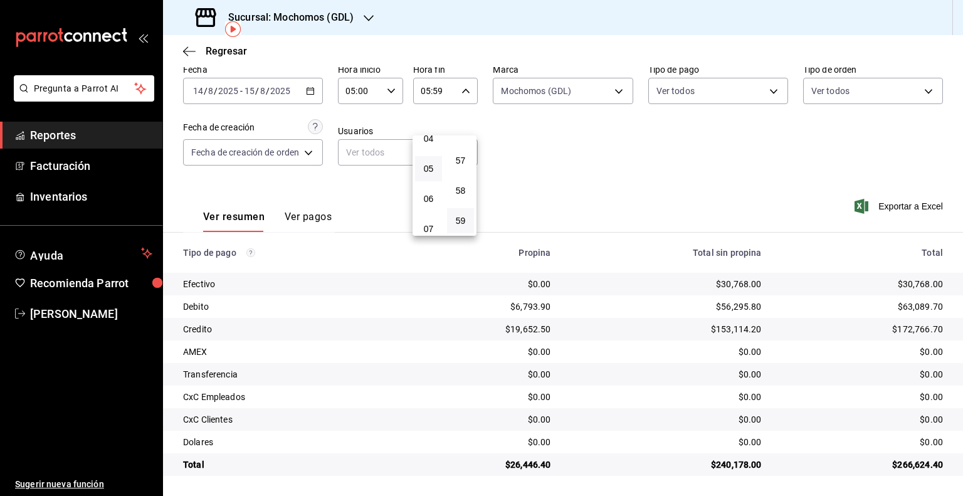
click at [620, 152] on div at bounding box center [481, 248] width 963 height 496
drag, startPoint x: 922, startPoint y: 307, endPoint x: 893, endPoint y: 309, distance: 29.6
click at [893, 309] on td "$63,089.70" at bounding box center [867, 306] width 191 height 23
drag, startPoint x: 929, startPoint y: 325, endPoint x: 890, endPoint y: 327, distance: 38.9
click at [890, 327] on td "$172,766.70" at bounding box center [867, 329] width 191 height 23
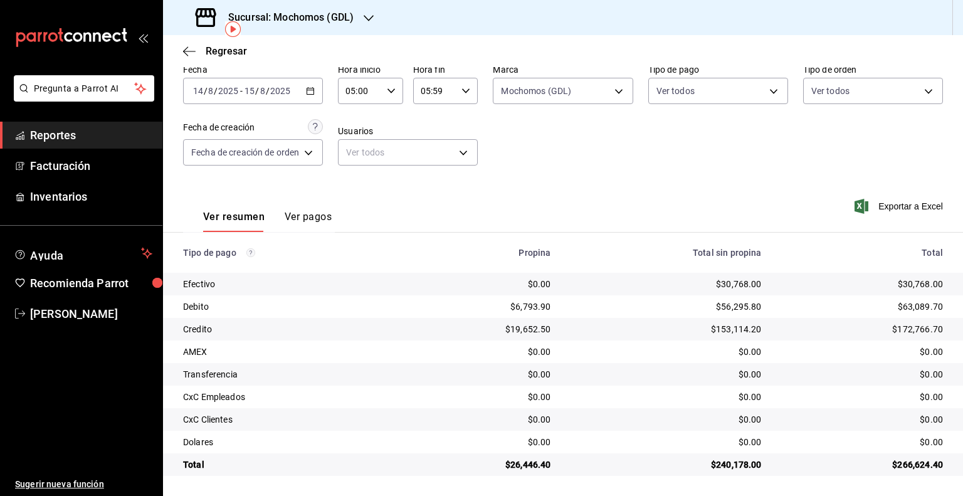
click at [207, 81] on div "[DATE] [DATE] - [DATE] [DATE]" at bounding box center [253, 91] width 140 height 26
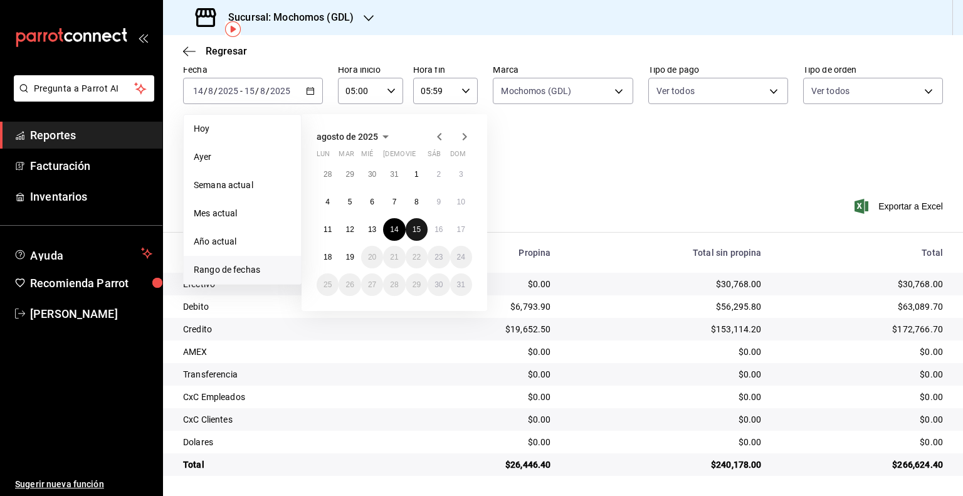
click at [422, 231] on button "15" at bounding box center [417, 229] width 22 height 23
click at [439, 231] on abbr "16" at bounding box center [439, 229] width 8 height 9
type input "00:00"
type input "23:59"
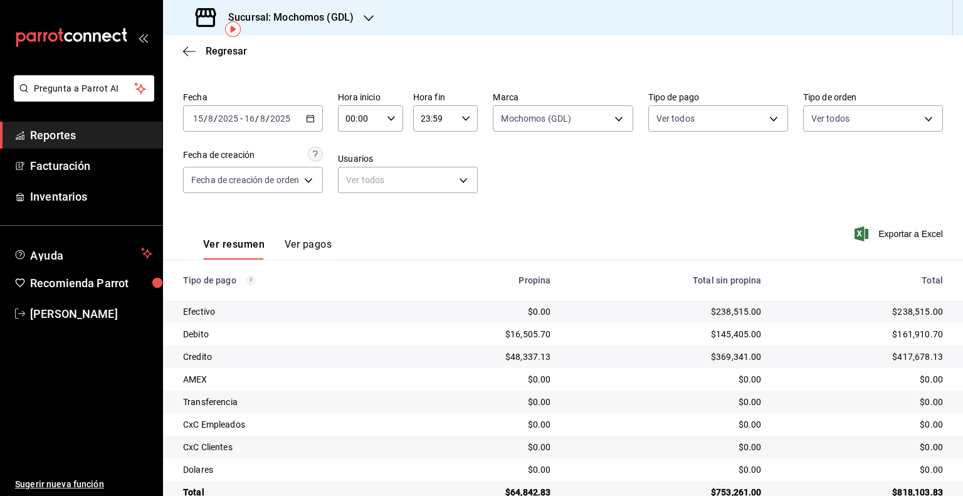
scroll to position [58, 0]
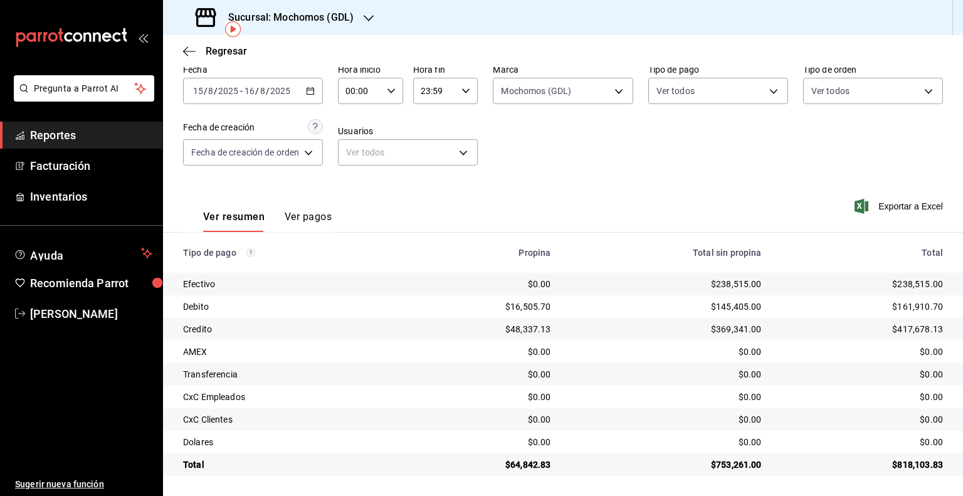
click at [363, 87] on input "00:00" at bounding box center [360, 90] width 44 height 25
click at [356, 149] on span "05" at bounding box center [355, 147] width 12 height 10
type input "05:00"
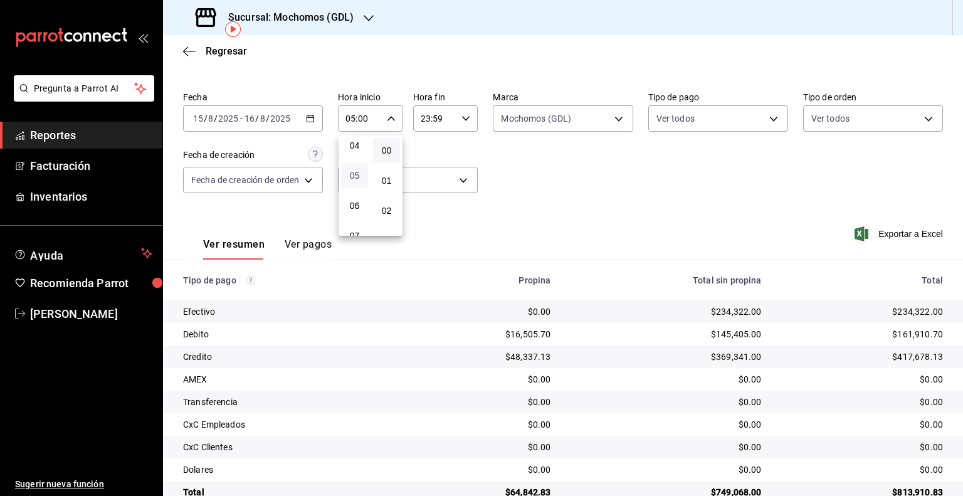
scroll to position [58, 0]
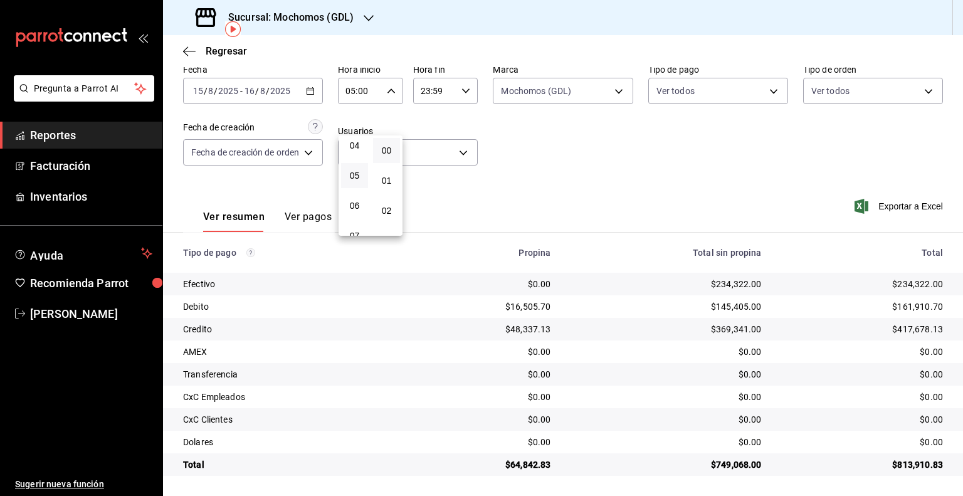
click at [426, 101] on div at bounding box center [481, 248] width 963 height 496
click at [429, 95] on input "23:59" at bounding box center [435, 90] width 44 height 25
click at [428, 149] on button "05" at bounding box center [428, 140] width 27 height 25
type input "05:59"
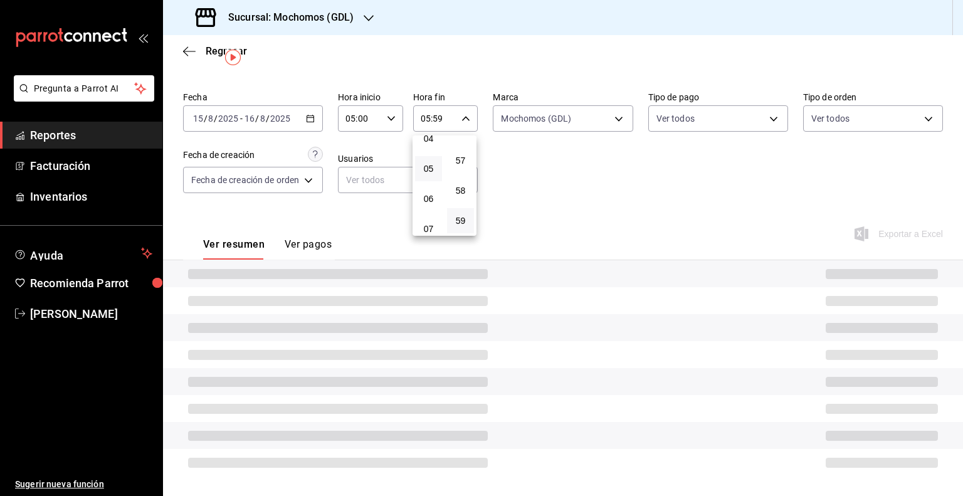
scroll to position [58, 0]
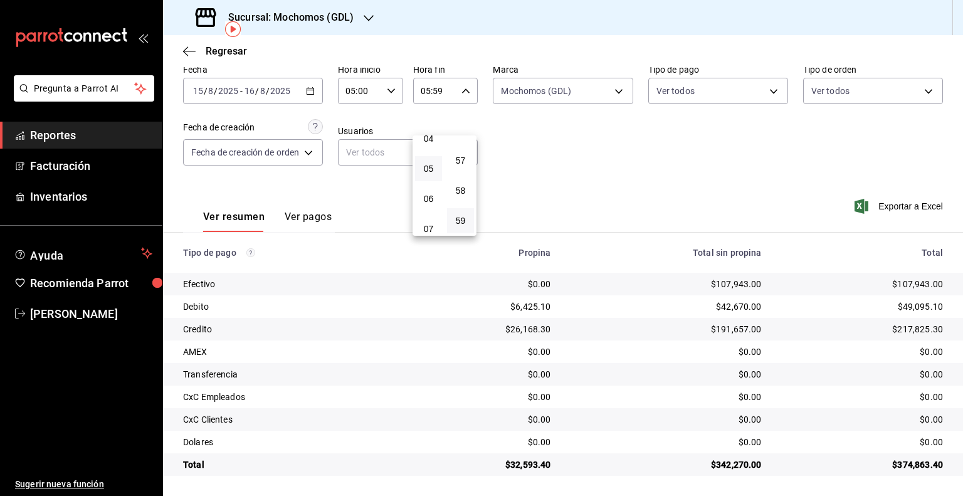
click at [567, 147] on div at bounding box center [481, 248] width 963 height 496
drag, startPoint x: 762, startPoint y: 287, endPoint x: 709, endPoint y: 255, distance: 63.0
click at [710, 281] on tr "Efectivo $0.00 $107,943.00 $107,943.00" at bounding box center [563, 284] width 800 height 23
click at [709, 238] on th "Total sin propina" at bounding box center [666, 253] width 211 height 40
drag, startPoint x: 936, startPoint y: 308, endPoint x: 895, endPoint y: 307, distance: 40.8
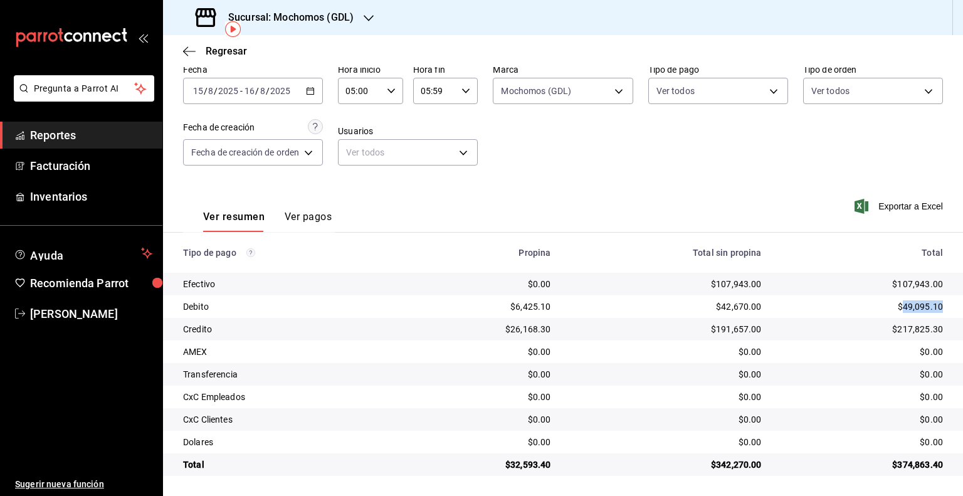
click at [895, 307] on td "$49,095.10" at bounding box center [867, 306] width 191 height 23
drag, startPoint x: 935, startPoint y: 330, endPoint x: 889, endPoint y: 330, distance: 45.8
click at [889, 330] on td "$217,825.30" at bounding box center [867, 329] width 191 height 23
drag, startPoint x: 546, startPoint y: 468, endPoint x: 507, endPoint y: 465, distance: 39.0
click at [507, 465] on div "$32,593.40" at bounding box center [482, 464] width 135 height 13
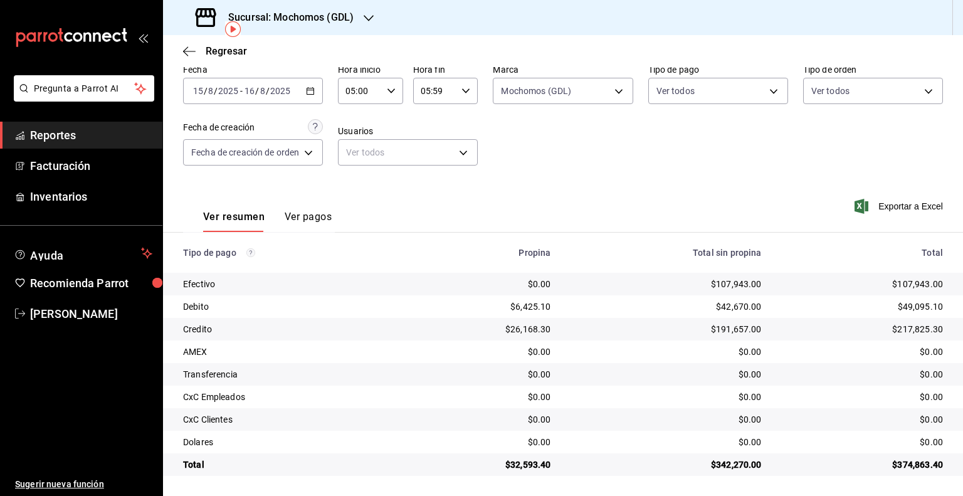
click at [218, 90] on input "2025" at bounding box center [228, 91] width 21 height 10
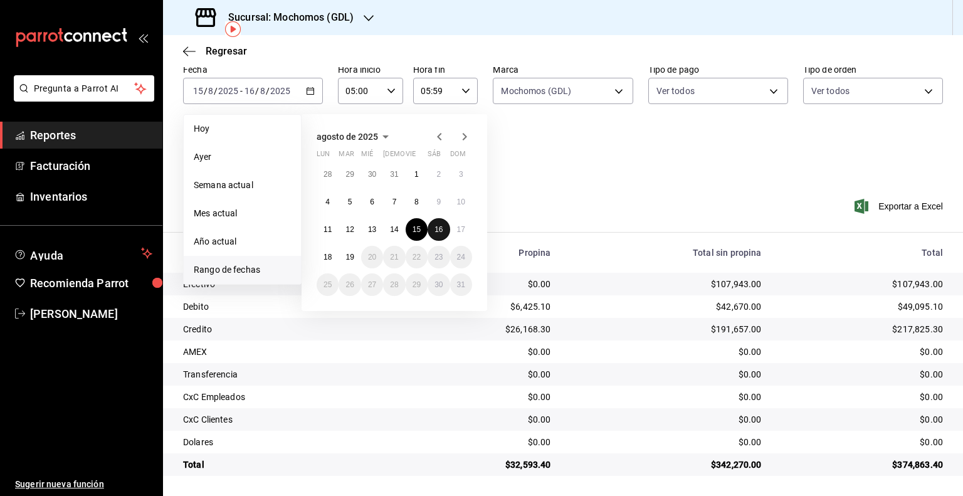
drag, startPoint x: 441, startPoint y: 223, endPoint x: 464, endPoint y: 229, distance: 24.2
click at [441, 223] on button "16" at bounding box center [439, 229] width 22 height 23
click at [465, 229] on abbr "17" at bounding box center [461, 229] width 8 height 9
type input "00:00"
type input "23:59"
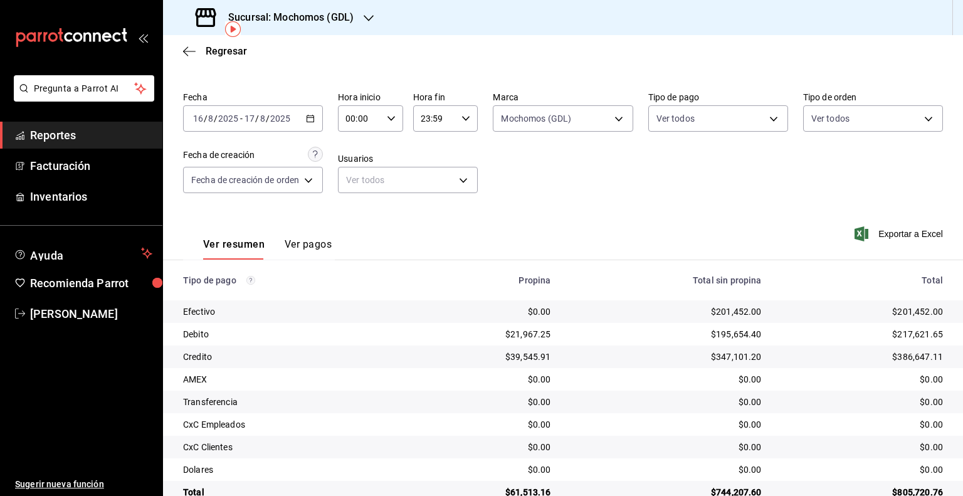
scroll to position [58, 0]
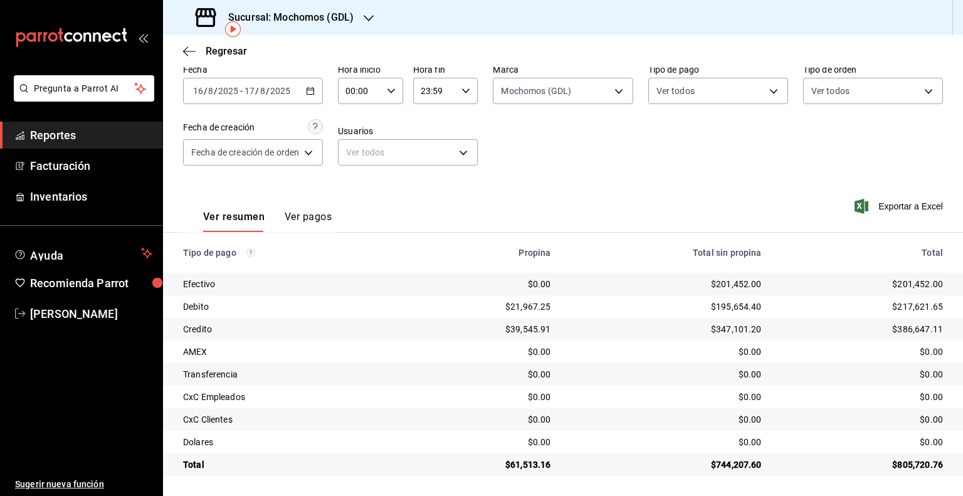
click at [354, 93] on input "00:00" at bounding box center [360, 90] width 44 height 25
click at [352, 150] on span "05" at bounding box center [355, 147] width 12 height 10
type input "05:00"
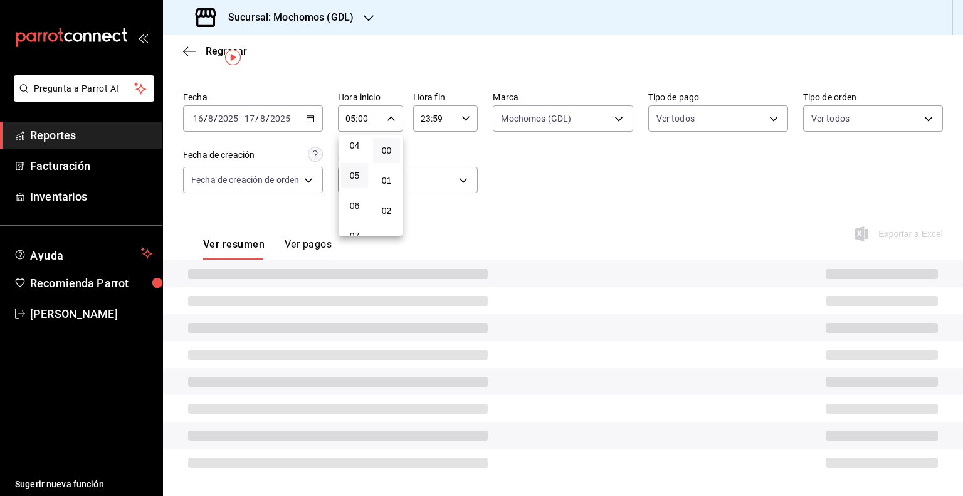
scroll to position [58, 0]
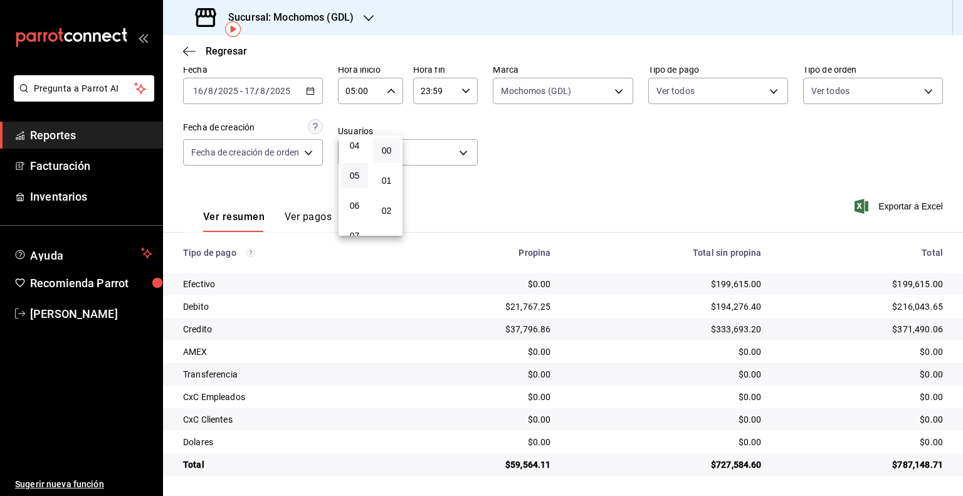
click at [428, 89] on div at bounding box center [481, 248] width 963 height 496
click at [428, 88] on input "23:59" at bounding box center [435, 90] width 44 height 25
click at [426, 145] on span "05" at bounding box center [429, 140] width 12 height 10
type input "05:59"
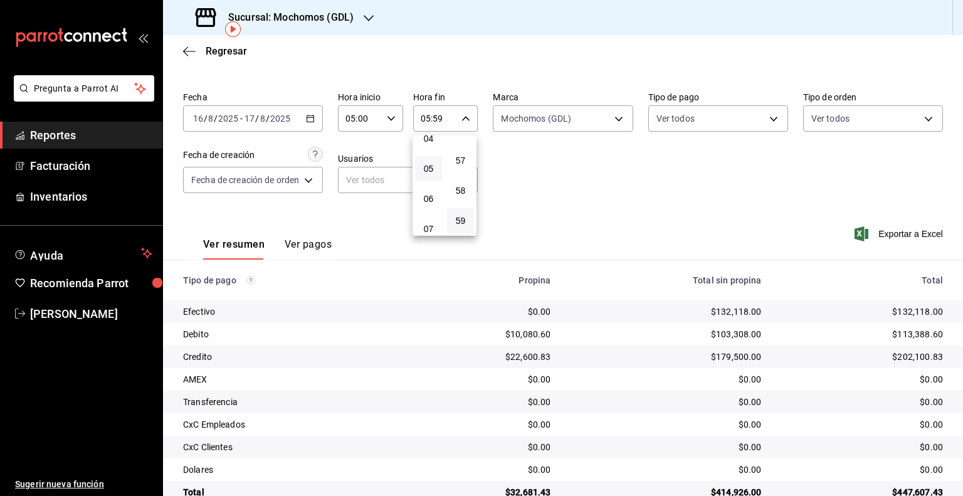
scroll to position [58, 0]
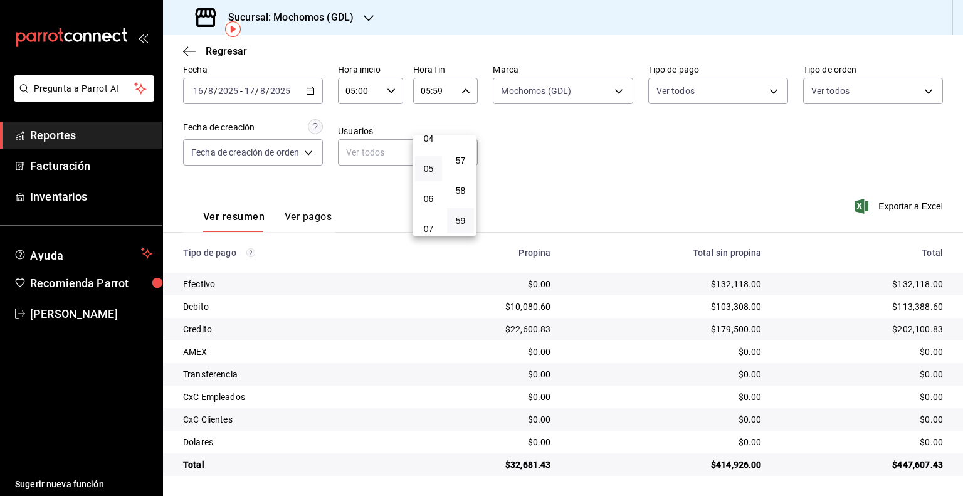
click at [636, 172] on div at bounding box center [481, 248] width 963 height 496
drag, startPoint x: 766, startPoint y: 287, endPoint x: 708, endPoint y: 285, distance: 57.7
click at [708, 285] on tr "Efectivo $0.00 $132,118.00 $132,118.00" at bounding box center [563, 284] width 800 height 23
drag, startPoint x: 938, startPoint y: 307, endPoint x: 890, endPoint y: 310, distance: 47.7
click at [890, 310] on td "$113,388.60" at bounding box center [867, 306] width 191 height 23
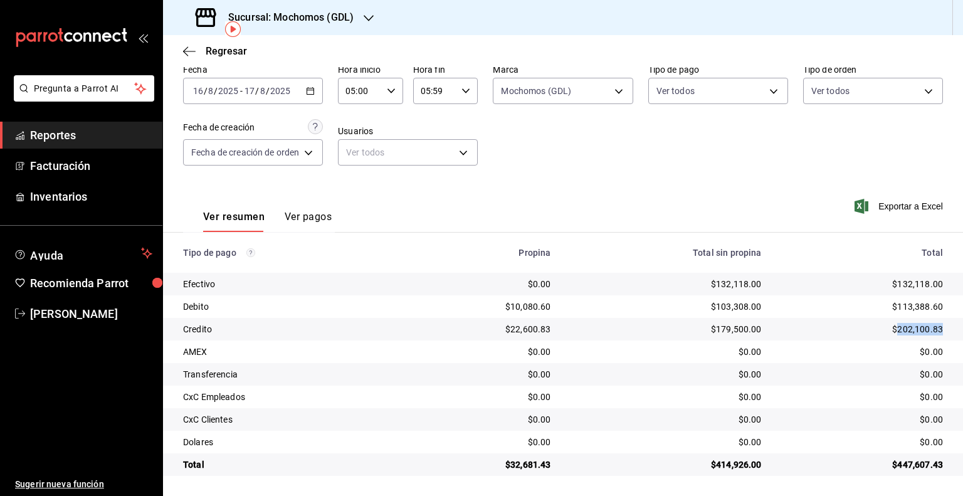
drag, startPoint x: 936, startPoint y: 331, endPoint x: 890, endPoint y: 330, distance: 45.8
click at [890, 330] on td "$202,100.83" at bounding box center [867, 329] width 191 height 23
drag, startPoint x: 549, startPoint y: 468, endPoint x: 509, endPoint y: 468, distance: 40.1
click at [509, 468] on td "$32,681.43" at bounding box center [483, 464] width 156 height 23
click at [240, 87] on span "-" at bounding box center [241, 91] width 3 height 10
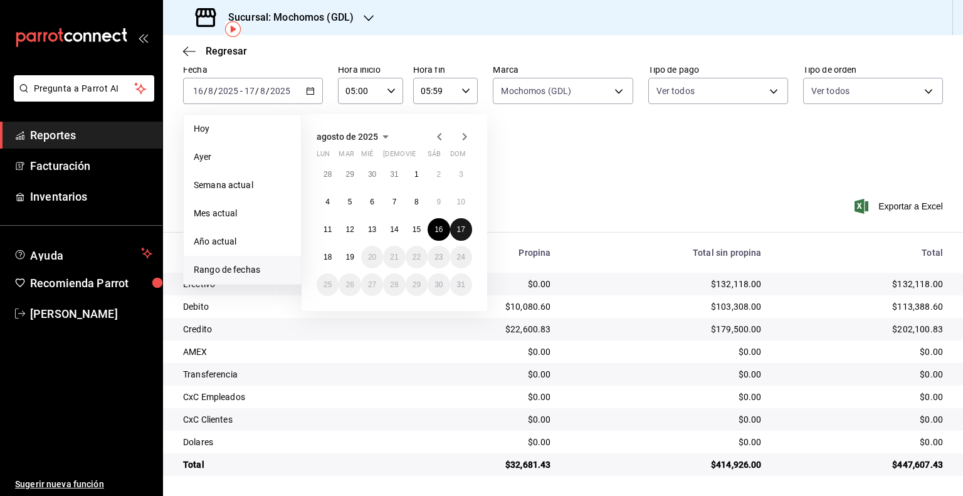
click at [463, 232] on abbr "17" at bounding box center [461, 229] width 8 height 9
click at [317, 255] on button "18" at bounding box center [328, 257] width 22 height 23
type input "00:00"
type input "23:59"
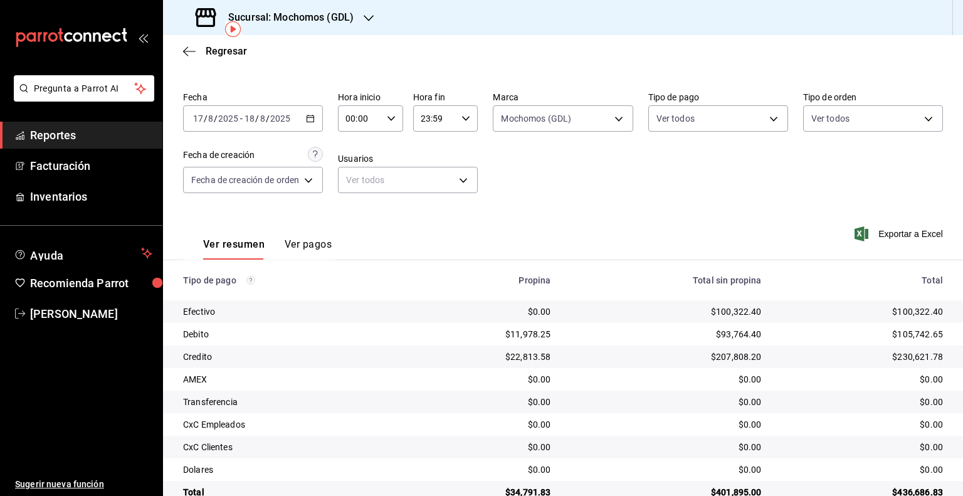
scroll to position [58, 0]
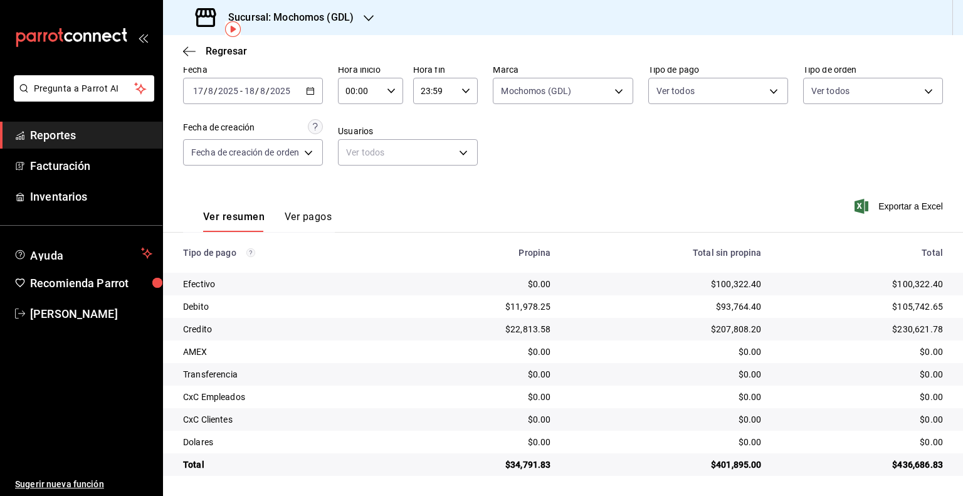
click at [386, 85] on div "00:00 Hora inicio" at bounding box center [370, 91] width 65 height 26
click at [352, 147] on span "05" at bounding box center [355, 147] width 12 height 10
type input "05:00"
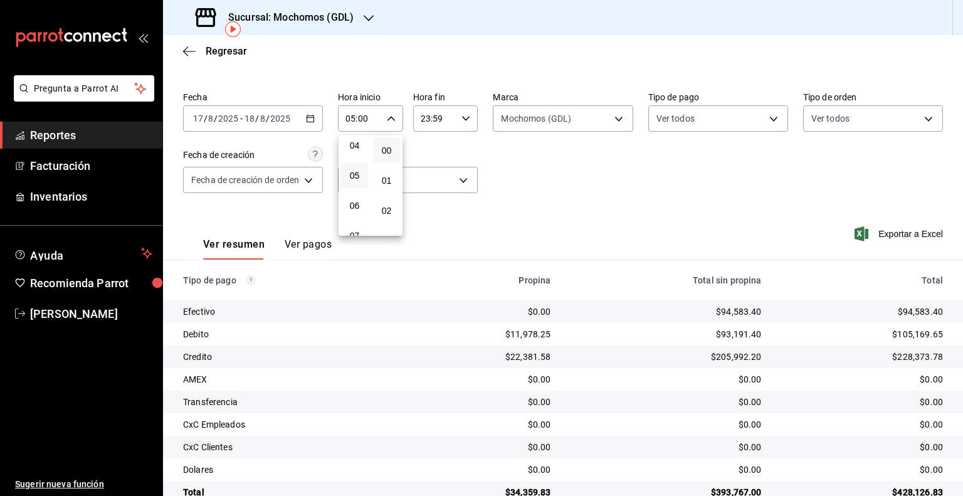
scroll to position [58, 0]
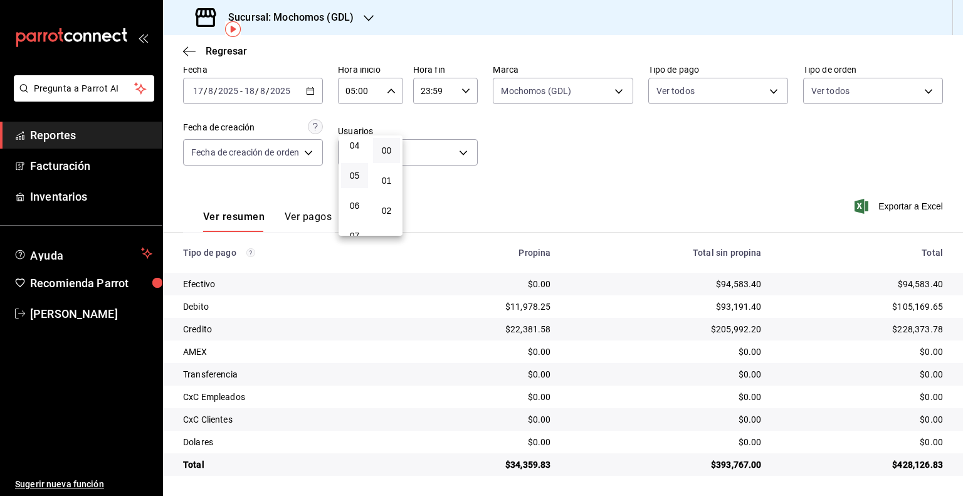
drag, startPoint x: 548, startPoint y: 145, endPoint x: 540, endPoint y: 137, distance: 11.5
click at [543, 140] on div at bounding box center [481, 248] width 963 height 496
click at [452, 88] on input "23:59" at bounding box center [435, 90] width 44 height 25
click at [428, 145] on span "05" at bounding box center [429, 140] width 12 height 10
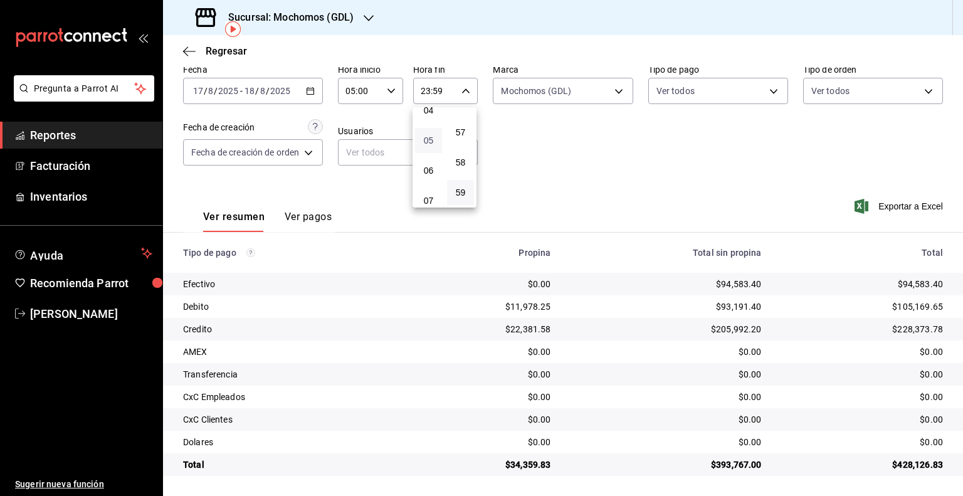
type input "05:59"
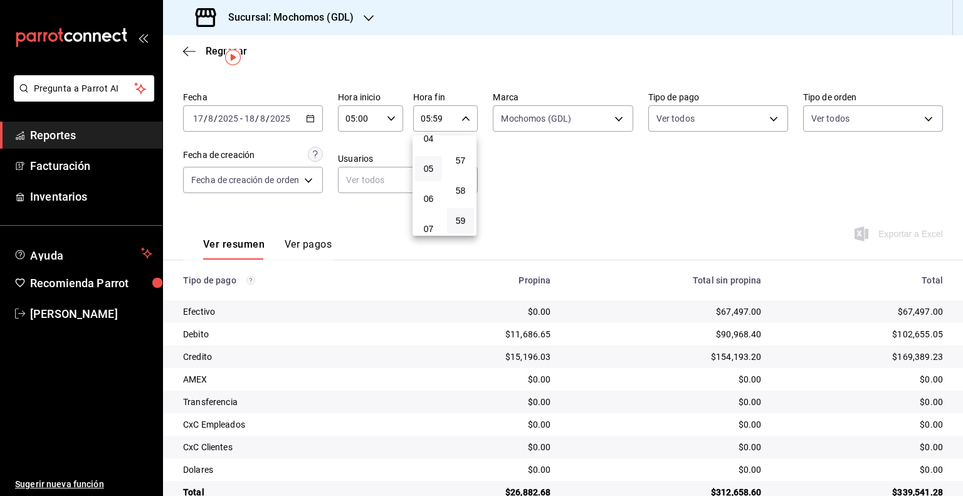
scroll to position [58, 0]
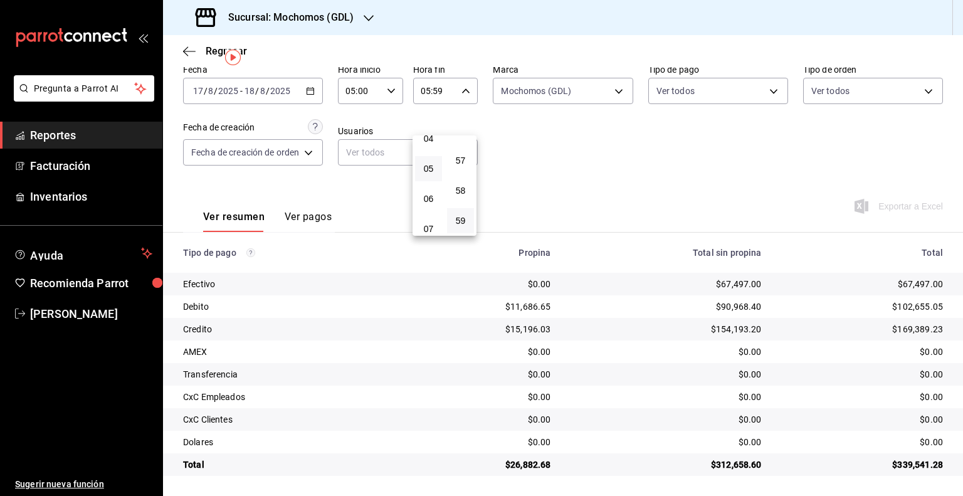
click at [599, 180] on div at bounding box center [481, 248] width 963 height 496
drag, startPoint x: 941, startPoint y: 308, endPoint x: 890, endPoint y: 305, distance: 50.2
click at [890, 305] on td "$102,655.05" at bounding box center [867, 306] width 191 height 23
drag, startPoint x: 931, startPoint y: 328, endPoint x: 890, endPoint y: 330, distance: 40.8
click at [890, 330] on td "$169,389.23" at bounding box center [867, 329] width 191 height 23
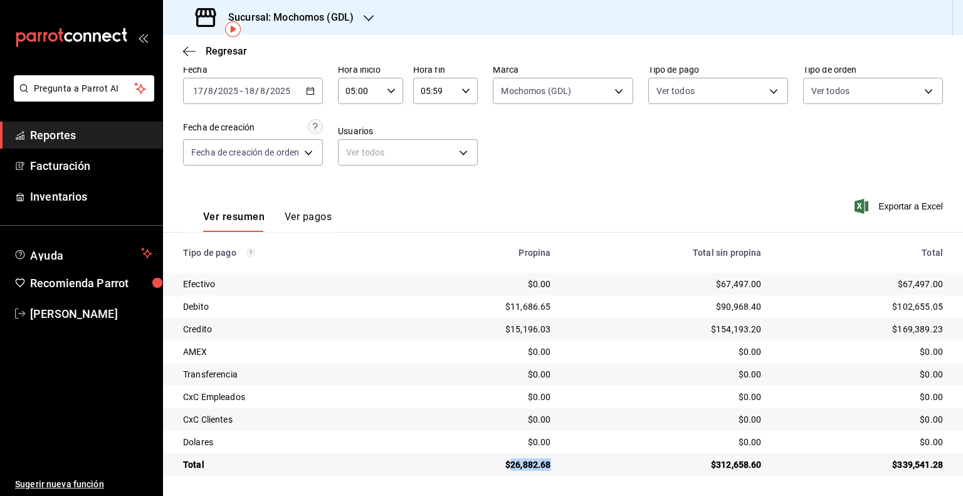
drag, startPoint x: 532, startPoint y: 465, endPoint x: 509, endPoint y: 463, distance: 22.6
click at [509, 463] on td "$26,882.68" at bounding box center [483, 464] width 156 height 23
click at [737, 458] on div "$312,658.60" at bounding box center [666, 464] width 191 height 13
click at [228, 97] on div "[DATE] [DATE] - [DATE] [DATE]" at bounding box center [253, 91] width 140 height 26
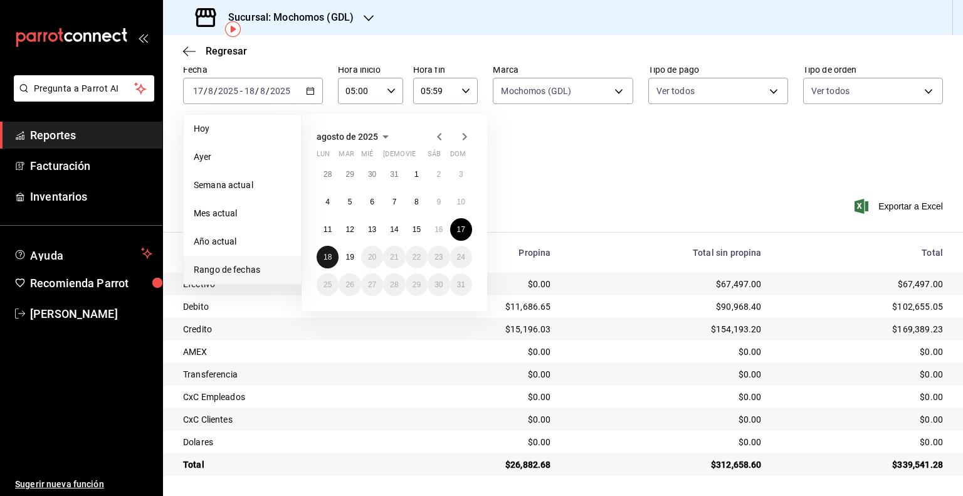
click at [329, 259] on abbr "18" at bounding box center [328, 257] width 8 height 9
click at [352, 256] on abbr "19" at bounding box center [349, 257] width 8 height 9
type input "00:00"
type input "23:59"
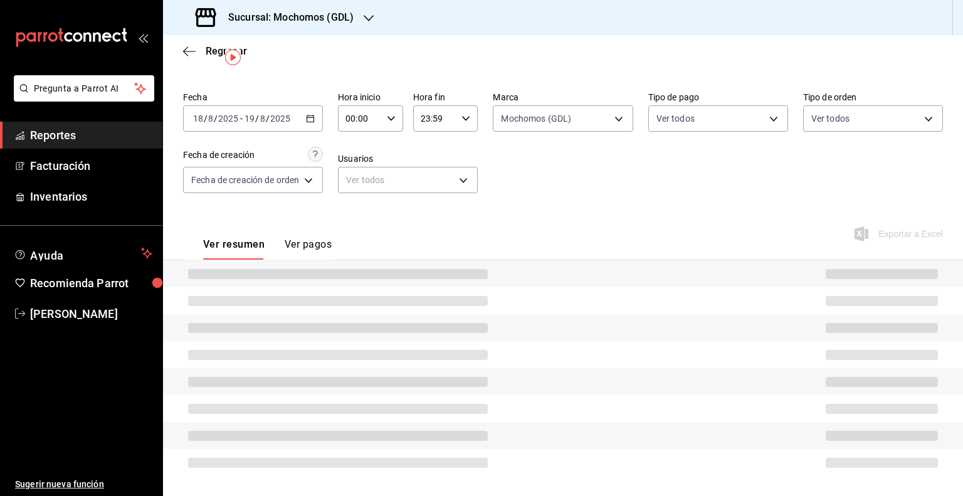
scroll to position [58, 0]
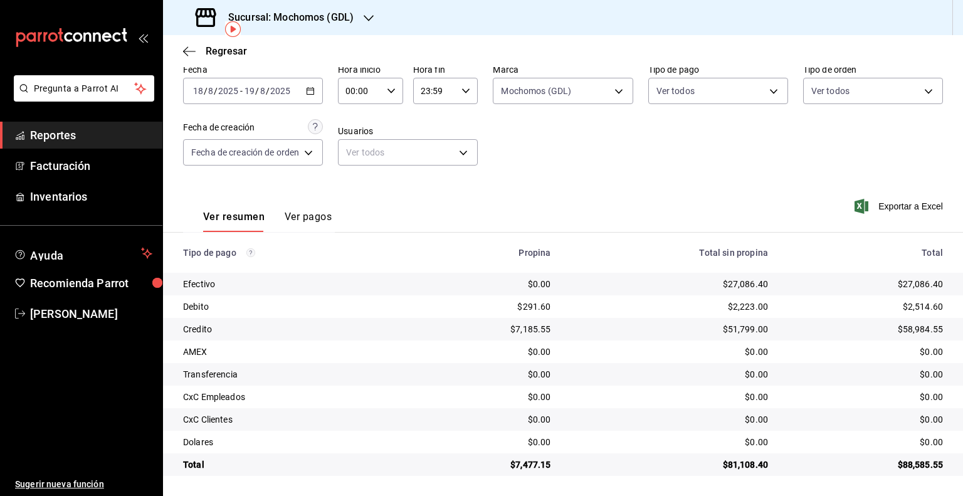
click at [384, 97] on div "00:00 Hora inicio" at bounding box center [370, 91] width 65 height 26
click at [356, 145] on span "05" at bounding box center [355, 147] width 12 height 10
type input "05:00"
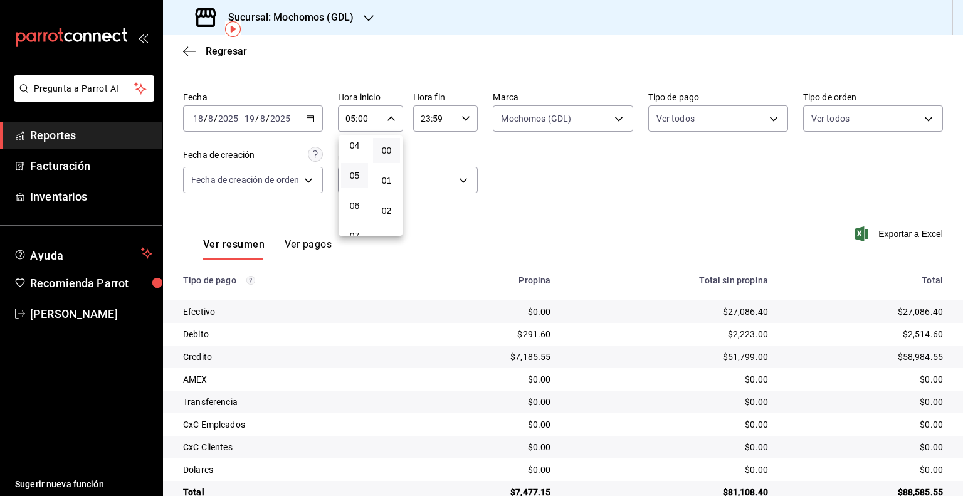
scroll to position [58, 0]
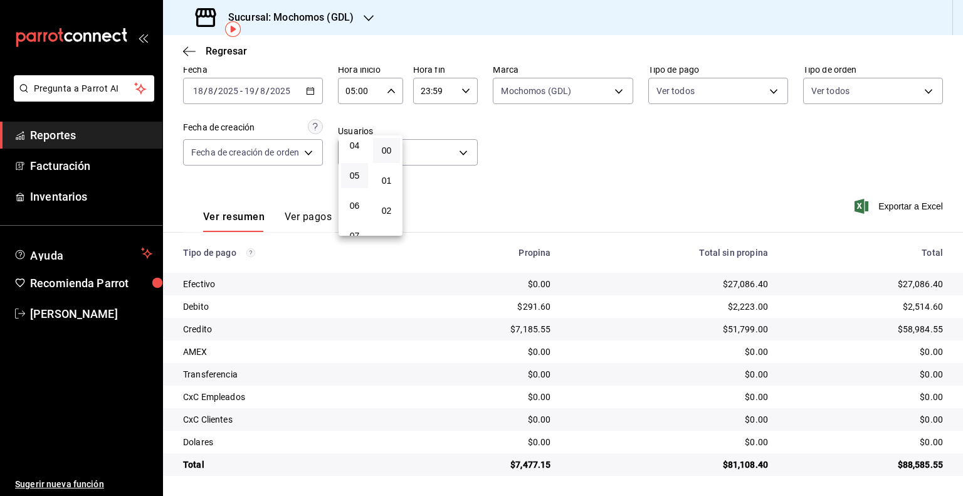
click at [440, 83] on div at bounding box center [481, 248] width 963 height 496
click at [440, 85] on input "23:59" at bounding box center [435, 90] width 44 height 25
click at [431, 144] on span "05" at bounding box center [429, 140] width 12 height 10
type input "05:59"
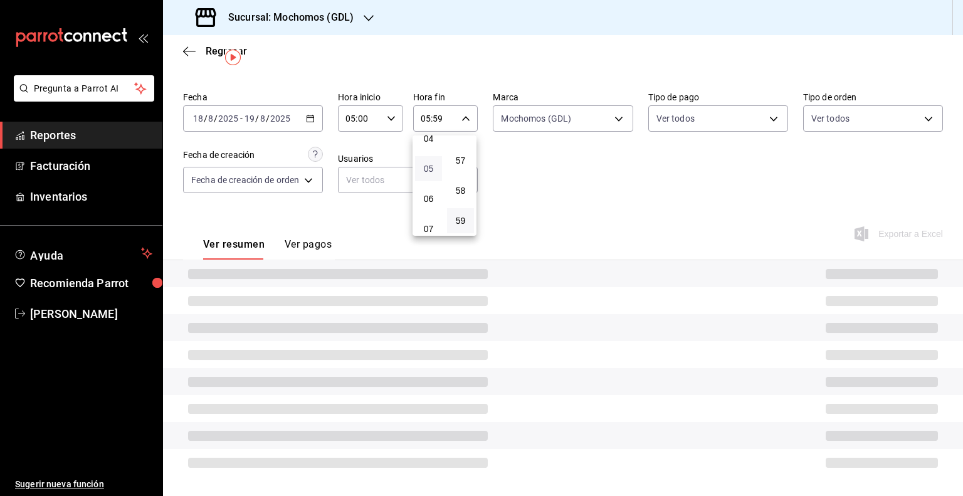
scroll to position [58, 0]
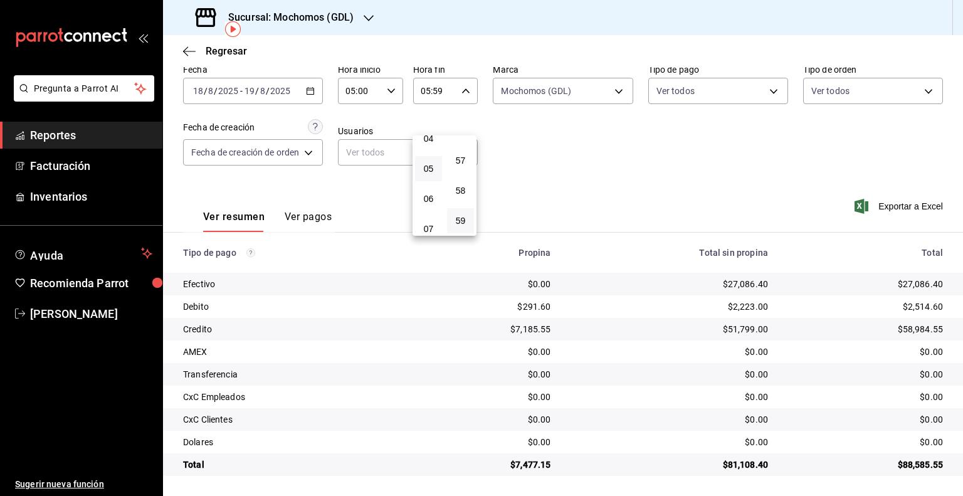
click at [623, 149] on div at bounding box center [481, 248] width 963 height 496
